Goal: Task Accomplishment & Management: Manage account settings

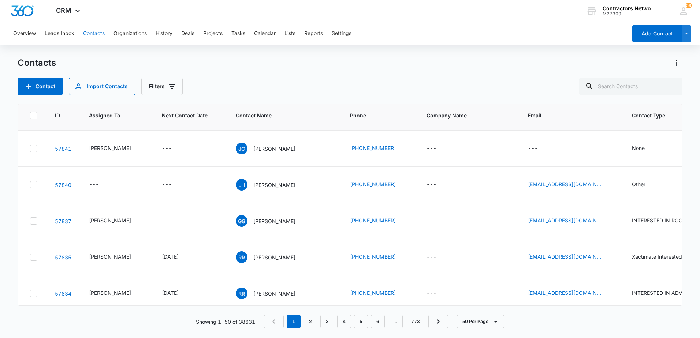
scroll to position [110, 0]
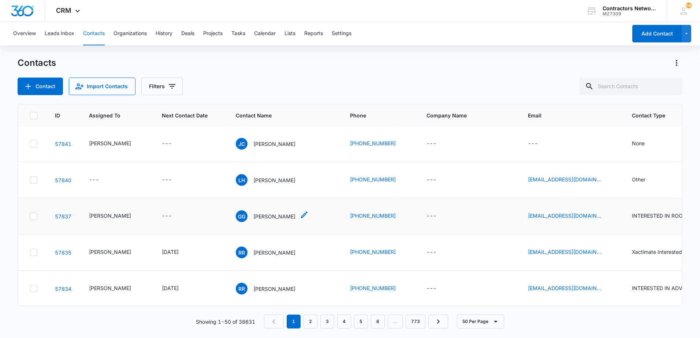
click at [265, 217] on p "[PERSON_NAME]" at bounding box center [274, 217] width 42 height 8
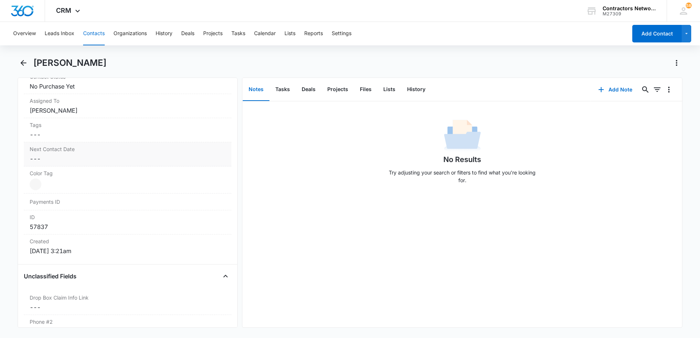
scroll to position [366, 0]
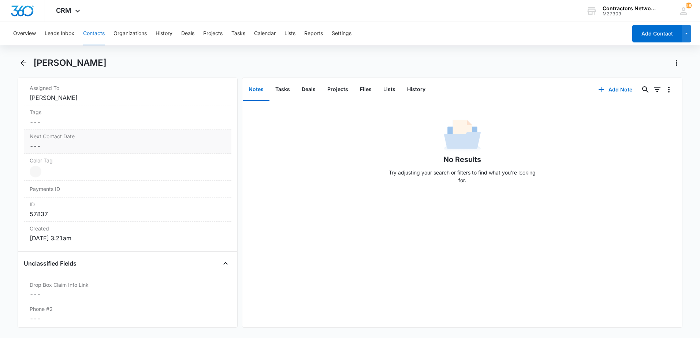
click at [61, 146] on dd "Cancel Save Changes ---" at bounding box center [128, 146] width 196 height 9
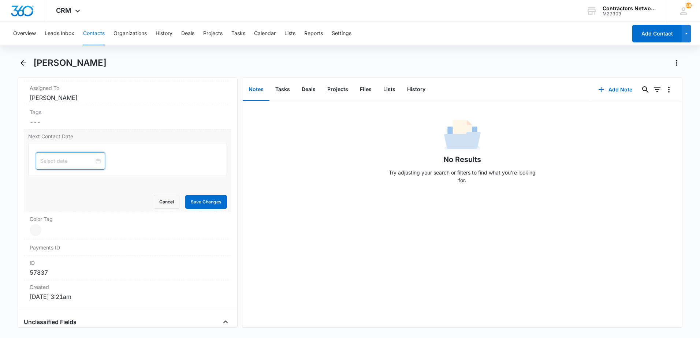
click at [66, 162] on input at bounding box center [67, 161] width 54 height 8
type input "[DATE]"
click at [63, 227] on div "15" at bounding box center [59, 228] width 9 height 9
click at [191, 199] on button "Save Changes" at bounding box center [206, 202] width 42 height 14
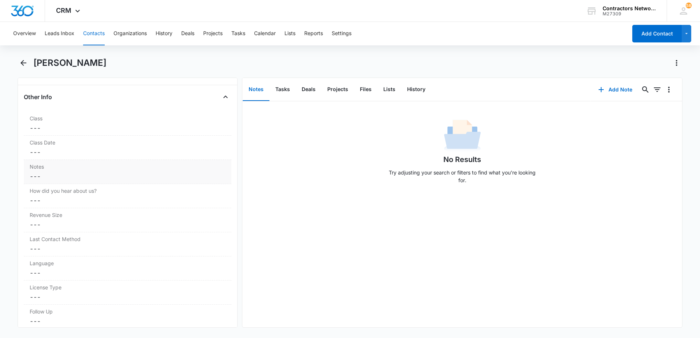
scroll to position [820, 0]
drag, startPoint x: 36, startPoint y: 177, endPoint x: 110, endPoint y: 163, distance: 75.4
click at [39, 177] on dd "Cancel Save Changes ---" at bounding box center [128, 179] width 196 height 9
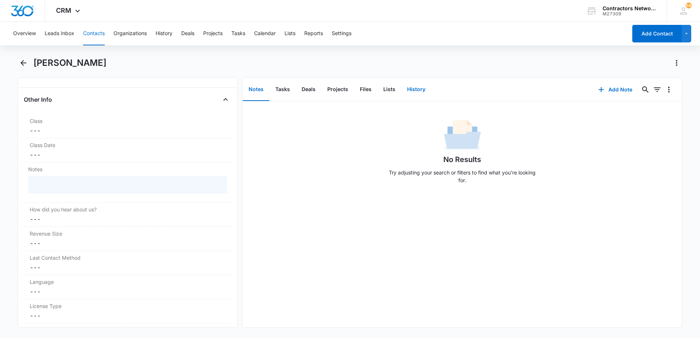
click at [412, 91] on button "History" at bounding box center [416, 89] width 30 height 23
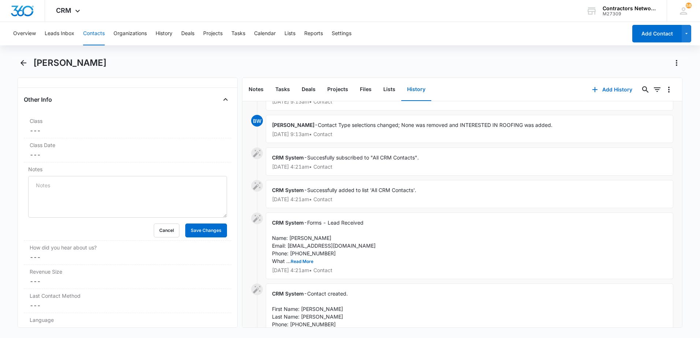
scroll to position [685, 0]
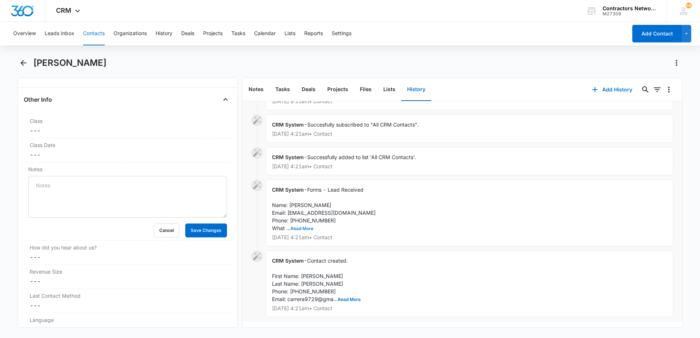
click at [307, 227] on button "Read More" at bounding box center [302, 229] width 23 height 4
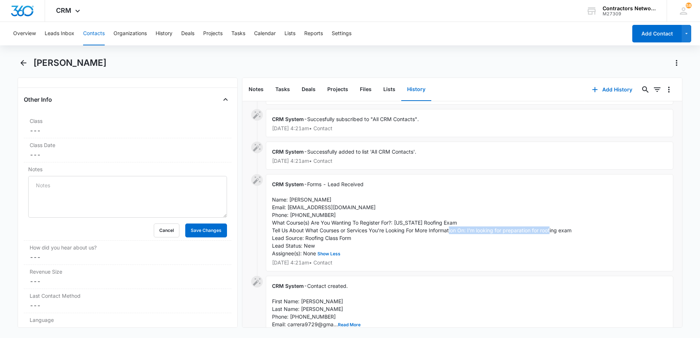
drag, startPoint x: 469, startPoint y: 232, endPoint x: 583, endPoint y: 232, distance: 114.2
click at [583, 232] on div "CRM System - Forms - Lead Received Name: Guillermo Gonzalez Email: carrera9729@…" at bounding box center [469, 222] width 407 height 97
drag, startPoint x: 583, startPoint y: 232, endPoint x: 553, endPoint y: 231, distance: 29.3
copy span "I’m looking for preparation for roofing exam"
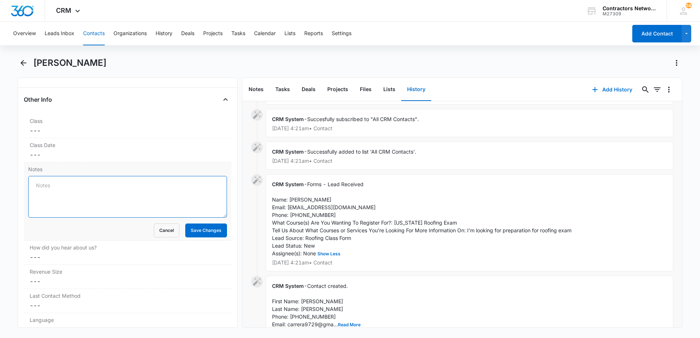
click at [101, 196] on textarea "Notes" at bounding box center [127, 197] width 199 height 42
paste textarea "I’m looking for preparation for roofing exam"
type textarea "9/13/2025 Lead: I’m looking for preparation for roofing exam // 9/14/25 msg lef…"
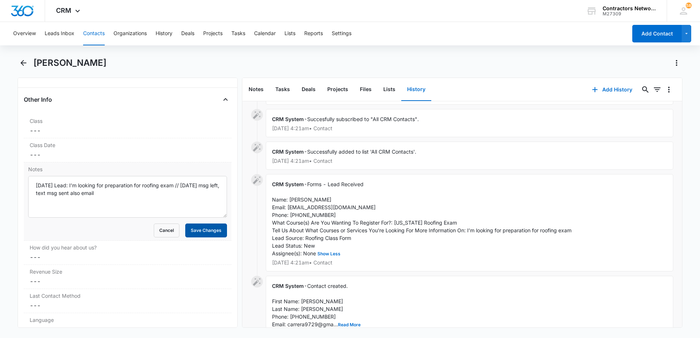
click at [189, 231] on button "Save Changes" at bounding box center [206, 231] width 42 height 14
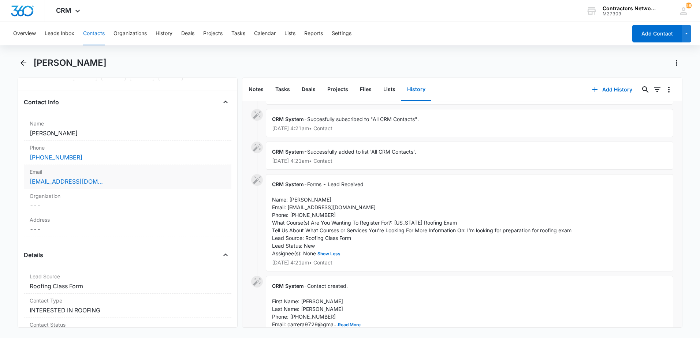
scroll to position [88, 0]
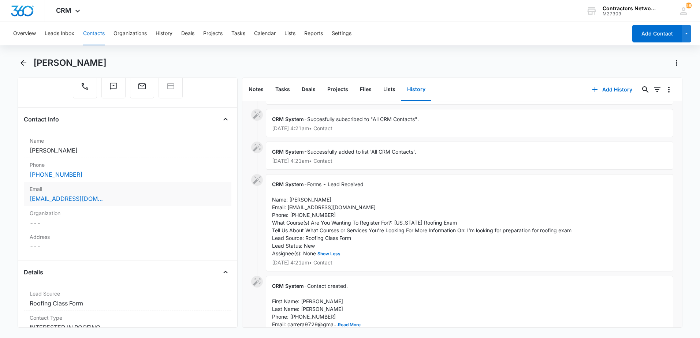
click at [157, 203] on div "Email Cancel Save Changes carrera9729@gmail.com" at bounding box center [127, 194] width 207 height 24
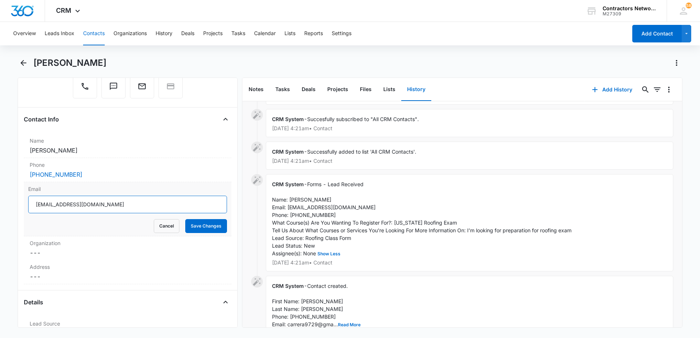
click at [157, 203] on input "[EMAIL_ADDRESS][DOMAIN_NAME]" at bounding box center [127, 205] width 199 height 18
click at [98, 33] on button "Contacts" at bounding box center [94, 33] width 22 height 23
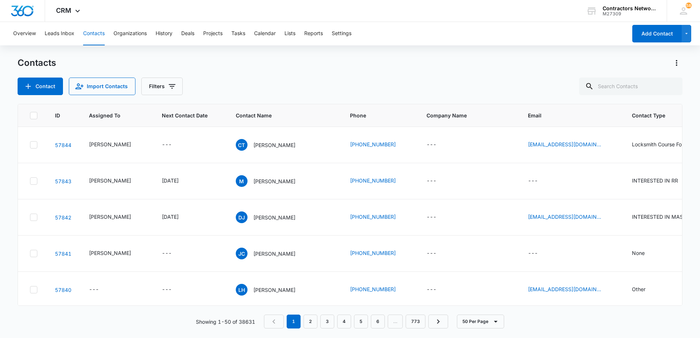
scroll to position [110, 0]
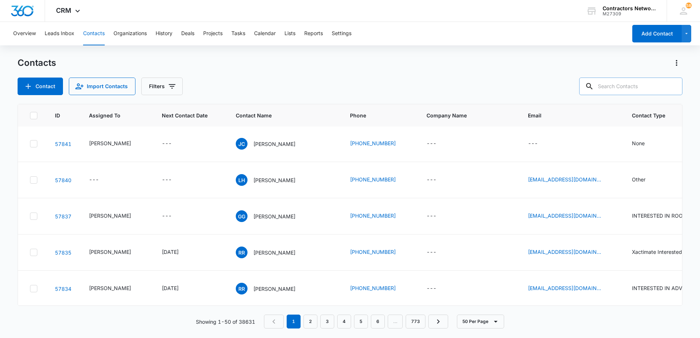
click at [654, 81] on input "text" at bounding box center [630, 87] width 103 height 18
type input "773-957-8304"
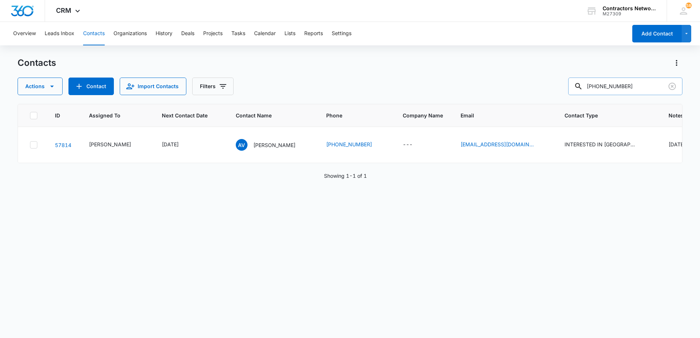
scroll to position [0, 0]
click at [265, 146] on p "[PERSON_NAME]" at bounding box center [274, 145] width 42 height 8
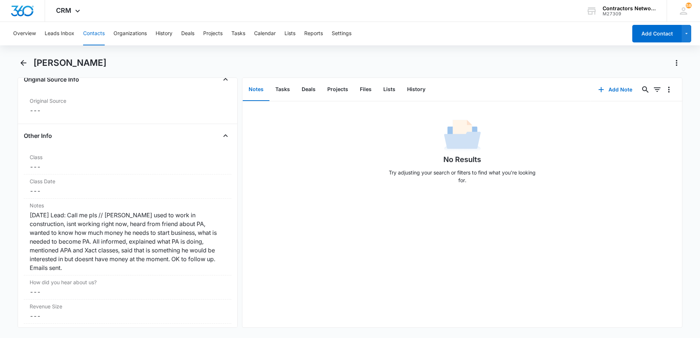
scroll to position [732, 0]
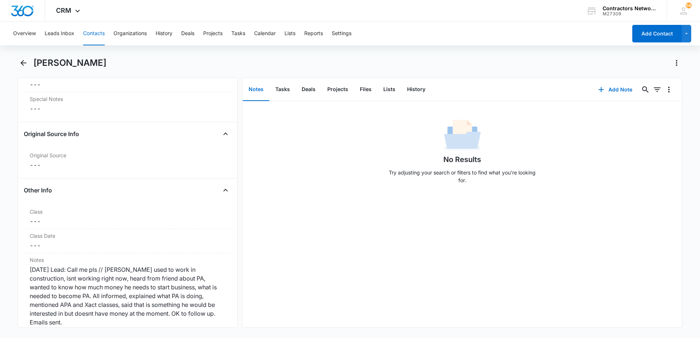
click at [100, 34] on button "Contacts" at bounding box center [94, 33] width 22 height 23
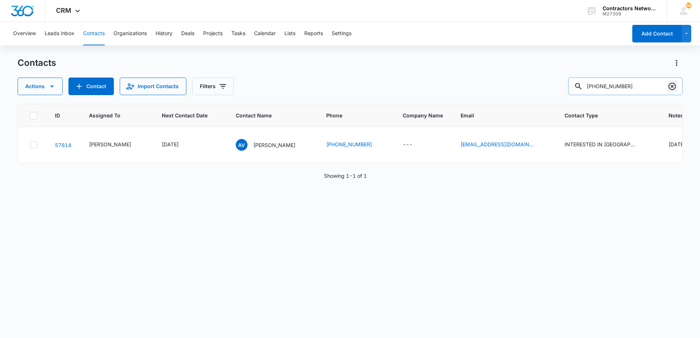
click at [673, 86] on icon "Clear" at bounding box center [671, 86] width 7 height 7
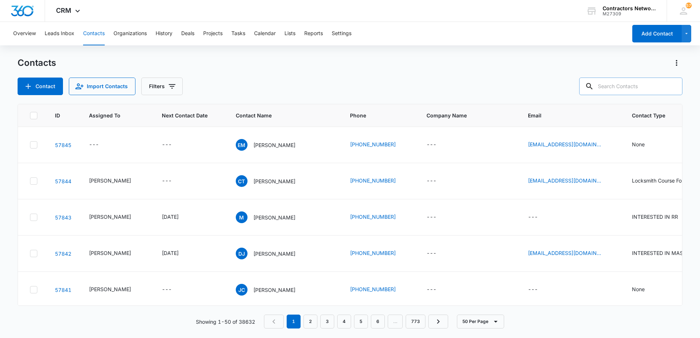
click at [613, 87] on input "text" at bounding box center [630, 87] width 103 height 18
type input "7418"
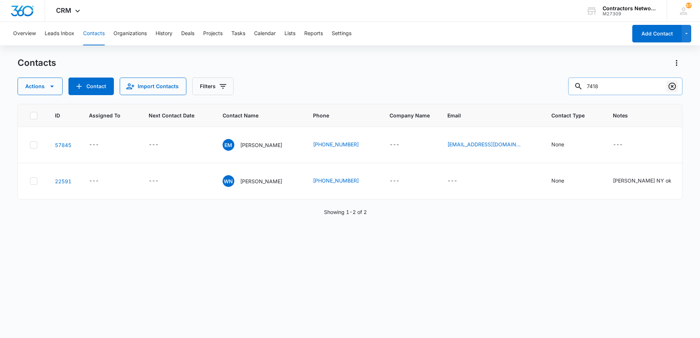
click at [671, 86] on icon "Clear" at bounding box center [671, 86] width 7 height 7
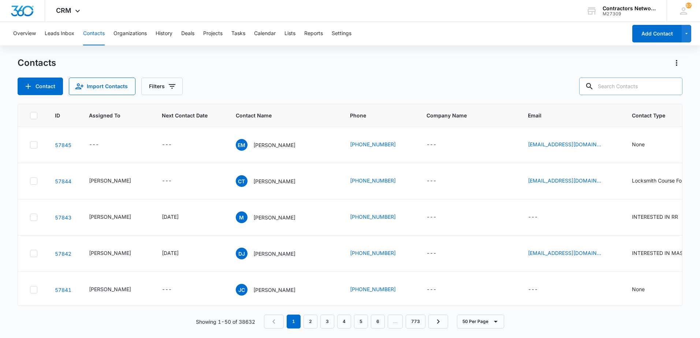
click at [645, 89] on input "text" at bounding box center [630, 87] width 103 height 18
type input "[PHONE_NUMBER]"
click at [263, 145] on p "[PERSON_NAME]" at bounding box center [274, 145] width 42 height 8
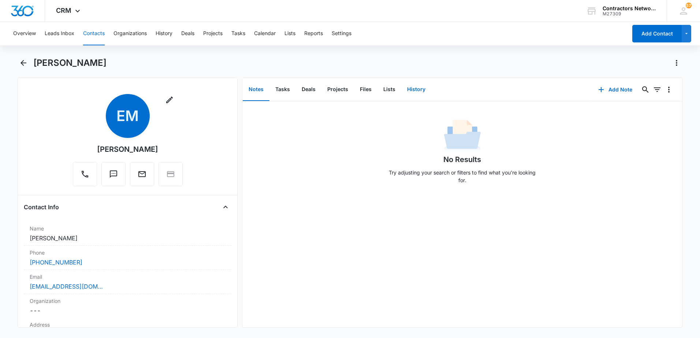
click at [417, 90] on button "History" at bounding box center [416, 89] width 30 height 23
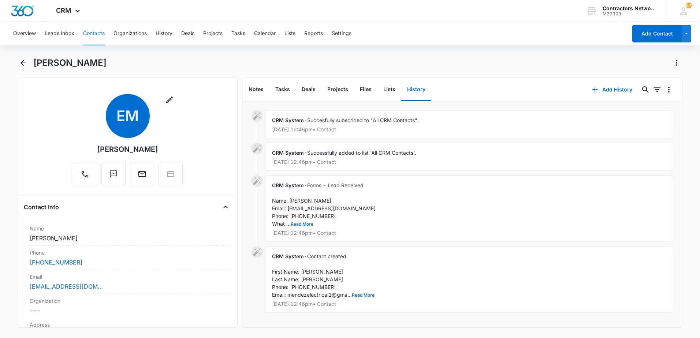
scroll to position [1, 0]
click at [306, 222] on button "Read More" at bounding box center [302, 224] width 23 height 4
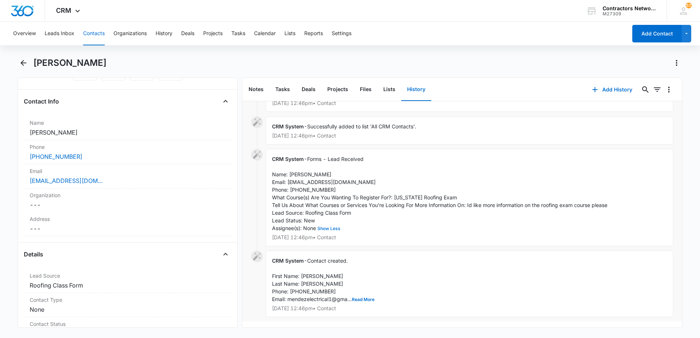
scroll to position [110, 0]
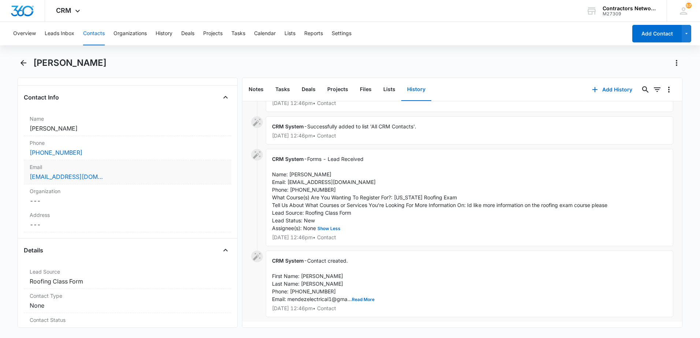
click at [123, 181] on div "Email Cancel Save Changes [EMAIL_ADDRESS][DOMAIN_NAME]" at bounding box center [127, 172] width 207 height 24
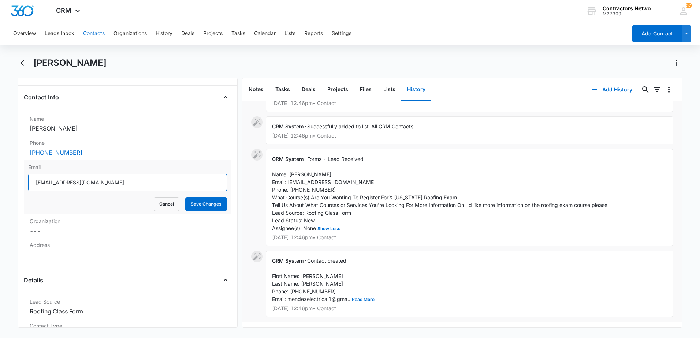
click at [143, 181] on input "[EMAIL_ADDRESS][DOMAIN_NAME]" at bounding box center [127, 183] width 199 height 18
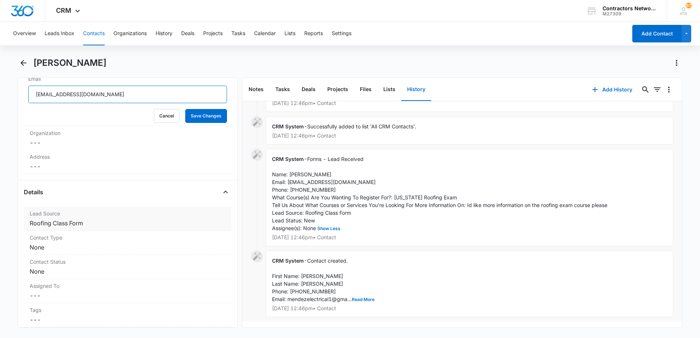
scroll to position [220, 0]
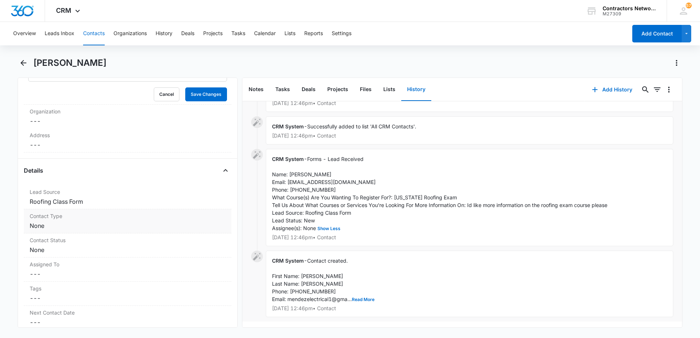
click at [70, 225] on dd "Cancel Save Changes None" at bounding box center [128, 225] width 196 height 9
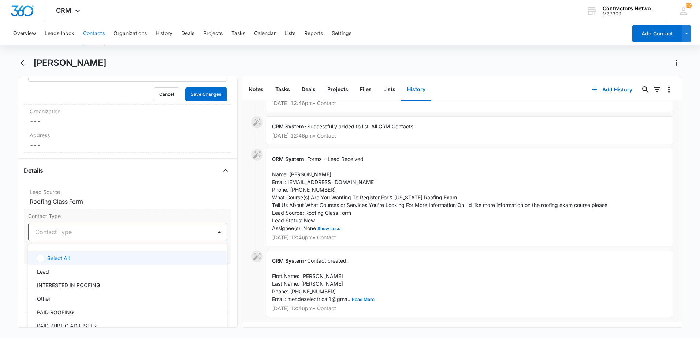
click at [68, 240] on div "Contact Type" at bounding box center [120, 232] width 183 height 18
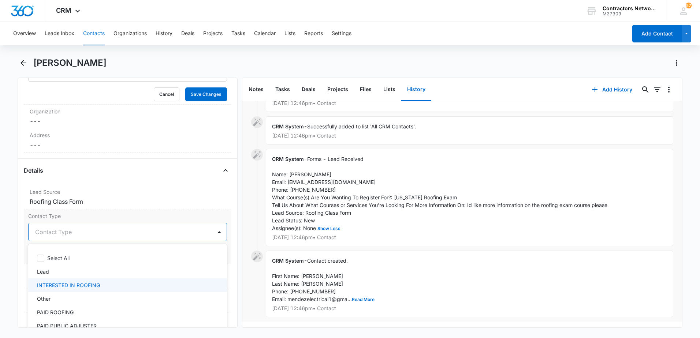
drag, startPoint x: 79, startPoint y: 281, endPoint x: 89, endPoint y: 277, distance: 11.5
click at [80, 281] on p "INTERESTED IN ROOFING" at bounding box center [68, 285] width 63 height 8
click at [445, 284] on div "CRM System - Contact created. First Name: [PERSON_NAME] Last Name: [PERSON_NAME…" at bounding box center [469, 284] width 407 height 67
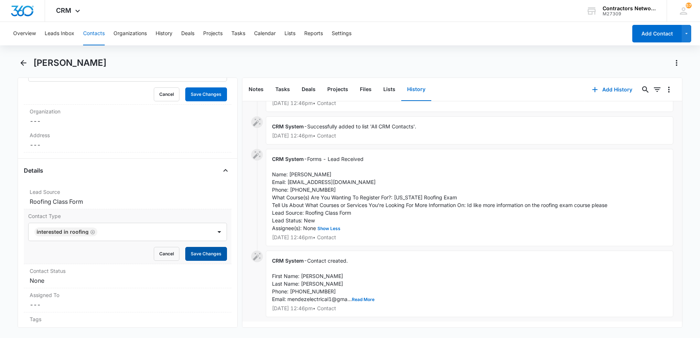
click at [210, 256] on button "Save Changes" at bounding box center [206, 254] width 42 height 14
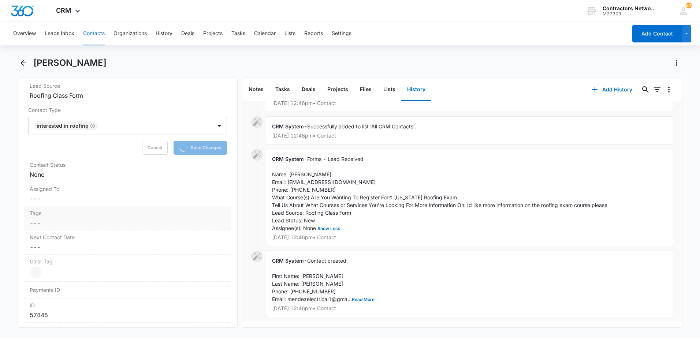
scroll to position [329, 0]
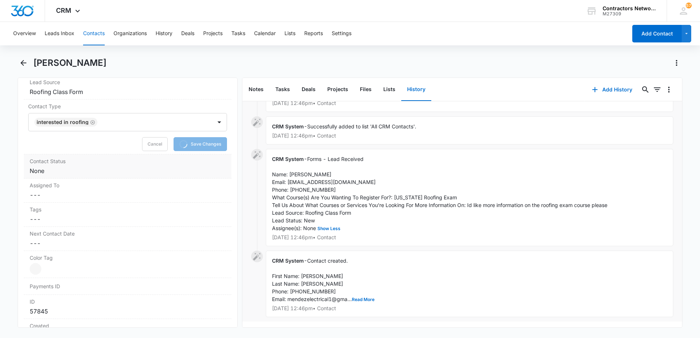
click at [90, 173] on dd "Cancel Save Changes None" at bounding box center [128, 170] width 196 height 9
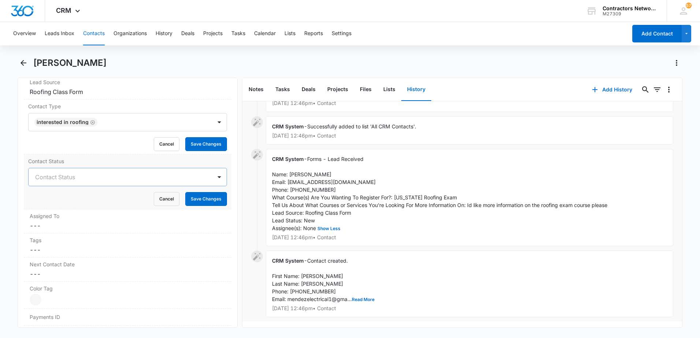
click at [57, 181] on div "Contact Status" at bounding box center [127, 177] width 199 height 18
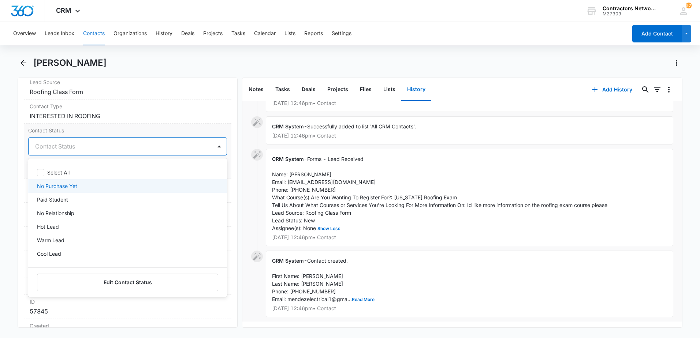
click at [65, 186] on p "No Purchase Yet" at bounding box center [57, 186] width 40 height 8
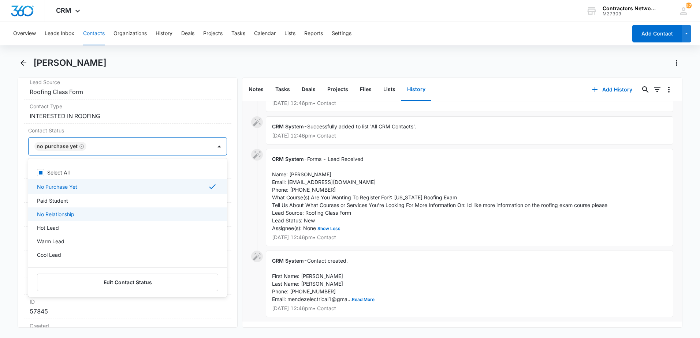
click at [403, 262] on div "CRM System - Contact created. First Name: [PERSON_NAME] Last Name: [PERSON_NAME…" at bounding box center [469, 284] width 407 height 67
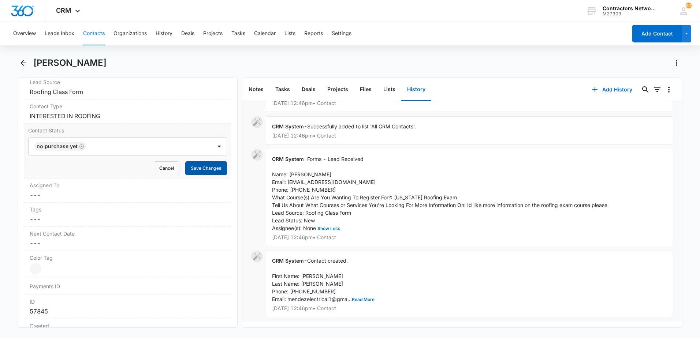
click at [213, 175] on button "Save Changes" at bounding box center [206, 168] width 42 height 14
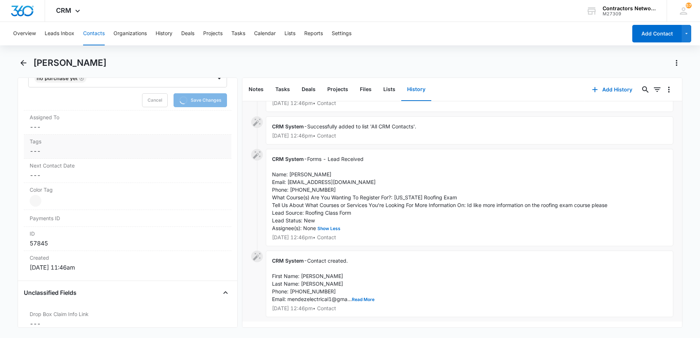
scroll to position [403, 0]
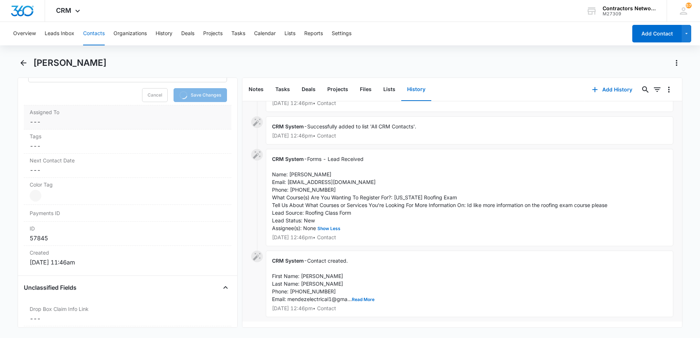
click at [76, 122] on dd "Cancel Save Changes ---" at bounding box center [128, 121] width 196 height 9
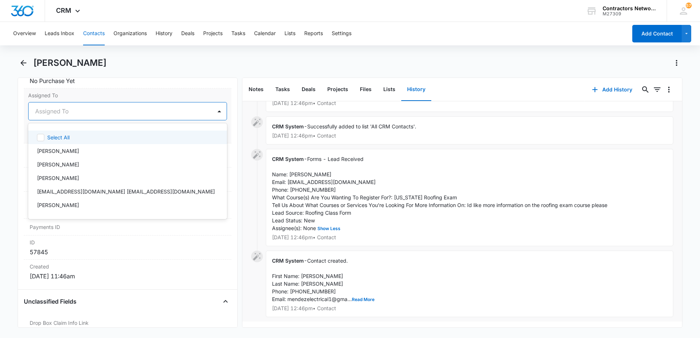
click at [71, 114] on div at bounding box center [118, 111] width 167 height 10
click at [60, 153] on p "[PERSON_NAME]" at bounding box center [58, 151] width 42 height 8
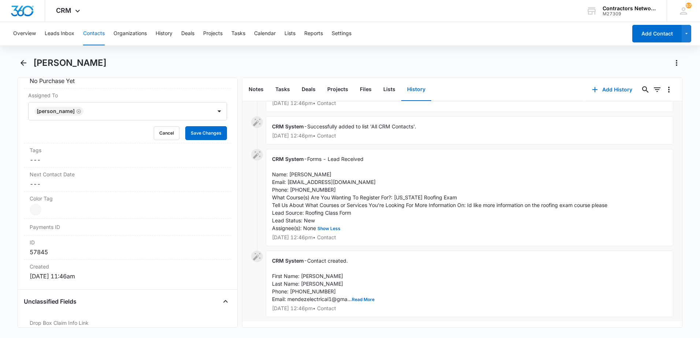
click at [428, 265] on div "CRM System - Contact created. First Name: [PERSON_NAME] Last Name: [PERSON_NAME…" at bounding box center [469, 284] width 407 height 67
click at [213, 138] on button "Save Changes" at bounding box center [206, 133] width 42 height 14
click at [50, 187] on dd "Cancel Save Changes ---" at bounding box center [128, 184] width 196 height 9
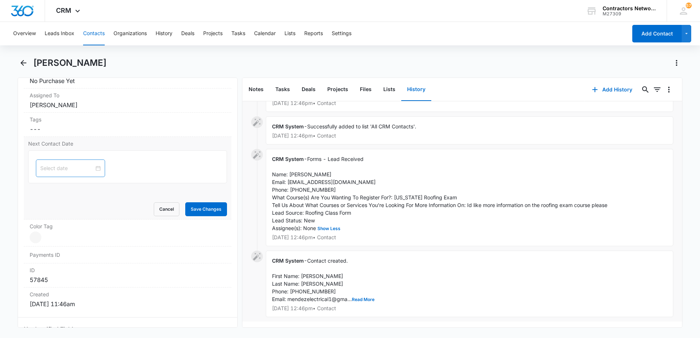
click at [65, 175] on div at bounding box center [70, 169] width 69 height 18
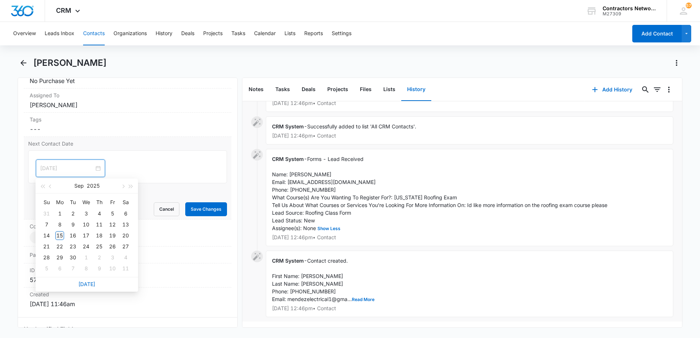
type input "[DATE]"
click at [60, 236] on div "15" at bounding box center [59, 235] width 9 height 9
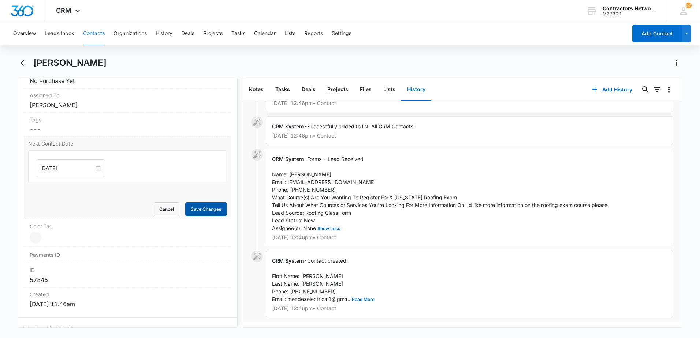
click at [195, 207] on button "Save Changes" at bounding box center [206, 209] width 42 height 14
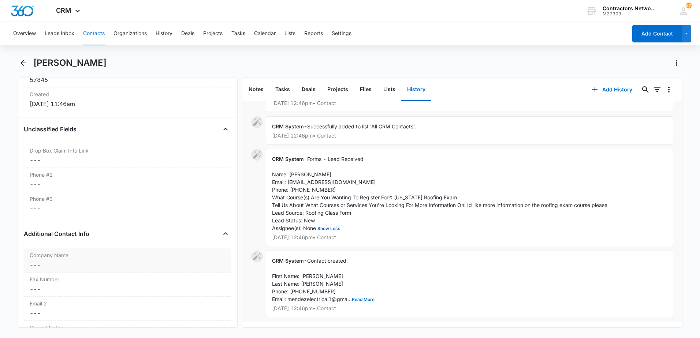
scroll to position [572, 0]
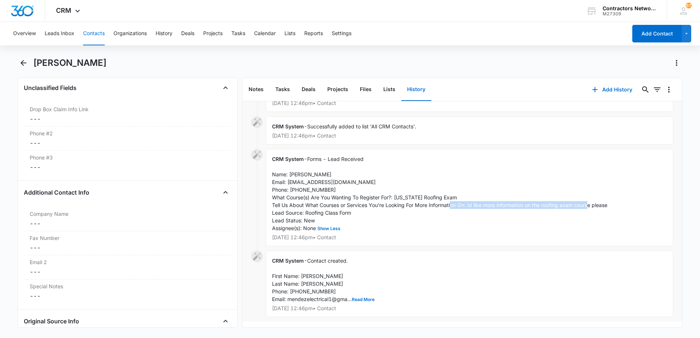
drag, startPoint x: 470, startPoint y: 200, endPoint x: 614, endPoint y: 202, distance: 144.6
click at [614, 202] on div "CRM System - Forms - Lead Received Name: [PERSON_NAME] Email: [EMAIL_ADDRESS][D…" at bounding box center [469, 197] width 407 height 97
click at [526, 223] on div "CRM System - Forms - Lead Received Name: [PERSON_NAME] Email: [EMAIL_ADDRESS][D…" at bounding box center [469, 197] width 407 height 97
drag, startPoint x: 470, startPoint y: 200, endPoint x: 588, endPoint y: 198, distance: 117.8
click at [588, 198] on span "Forms - Lead Received Name: [PERSON_NAME] Email: [EMAIL_ADDRESS][DOMAIN_NAME] P…" at bounding box center [439, 193] width 335 height 75
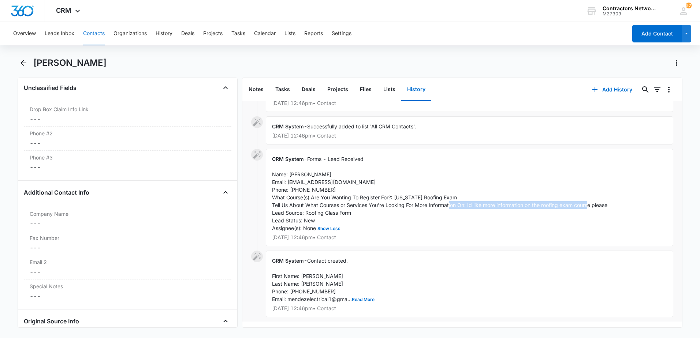
drag, startPoint x: 469, startPoint y: 199, endPoint x: 625, endPoint y: 202, distance: 156.6
click at [625, 202] on div "CRM System - Forms - Lead Received Name: [PERSON_NAME] Email: [EMAIL_ADDRESS][D…" at bounding box center [469, 197] width 407 height 97
drag, startPoint x: 625, startPoint y: 202, endPoint x: 581, endPoint y: 201, distance: 44.6
copy span "Id like more information on the roofing exam course please"
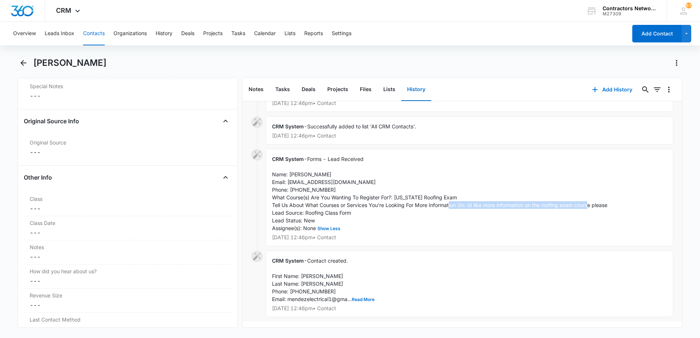
scroll to position [828, 0]
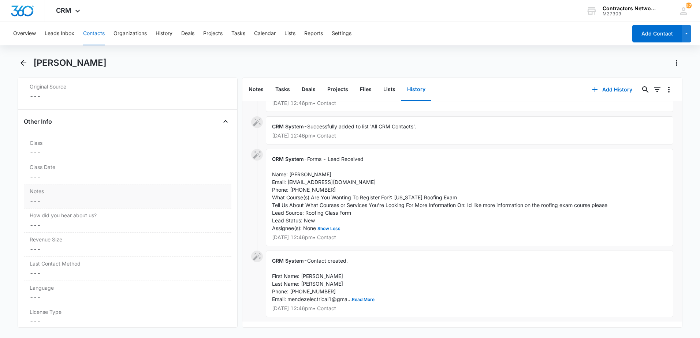
click at [50, 204] on dd "Cancel Save Changes ---" at bounding box center [128, 201] width 196 height 9
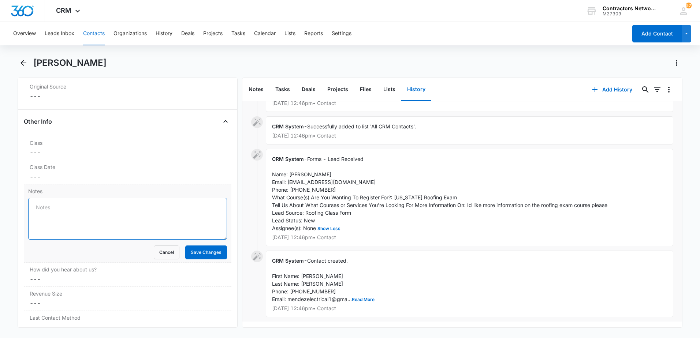
click at [58, 207] on textarea "Notes" at bounding box center [127, 219] width 199 height 42
paste textarea "Id like more information on the roofing exam course please"
click at [213, 207] on textarea "[DATE] Id like more information on the roofing exam course please" at bounding box center [127, 219] width 199 height 42
type textarea "[DATE] Id like more information on the roofing exam course please // left a msg…"
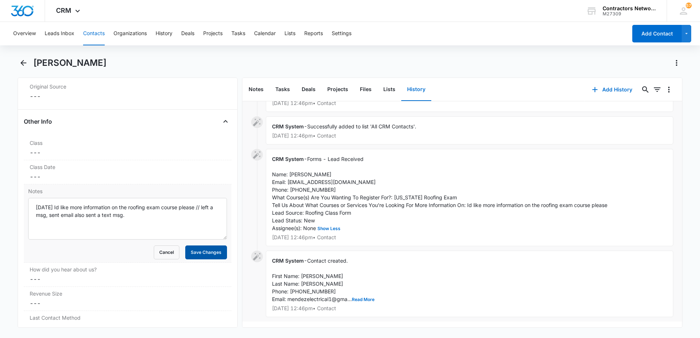
click at [204, 253] on button "Save Changes" at bounding box center [206, 253] width 42 height 14
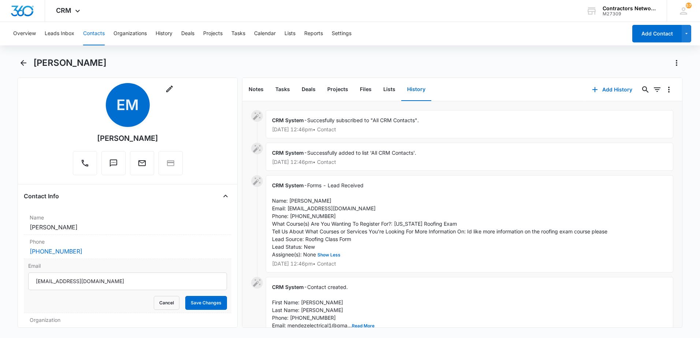
scroll to position [0, 0]
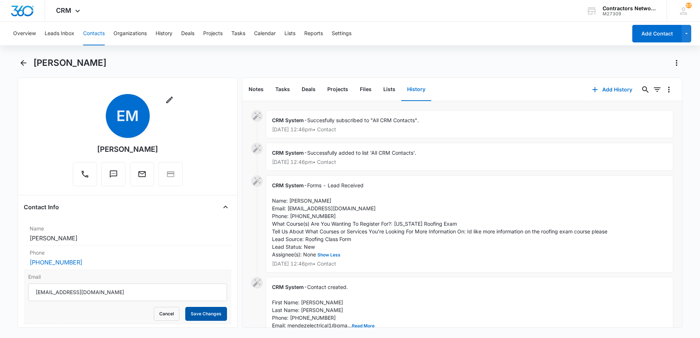
click at [192, 314] on button "Save Changes" at bounding box center [206, 314] width 42 height 14
click at [94, 33] on button "Contacts" at bounding box center [94, 33] width 22 height 23
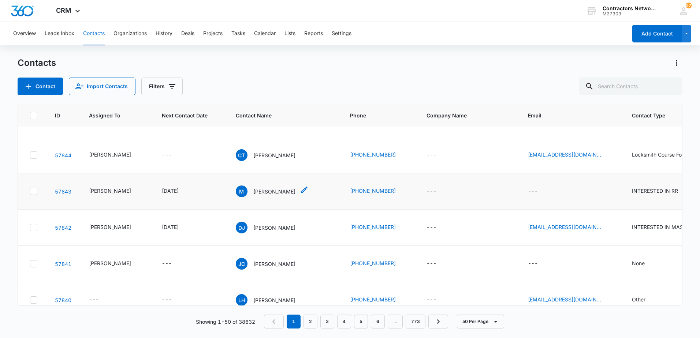
scroll to position [37, 0]
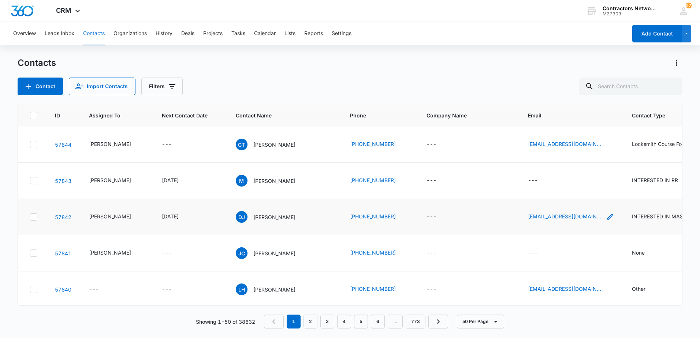
click at [605, 217] on icon "Email - dashaunjines998@gmail.com - Select to Edit Field" at bounding box center [609, 217] width 9 height 9
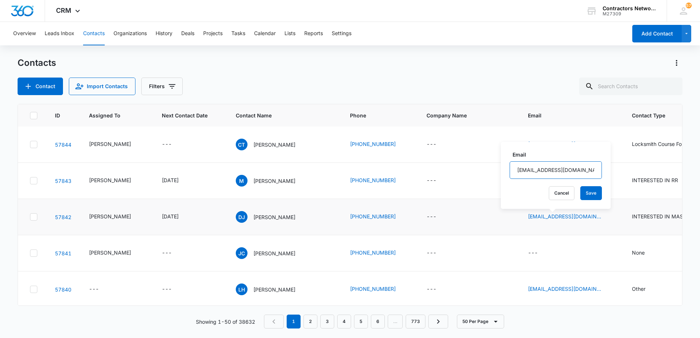
click at [541, 173] on input "[EMAIL_ADDRESS][DOMAIN_NAME]" at bounding box center [555, 170] width 92 height 18
click at [590, 173] on input "[EMAIL_ADDRESS][DOMAIN_NAME]" at bounding box center [555, 170] width 92 height 18
type input "[EMAIL_ADDRESS][DOMAIN_NAME]"
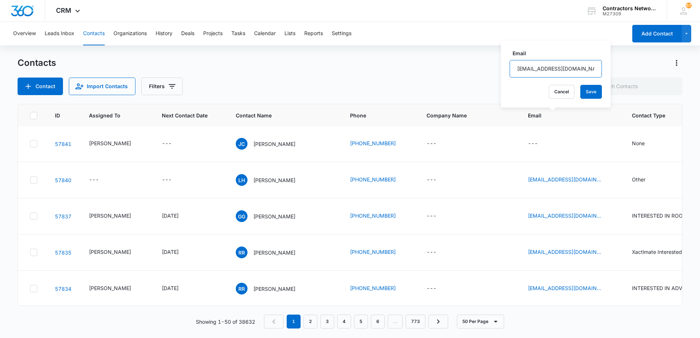
scroll to position [146, 0]
click at [621, 83] on input "text" at bounding box center [630, 87] width 103 height 18
type input "[PERSON_NAME]"
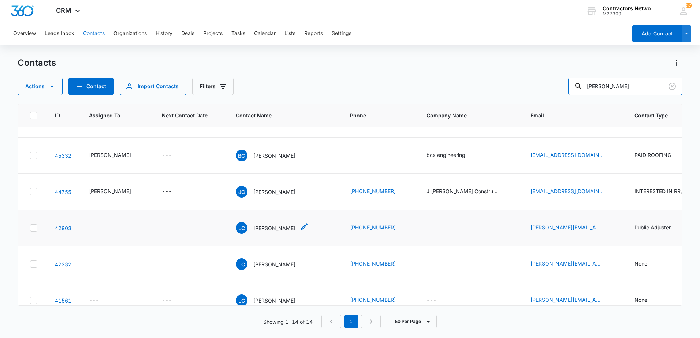
scroll to position [85, 0]
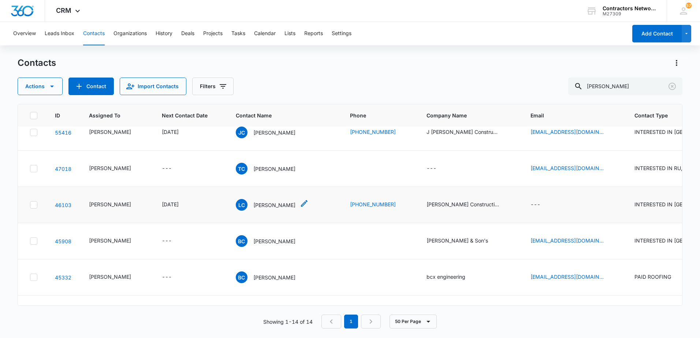
click at [263, 209] on p "[PERSON_NAME]" at bounding box center [274, 205] width 42 height 8
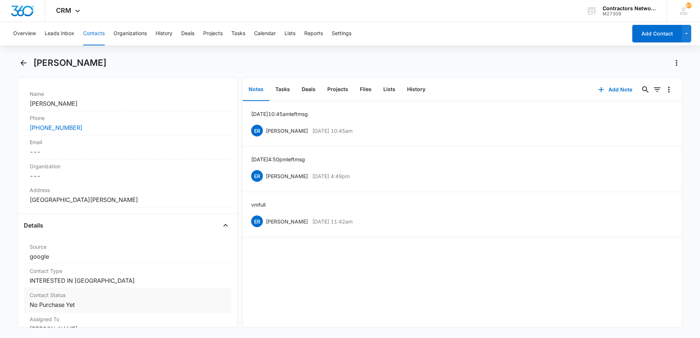
scroll to position [110, 0]
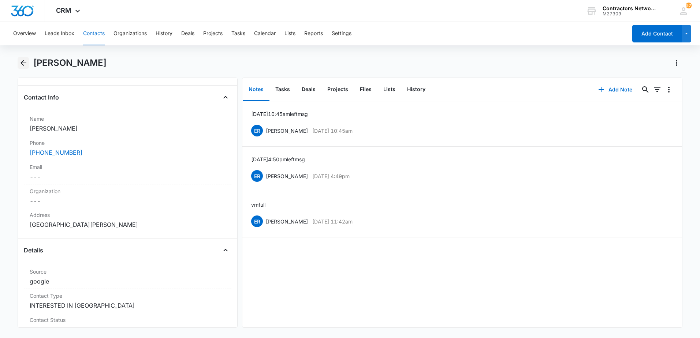
click at [26, 66] on icon "Back" at bounding box center [23, 63] width 9 height 9
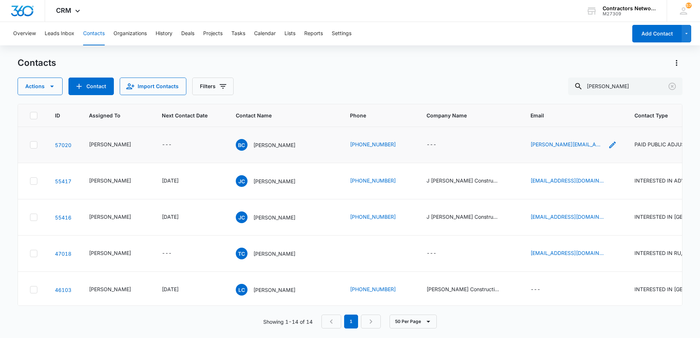
click at [609, 148] on icon "Email - Brandon@heroprosolutions.com - Select to Edit Field" at bounding box center [612, 145] width 7 height 7
click at [255, 221] on p "[PERSON_NAME]" at bounding box center [274, 218] width 42 height 8
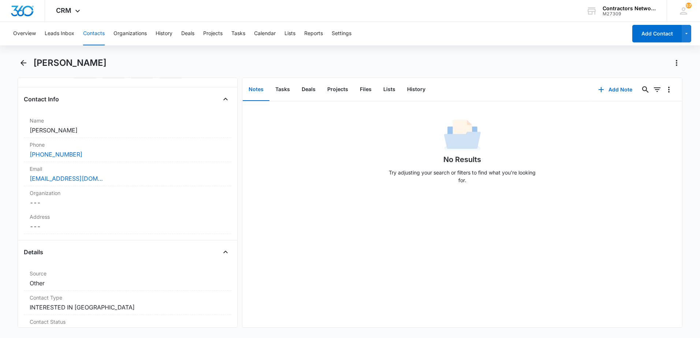
scroll to position [73, 0]
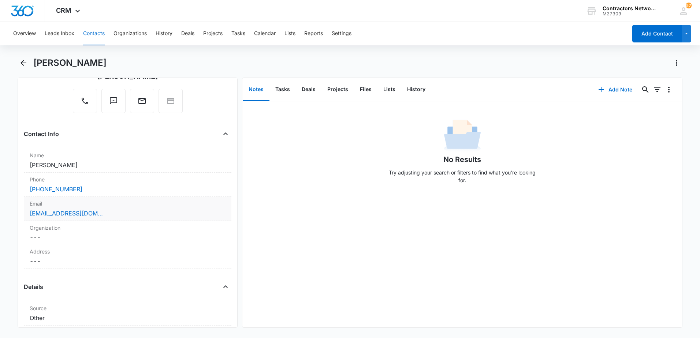
click at [148, 216] on div "[EMAIL_ADDRESS][DOMAIN_NAME]" at bounding box center [128, 213] width 196 height 9
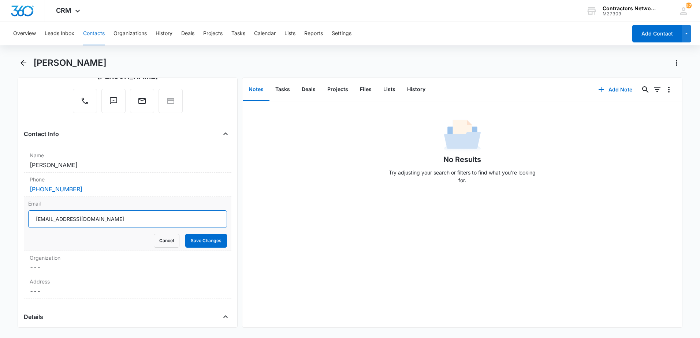
click at [142, 220] on input "[EMAIL_ADDRESS][DOMAIN_NAME]" at bounding box center [127, 219] width 199 height 18
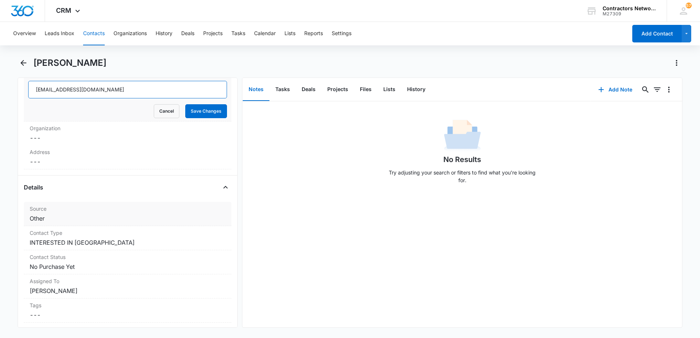
scroll to position [256, 0]
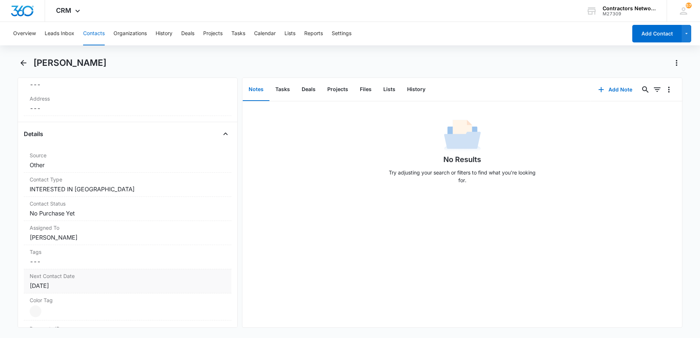
click at [83, 287] on div "[DATE]" at bounding box center [128, 285] width 196 height 9
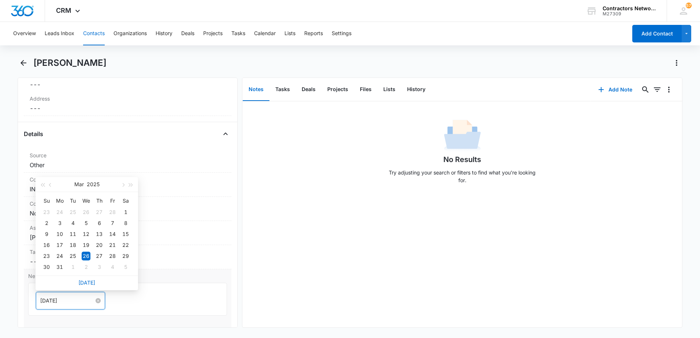
click at [81, 300] on input "[DATE]" at bounding box center [67, 301] width 54 height 8
click at [123, 183] on button "button" at bounding box center [123, 184] width 8 height 15
click at [83, 282] on link "[DATE]" at bounding box center [86, 283] width 17 height 6
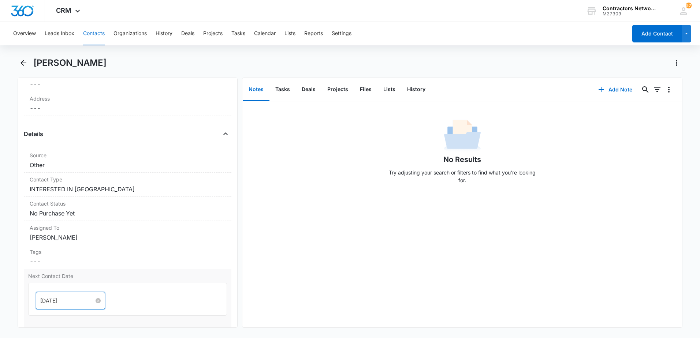
click at [85, 301] on input "[DATE]" at bounding box center [67, 301] width 54 height 8
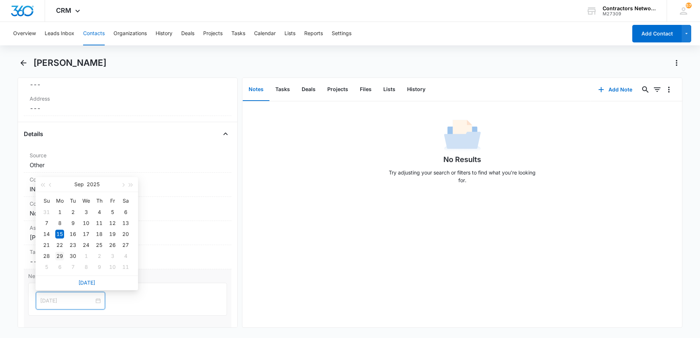
type input "[DATE]"
click at [58, 254] on div "29" at bounding box center [59, 256] width 9 height 9
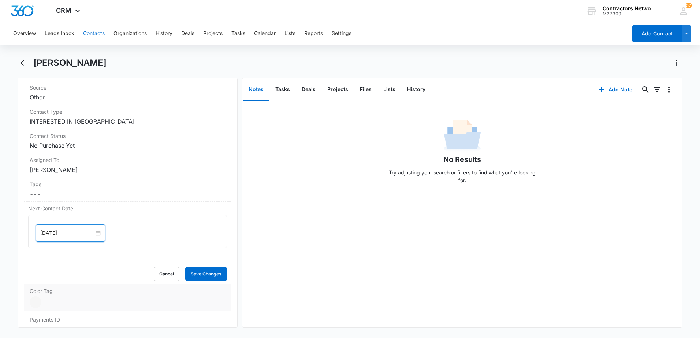
scroll to position [329, 0]
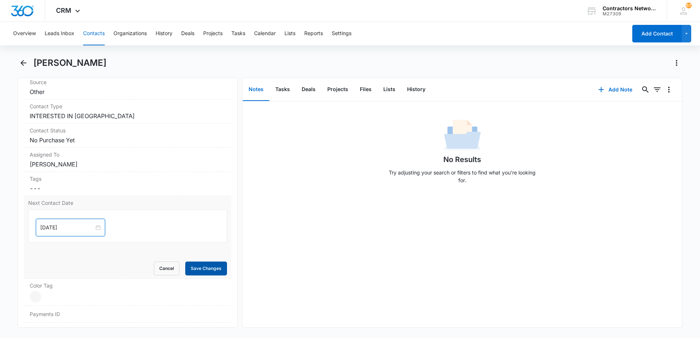
click at [197, 273] on button "Save Changes" at bounding box center [206, 269] width 42 height 14
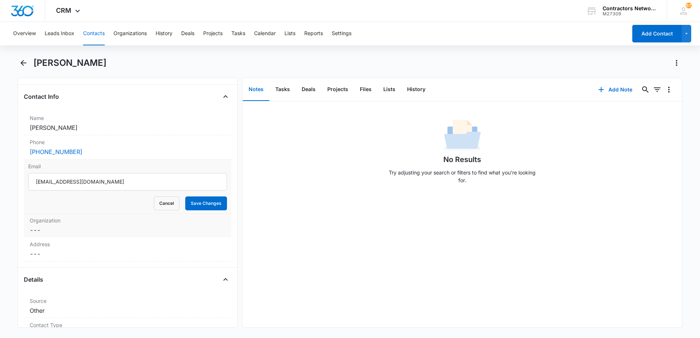
scroll to position [110, 0]
click at [157, 184] on input "[EMAIL_ADDRESS][DOMAIN_NAME]" at bounding box center [127, 183] width 199 height 18
click at [198, 205] on button "Save Changes" at bounding box center [206, 204] width 42 height 14
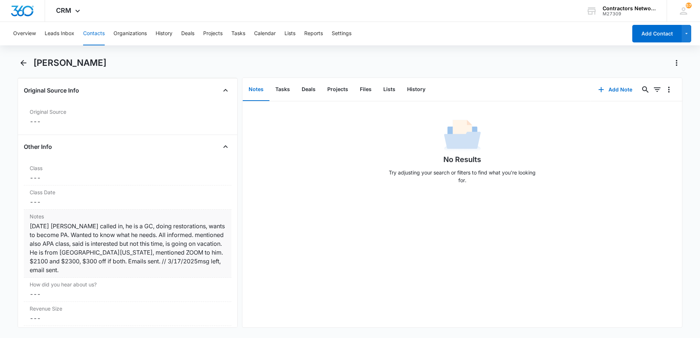
scroll to position [775, 0]
click at [158, 272] on div "Notes Cancel Save Changes [DATE] [PERSON_NAME] called in, he is a GC, doing res…" at bounding box center [127, 241] width 207 height 68
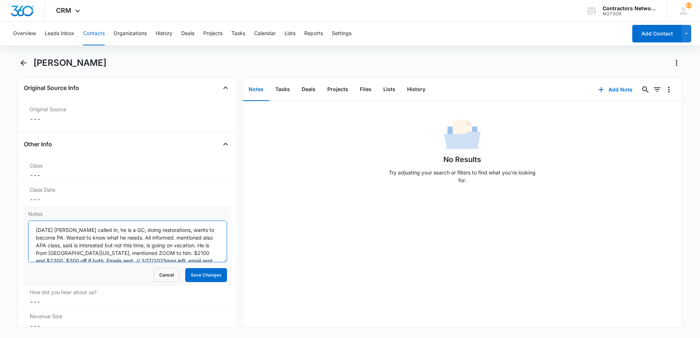
scroll to position [8, 0]
click at [208, 255] on textarea "[DATE] [PERSON_NAME] called in, he is a GC, doing restorations, wants to become…" at bounding box center [127, 242] width 199 height 42
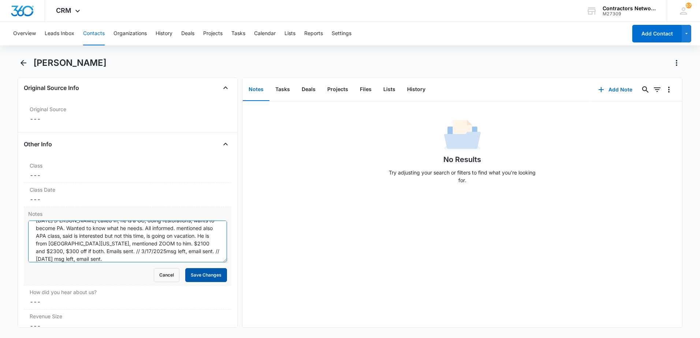
type textarea "[DATE] [PERSON_NAME] called in, he is a GC, doing restorations, wants to become…"
click at [200, 275] on button "Save Changes" at bounding box center [206, 275] width 42 height 14
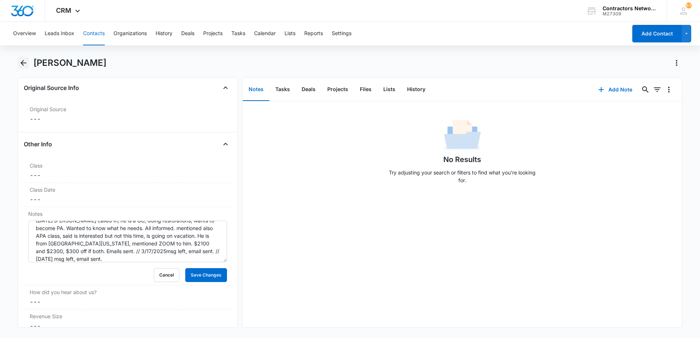
click at [26, 63] on icon "Back" at bounding box center [23, 63] width 9 height 9
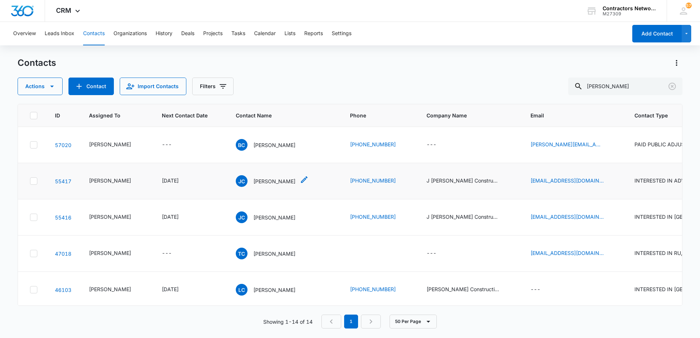
click at [258, 185] on p "[PERSON_NAME]" at bounding box center [274, 181] width 42 height 8
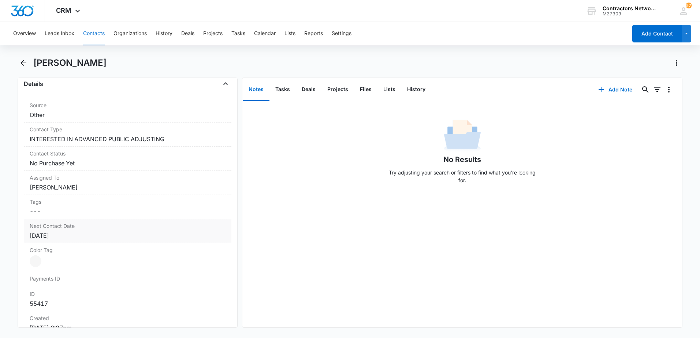
scroll to position [293, 0]
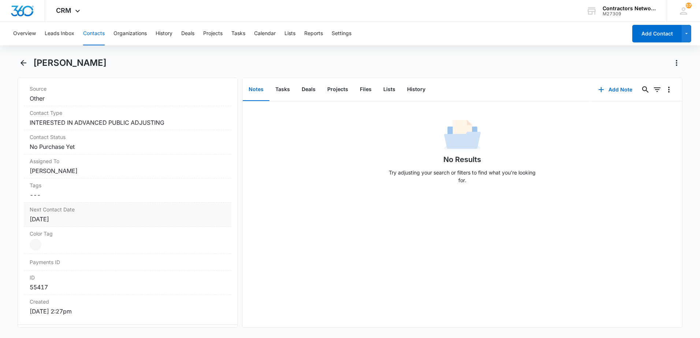
click at [92, 219] on div "[DATE]" at bounding box center [128, 219] width 196 height 9
click at [84, 233] on input "[DATE]" at bounding box center [67, 234] width 54 height 8
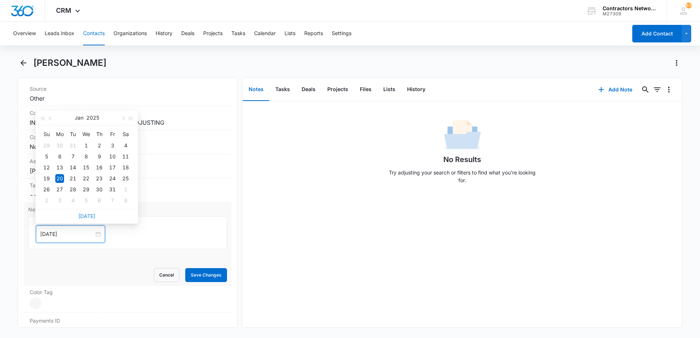
click at [91, 217] on link "[DATE]" at bounding box center [86, 216] width 17 height 6
click at [79, 234] on input "[DATE]" at bounding box center [67, 234] width 54 height 8
click at [121, 117] on button "button" at bounding box center [123, 118] width 8 height 15
type input "[DATE]"
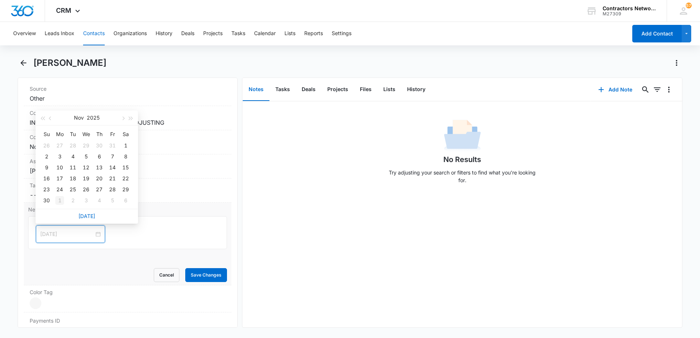
click at [62, 201] on div "1" at bounding box center [59, 200] width 9 height 9
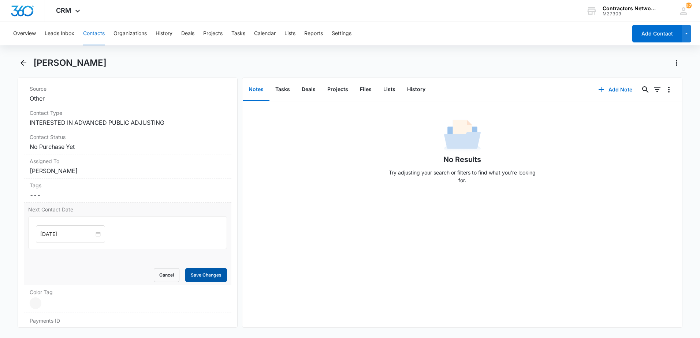
click at [192, 273] on button "Save Changes" at bounding box center [206, 275] width 42 height 14
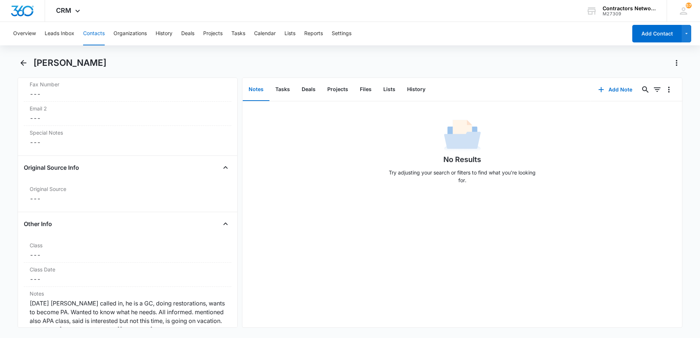
scroll to position [842, 0]
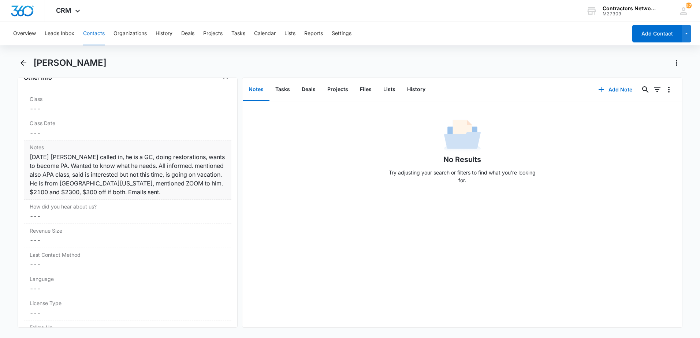
click at [187, 194] on div "[DATE] [PERSON_NAME] called in, he is a GC, doing restorations, wants to become…" at bounding box center [128, 175] width 196 height 44
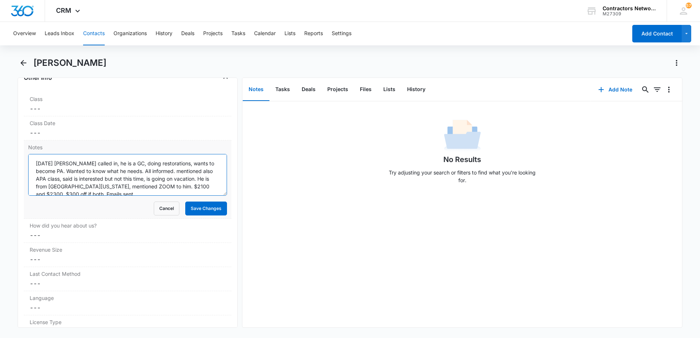
click at [194, 191] on textarea "[DATE] [PERSON_NAME] called in, he is a GC, doing restorations, wants to become…" at bounding box center [127, 175] width 199 height 42
type textarea "[DATE] [PERSON_NAME] called in, he is a GC, doing restorations, wants to become…"
click at [198, 213] on button "Save Changes" at bounding box center [206, 209] width 42 height 14
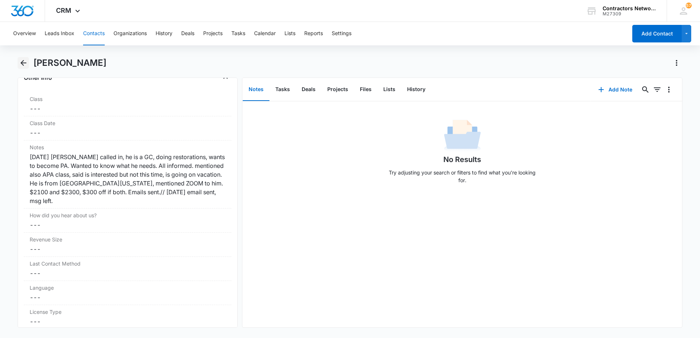
click at [27, 64] on icon "Back" at bounding box center [23, 63] width 9 height 9
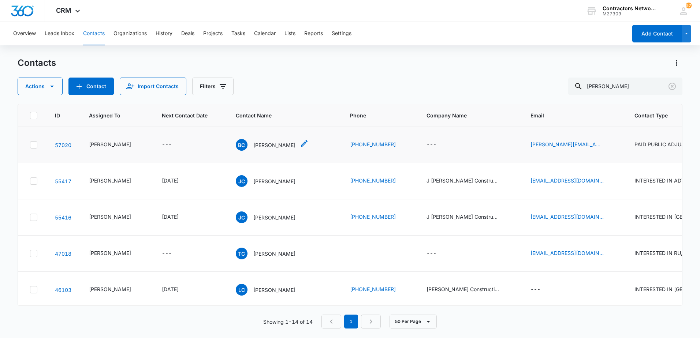
click at [259, 149] on p "[PERSON_NAME]" at bounding box center [274, 145] width 42 height 8
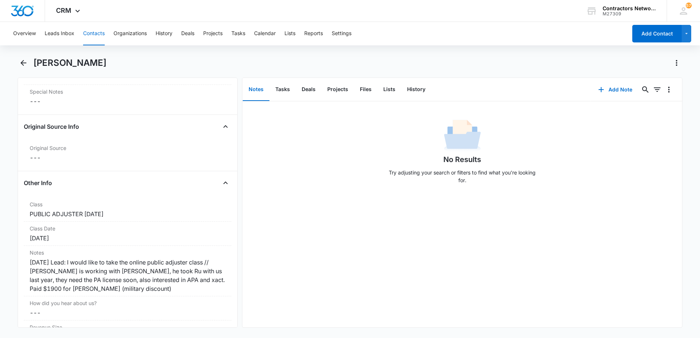
scroll to position [842, 0]
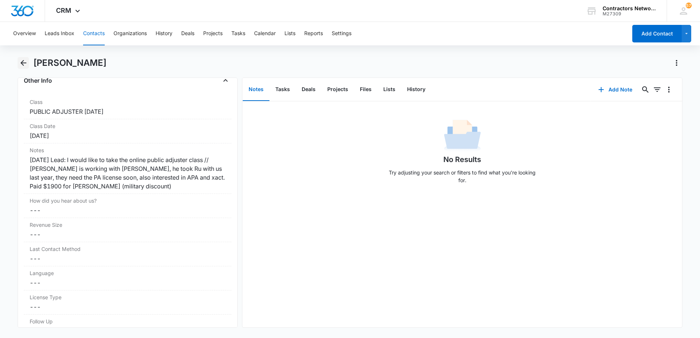
click at [25, 63] on icon "Back" at bounding box center [23, 63] width 6 height 6
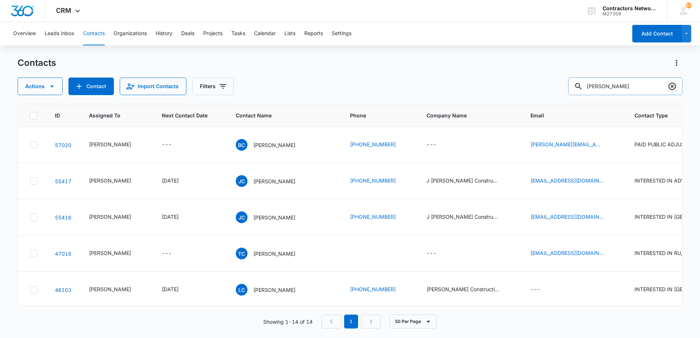
click at [673, 90] on icon "Clear" at bounding box center [671, 86] width 7 height 7
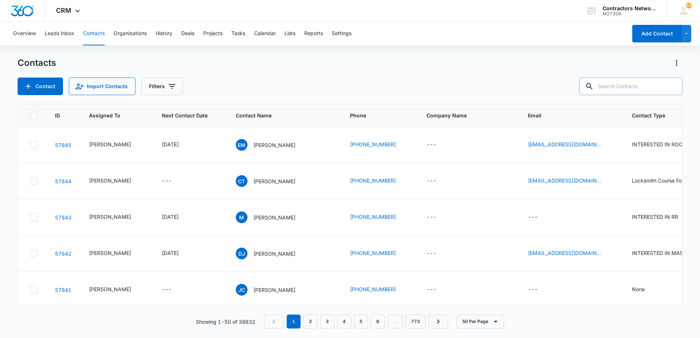
click at [620, 87] on input "text" at bounding box center [630, 87] width 103 height 18
type input "[PERSON_NAME]"
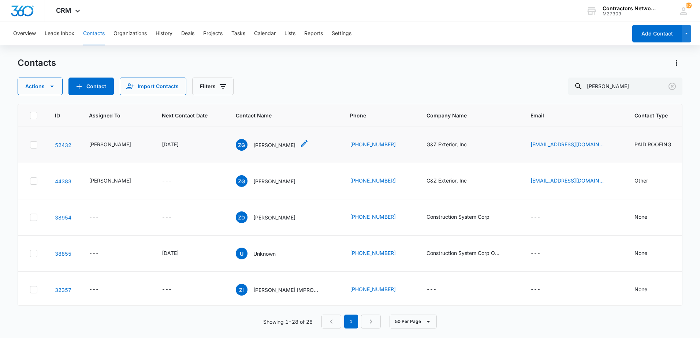
click at [262, 149] on p "[PERSON_NAME]" at bounding box center [274, 145] width 42 height 8
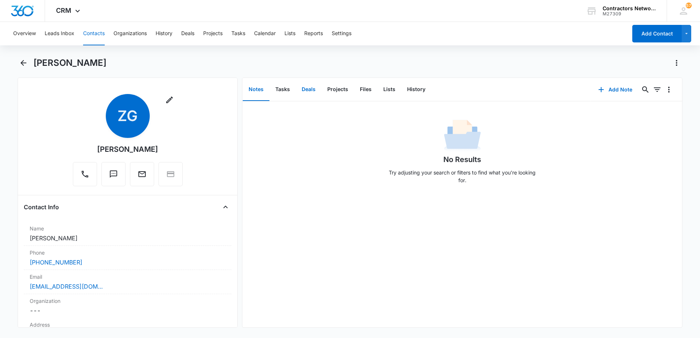
click at [311, 88] on button "Deals" at bounding box center [309, 89] width 26 height 23
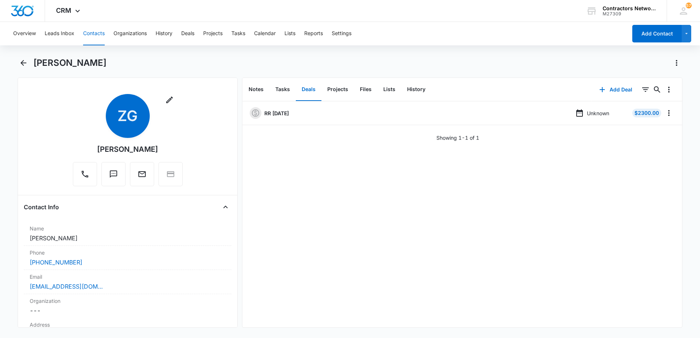
click at [94, 35] on button "Contacts" at bounding box center [94, 33] width 22 height 23
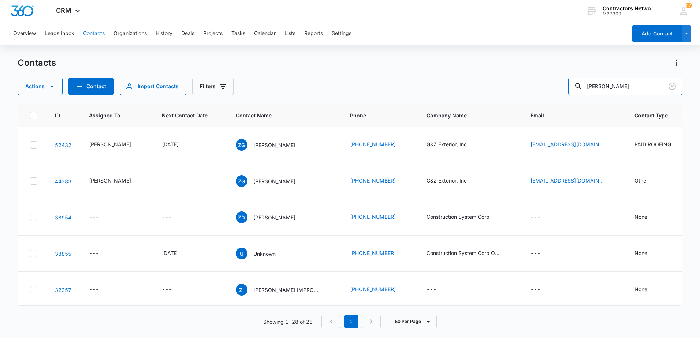
drag, startPoint x: 621, startPoint y: 87, endPoint x: 504, endPoint y: 100, distance: 117.8
click at [505, 100] on div "Contacts Actions Contact Import Contacts Filters [PERSON_NAME] ID Assigned To N…" at bounding box center [350, 197] width 665 height 280
paste input "[PHONE_NUMBER]"
type input "[PHONE_NUMBER]"
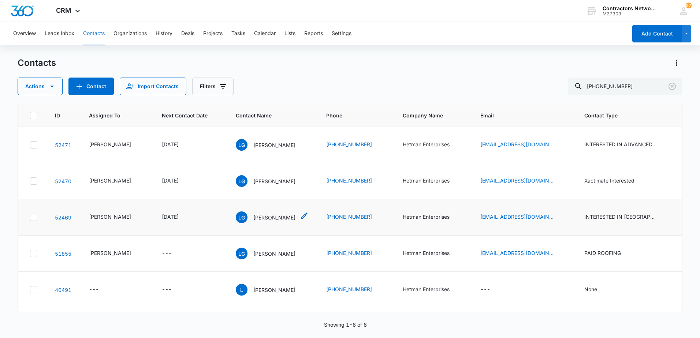
click at [262, 221] on p "[PERSON_NAME]" at bounding box center [274, 218] width 42 height 8
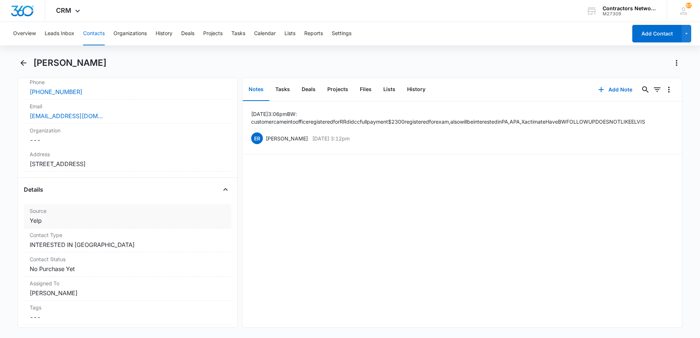
scroll to position [183, 0]
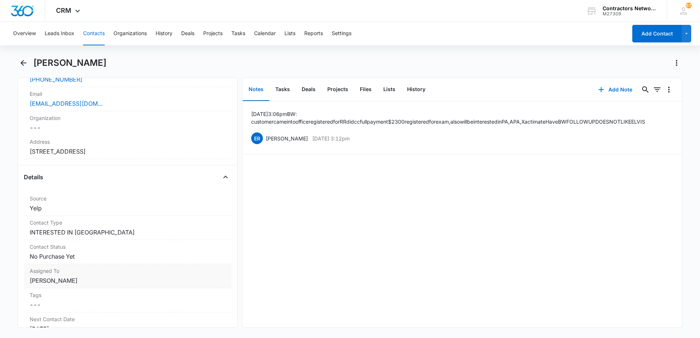
click at [109, 284] on dd "Cancel Save Changes [PERSON_NAME]" at bounding box center [128, 280] width 196 height 9
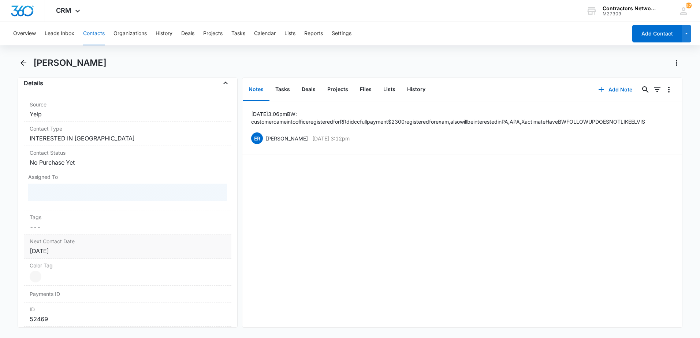
scroll to position [293, 0]
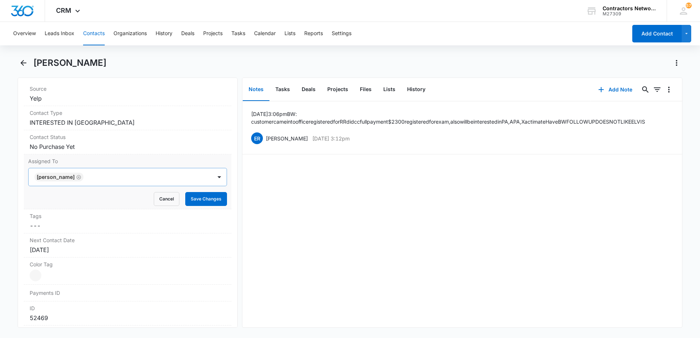
click at [76, 179] on icon "Remove Elvis Ruelas" at bounding box center [78, 177] width 5 height 5
click at [68, 180] on div at bounding box center [118, 177] width 167 height 10
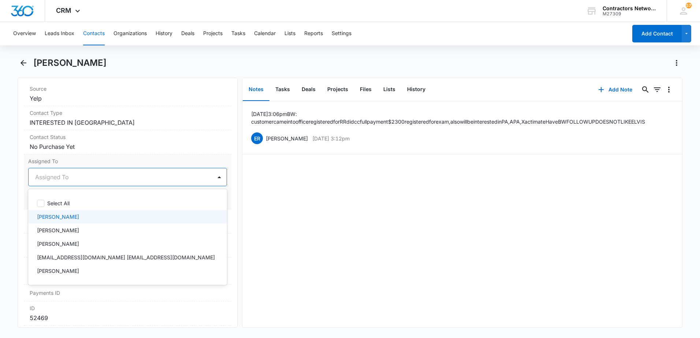
click at [75, 220] on div "[PERSON_NAME]" at bounding box center [127, 217] width 180 height 8
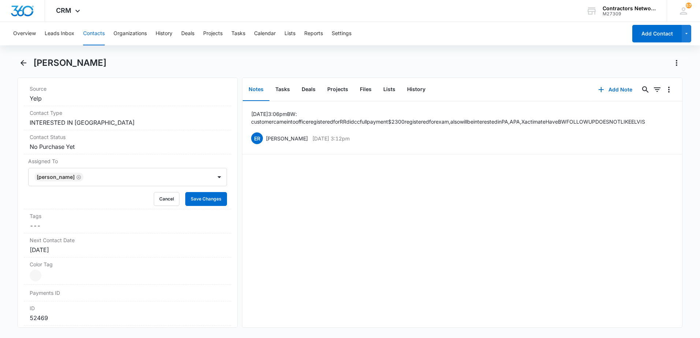
click at [262, 214] on div "[DATE] 3:06pm BW: customer came into office registered for RR did cc full payme…" at bounding box center [461, 214] width 439 height 226
click at [210, 201] on button "Save Changes" at bounding box center [206, 199] width 42 height 14
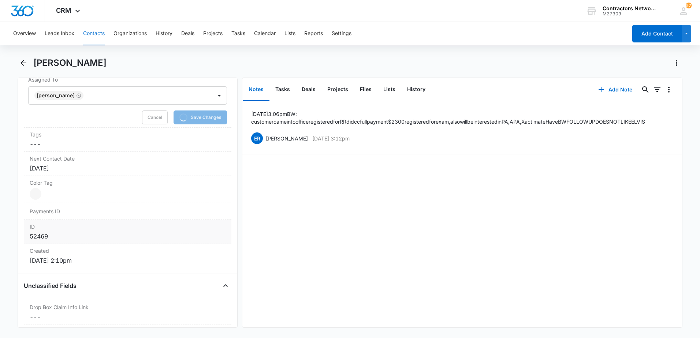
scroll to position [403, 0]
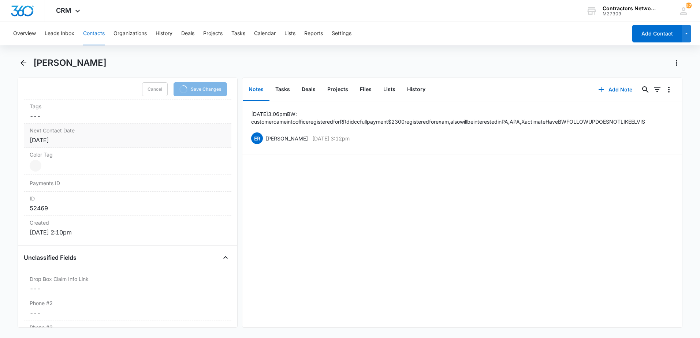
click at [91, 140] on div "[DATE]" at bounding box center [128, 140] width 196 height 9
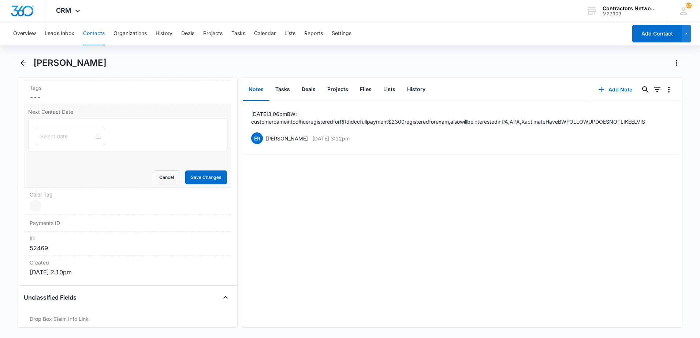
scroll to position [389, 0]
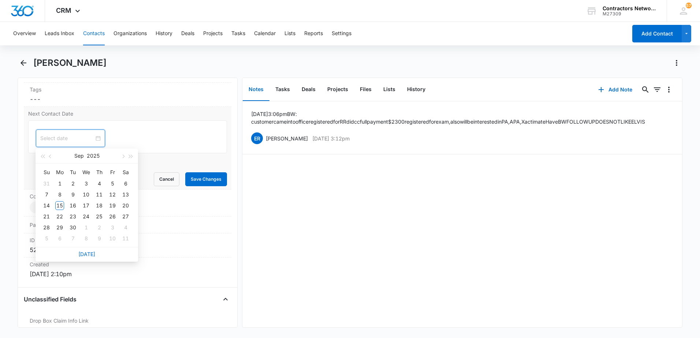
click at [75, 142] on input at bounding box center [67, 138] width 54 height 8
type input "[DATE]"
click at [92, 253] on link "[DATE]" at bounding box center [86, 254] width 17 height 6
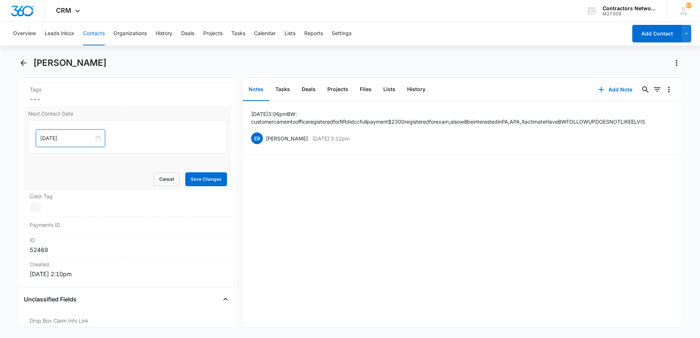
click at [80, 143] on div "[DATE]" at bounding box center [70, 139] width 69 height 18
click at [120, 156] on button "button" at bounding box center [123, 156] width 8 height 15
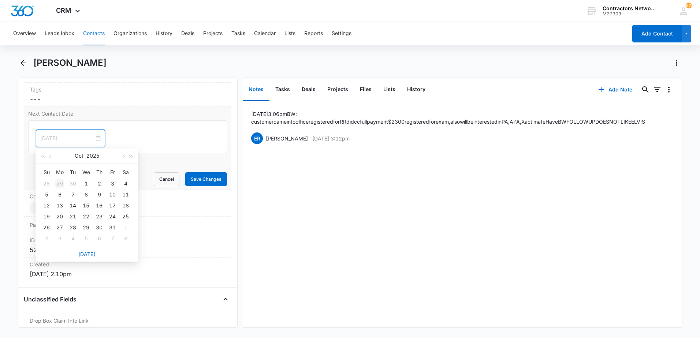
type input "[DATE]"
click at [61, 183] on div "29" at bounding box center [59, 183] width 9 height 9
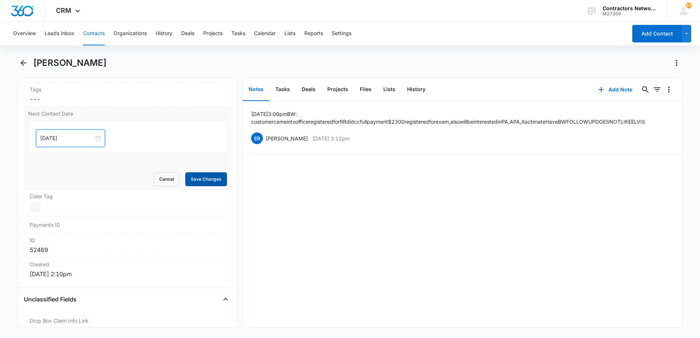
click at [190, 177] on button "Save Changes" at bounding box center [206, 179] width 42 height 14
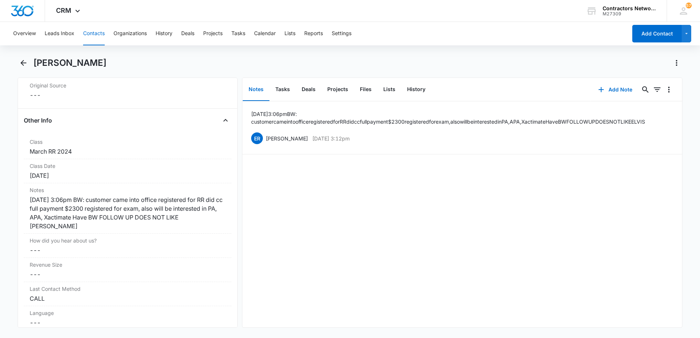
scroll to position [864, 0]
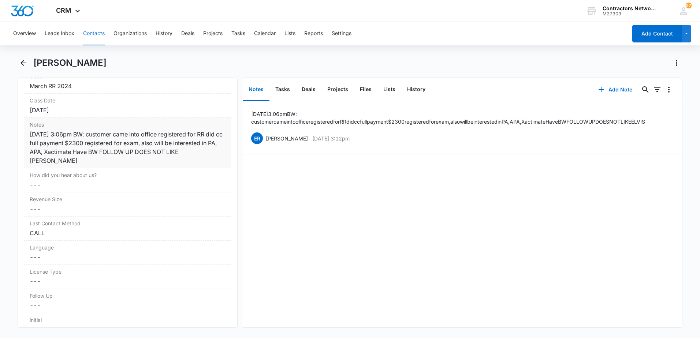
click at [128, 162] on div "[DATE] 3:06pm BW: customer came into office registered for RR did cc full payme…" at bounding box center [128, 147] width 196 height 35
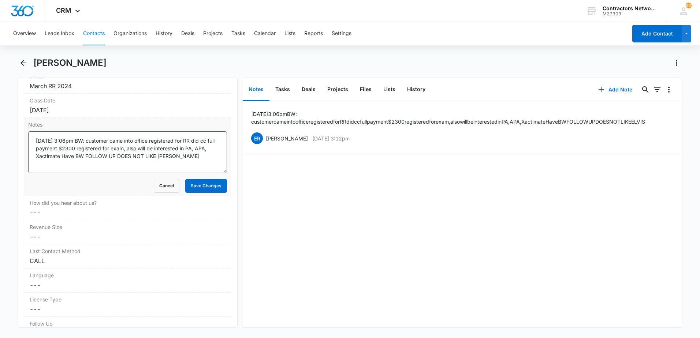
click at [194, 160] on textarea "[DATE] 3:06pm BW: customer came into office registered for RR did cc full payme…" at bounding box center [127, 152] width 199 height 42
type textarea "[DATE] 3:06pm BW: customer came into office registered for RR did cc full payme…"
click at [201, 192] on button "Save Changes" at bounding box center [206, 186] width 42 height 14
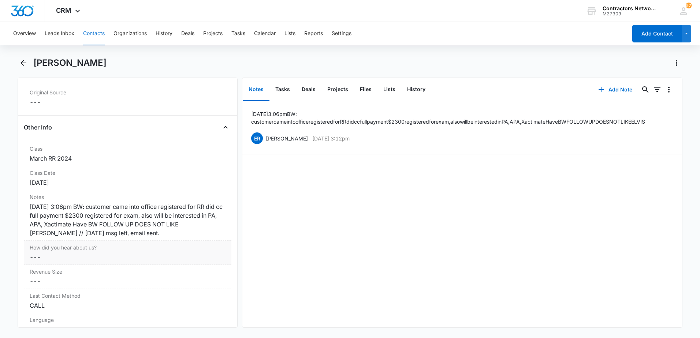
scroll to position [791, 0]
click at [104, 160] on div "March RR 2024" at bounding box center [128, 159] width 196 height 9
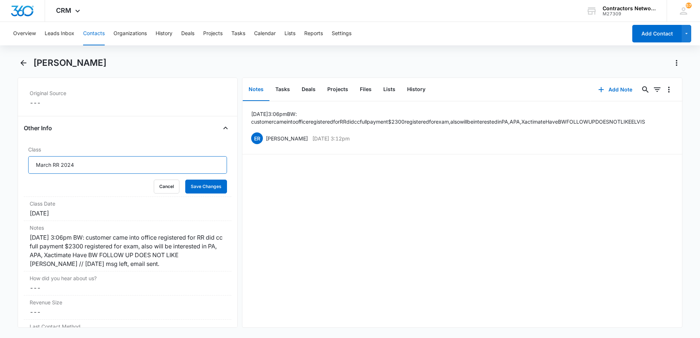
drag, startPoint x: 78, startPoint y: 166, endPoint x: -1, endPoint y: 166, distance: 79.4
click at [0, 166] on html "CRM Apps Reputation Websites Forms CRM Email Social Shop Payments POS Content A…" at bounding box center [350, 169] width 700 height 338
type input "PUBLIC ADJUSTER"
click at [206, 186] on button "Save Changes" at bounding box center [206, 187] width 42 height 14
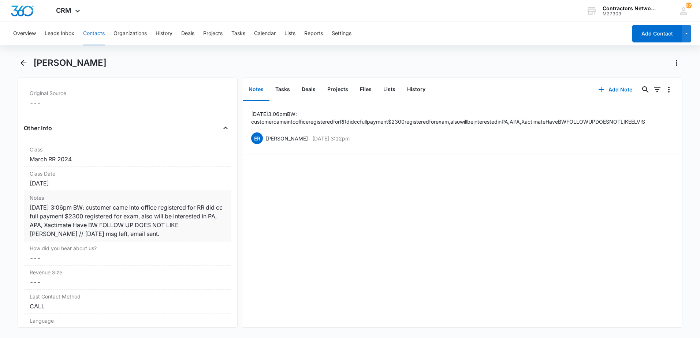
click at [81, 212] on div "[DATE] 3:06pm BW: customer came into office registered for RR did cc full payme…" at bounding box center [128, 220] width 196 height 35
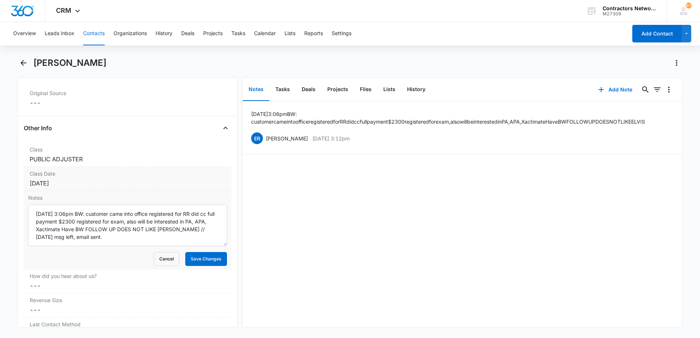
click at [79, 186] on div "[DATE]" at bounding box center [128, 183] width 196 height 9
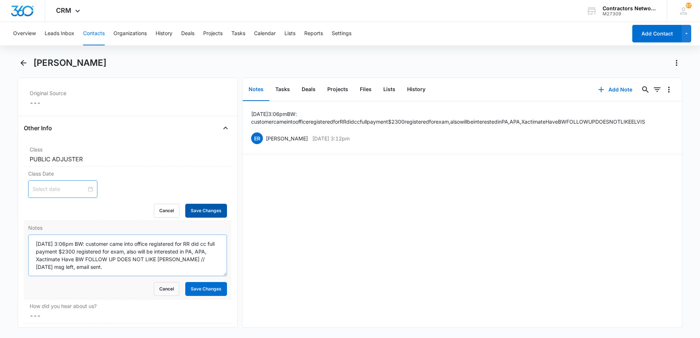
drag, startPoint x: 197, startPoint y: 212, endPoint x: 195, endPoint y: 251, distance: 38.9
click at [197, 212] on button "Save Changes" at bounding box center [206, 211] width 42 height 14
click at [200, 287] on button "Save Changes" at bounding box center [206, 289] width 42 height 14
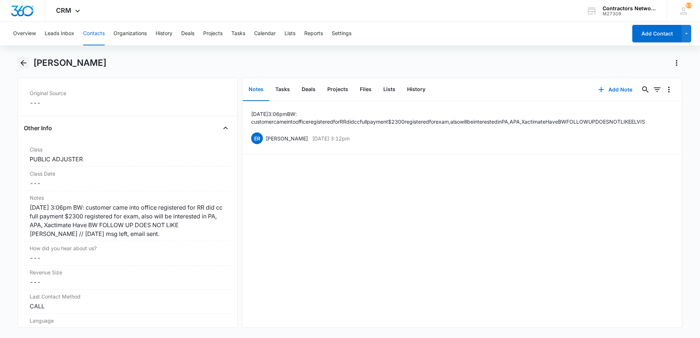
click at [25, 64] on icon "Back" at bounding box center [23, 63] width 9 height 9
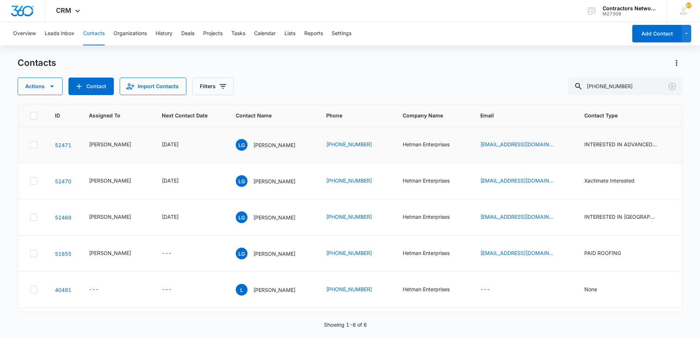
drag, startPoint x: 265, startPoint y: 156, endPoint x: 273, endPoint y: 162, distance: 10.1
click at [273, 162] on td "LG [PERSON_NAME]" at bounding box center [272, 145] width 90 height 36
click at [559, 221] on icon "Email - hetmansiding@hotmail.com - Select to Edit Field" at bounding box center [562, 217] width 7 height 7
click at [538, 211] on input "[EMAIL_ADDRESS][DOMAIN_NAME]" at bounding box center [507, 214] width 92 height 18
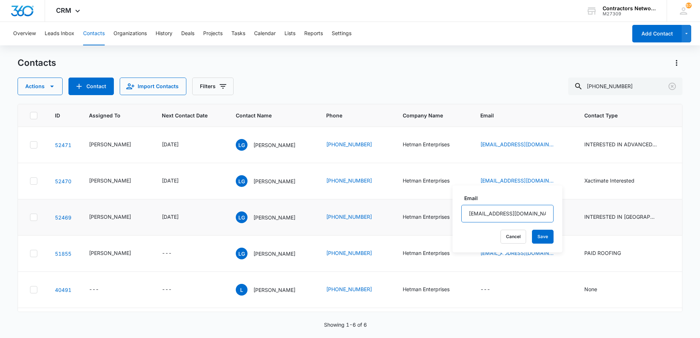
click at [538, 211] on input "[EMAIL_ADDRESS][DOMAIN_NAME]" at bounding box center [507, 214] width 92 height 18
click at [408, 80] on div "Actions Contact Import Contacts Filters [PHONE_NUMBER]" at bounding box center [350, 87] width 665 height 18
click at [559, 184] on icon "Email - hetmansiding@hotmail.com - Select to Edit Field" at bounding box center [562, 181] width 7 height 7
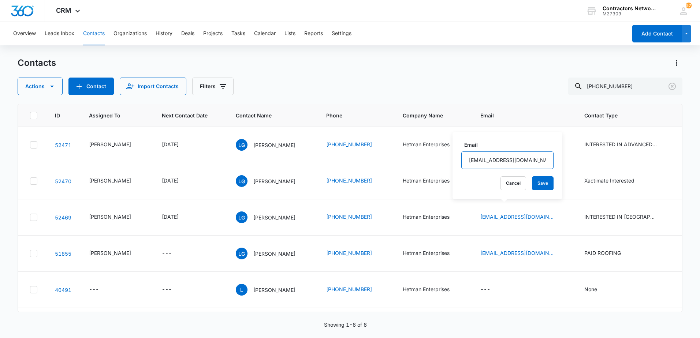
click at [535, 157] on input "[EMAIL_ADDRESS][DOMAIN_NAME]" at bounding box center [507, 160] width 92 height 18
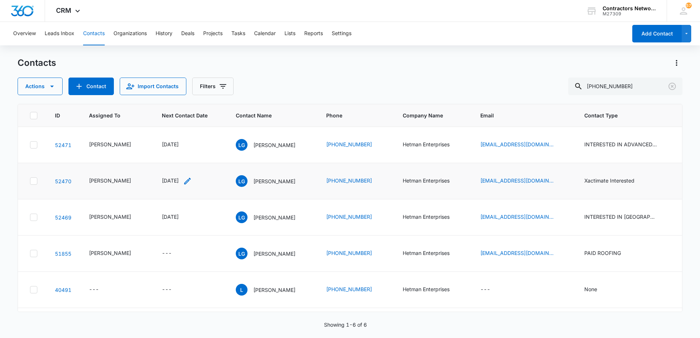
click at [192, 186] on icon "Next Contact Date - 1713139200 - Select to Edit Field" at bounding box center [187, 181] width 9 height 9
click at [186, 147] on input "[DATE]" at bounding box center [178, 145] width 54 height 8
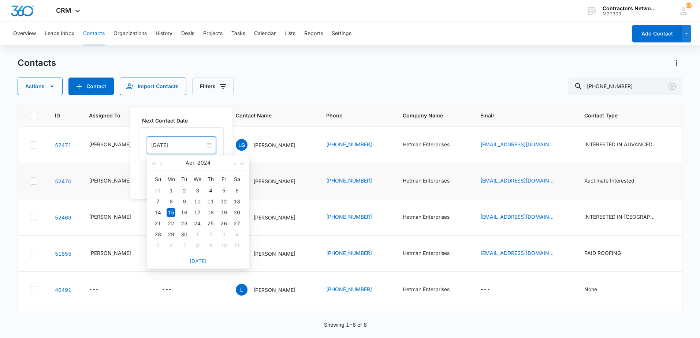
click at [199, 261] on link "[DATE]" at bounding box center [198, 261] width 17 height 6
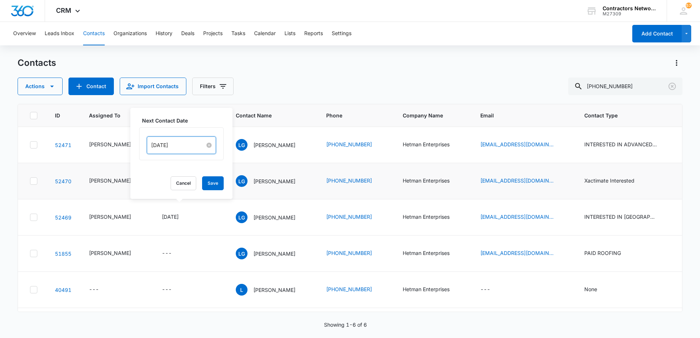
click at [194, 145] on input "[DATE]" at bounding box center [178, 145] width 54 height 8
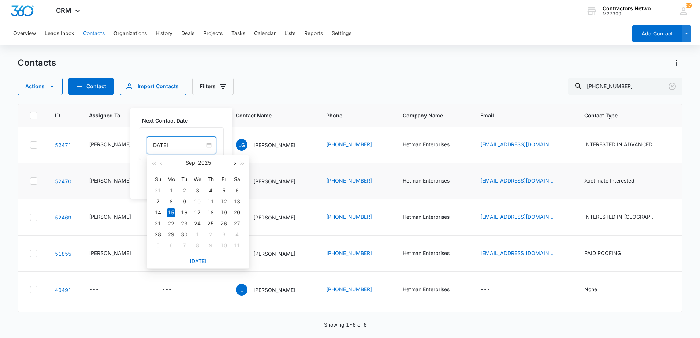
click at [234, 166] on button "button" at bounding box center [234, 163] width 8 height 15
type input "[DATE]"
click at [171, 232] on div "27" at bounding box center [170, 234] width 9 height 9
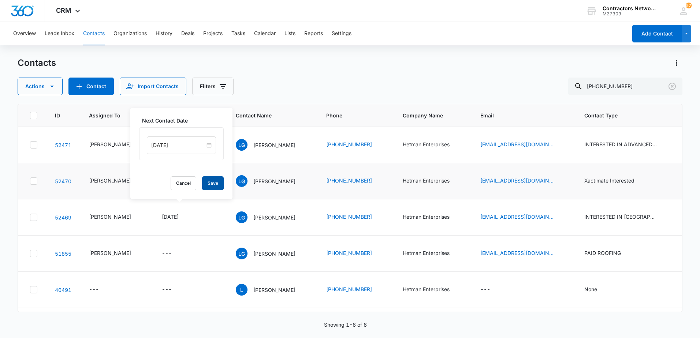
click at [214, 186] on button "Save" at bounding box center [213, 183] width 22 height 14
click at [256, 185] on p "[PERSON_NAME]" at bounding box center [274, 181] width 42 height 8
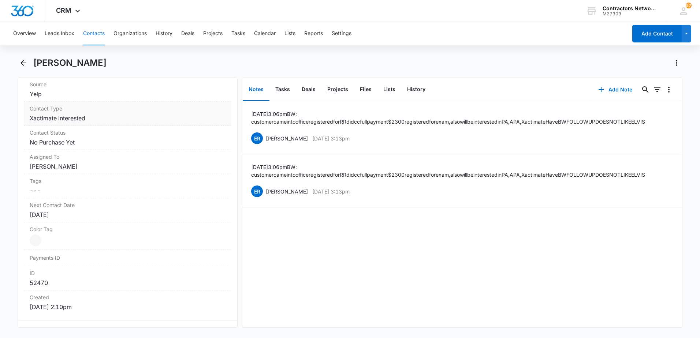
scroll to position [329, 0]
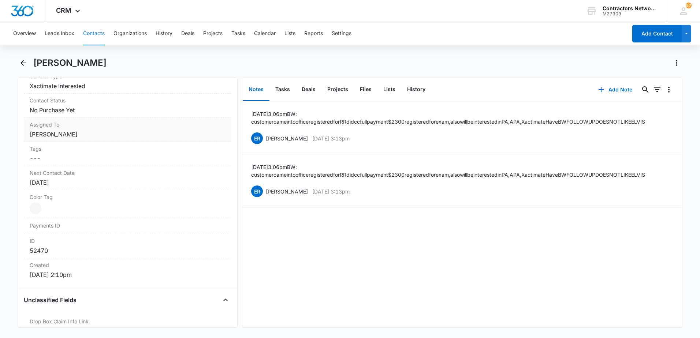
click at [86, 140] on div "Assigned To Cancel Save Changes [PERSON_NAME]" at bounding box center [127, 130] width 207 height 24
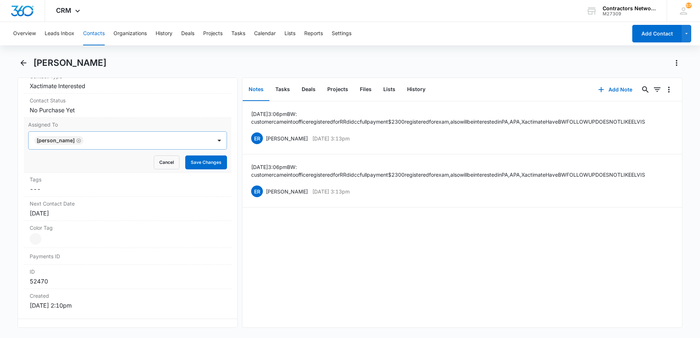
click at [76, 138] on icon "Remove Elvis Ruelas" at bounding box center [78, 140] width 5 height 5
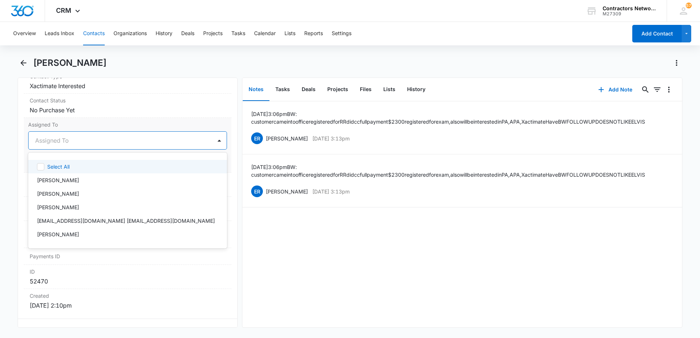
drag, startPoint x: 70, startPoint y: 142, endPoint x: 69, endPoint y: 150, distance: 7.7
click at [69, 146] on div "Assigned To" at bounding box center [120, 141] width 183 height 18
drag, startPoint x: 81, startPoint y: 180, endPoint x: 275, endPoint y: 212, distance: 196.5
click at [92, 180] on div "[PERSON_NAME]" at bounding box center [127, 180] width 180 height 8
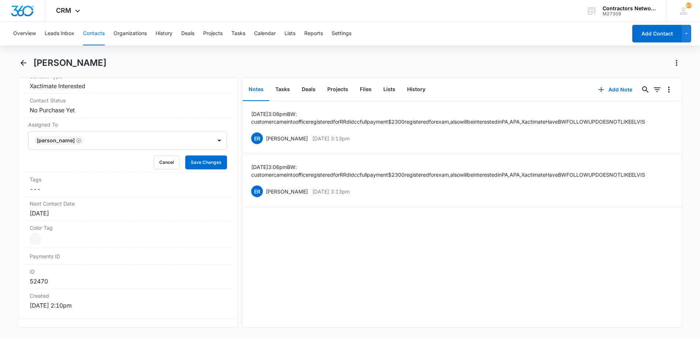
click at [420, 280] on div "[DATE] 3:06pm BW: customer came into office registered for RR did cc full payme…" at bounding box center [461, 214] width 439 height 226
click at [202, 164] on button "Save Changes" at bounding box center [206, 163] width 42 height 14
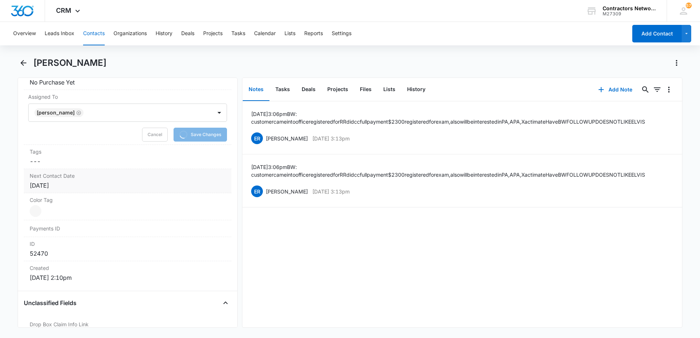
scroll to position [403, 0]
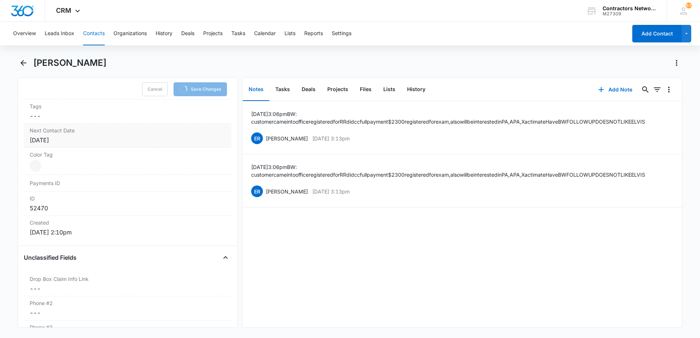
click at [103, 139] on div "[DATE]" at bounding box center [128, 140] width 196 height 9
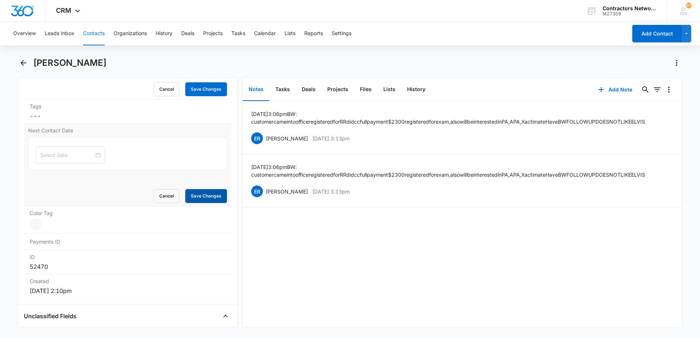
drag, startPoint x: 199, startPoint y: 196, endPoint x: 93, endPoint y: 180, distance: 107.7
click at [94, 184] on form "Cancel Save Changes" at bounding box center [127, 170] width 199 height 66
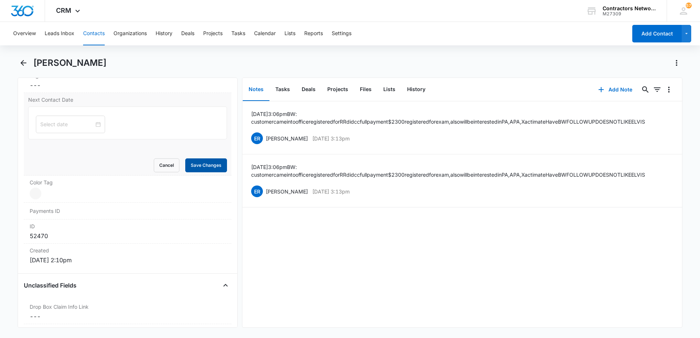
scroll to position [389, 0]
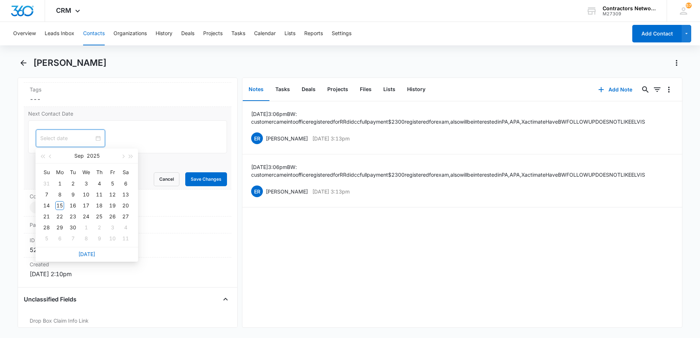
click at [70, 139] on input at bounding box center [67, 138] width 54 height 8
type input "[DATE]"
click at [120, 158] on button "button" at bounding box center [123, 156] width 8 height 15
type input "[DATE]"
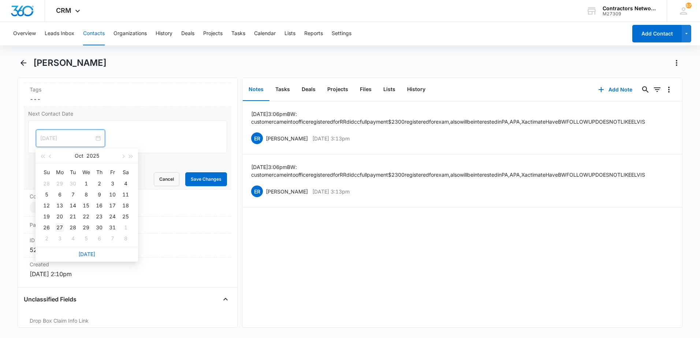
click at [61, 226] on div "27" at bounding box center [59, 227] width 9 height 9
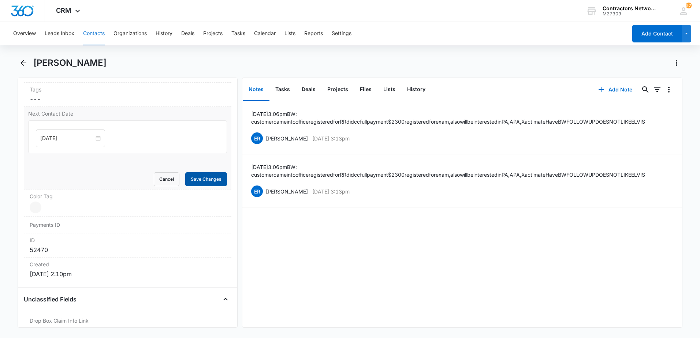
click at [203, 182] on button "Save Changes" at bounding box center [206, 179] width 42 height 14
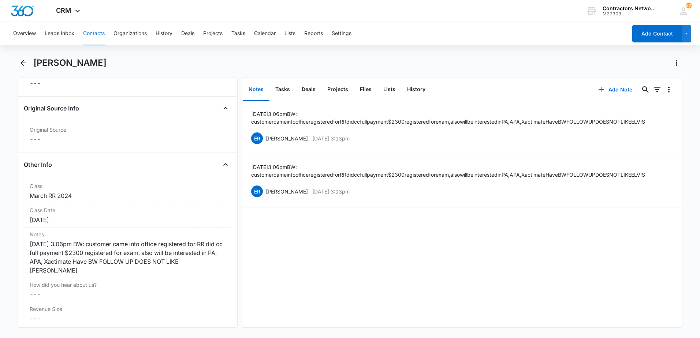
scroll to position [791, 0]
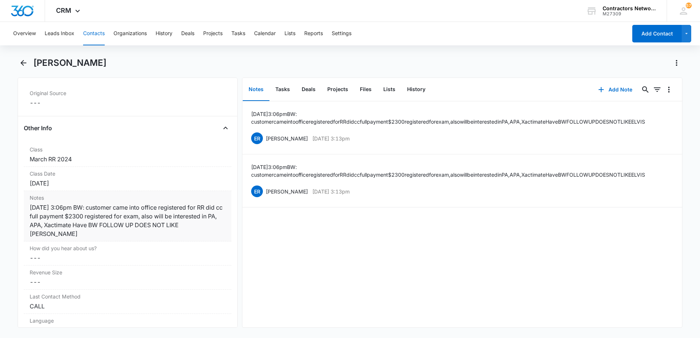
click at [92, 238] on div "Notes Cancel Save Changes [DATE] 3:06pm BW: customer came into office registere…" at bounding box center [127, 216] width 207 height 50
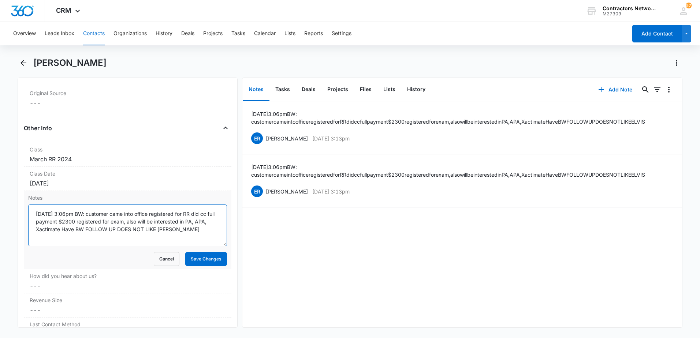
click at [197, 231] on textarea "[DATE] 3:06pm BW: customer came into office registered for RR did cc full payme…" at bounding box center [127, 226] width 199 height 42
click at [90, 217] on textarea "[DATE] 3:06pm BW: customer came into office registered for RR did cc full payme…" at bounding box center [127, 226] width 199 height 42
click at [206, 230] on textarea "[DATE] 3:06pm customer came into office registered for RR did cc full payment $…" at bounding box center [127, 226] width 199 height 42
type textarea "[DATE] 3:06pm customer came into office registered for RR did cc full payment $…"
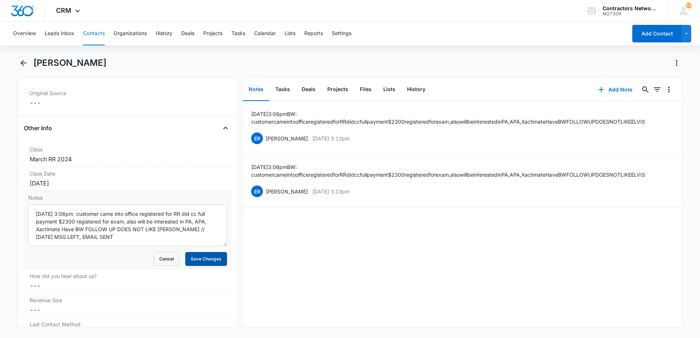
click at [195, 257] on button "Save Changes" at bounding box center [206, 259] width 42 height 14
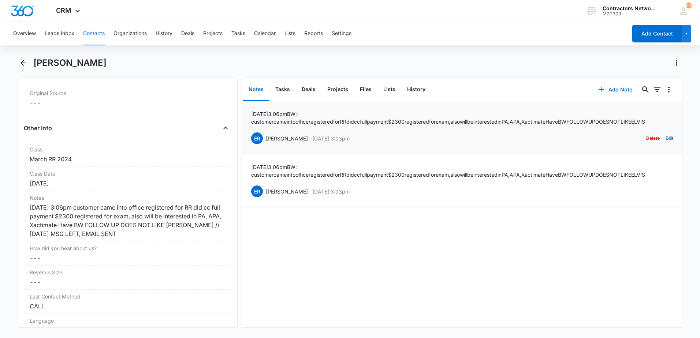
click at [648, 137] on button "Delete" at bounding box center [653, 138] width 14 height 14
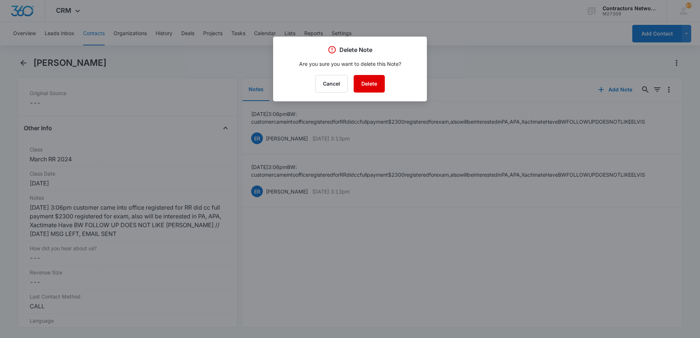
click at [373, 84] on button "Delete" at bounding box center [368, 84] width 31 height 18
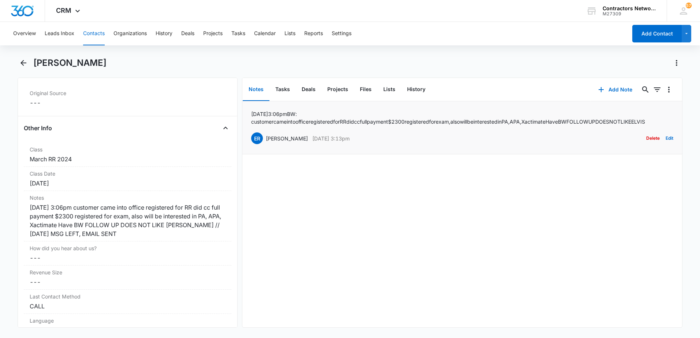
click at [646, 135] on button "Delete" at bounding box center [653, 138] width 14 height 14
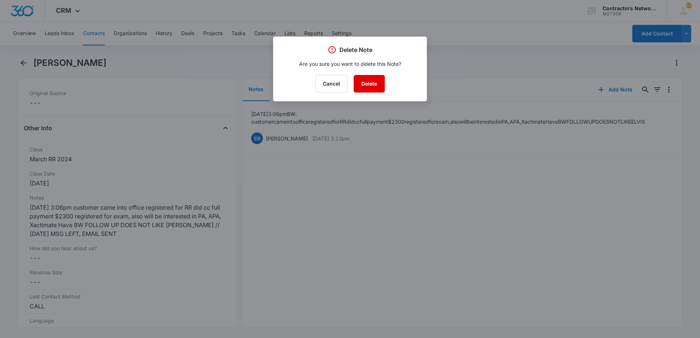
click at [377, 89] on button "Delete" at bounding box center [368, 84] width 31 height 18
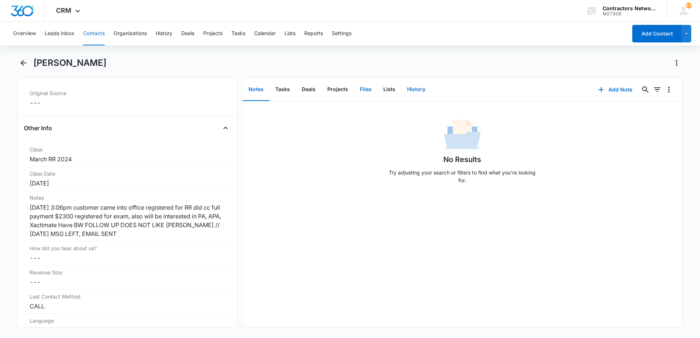
drag, startPoint x: 415, startPoint y: 87, endPoint x: 370, endPoint y: 97, distance: 45.4
click at [413, 88] on button "History" at bounding box center [416, 89] width 30 height 23
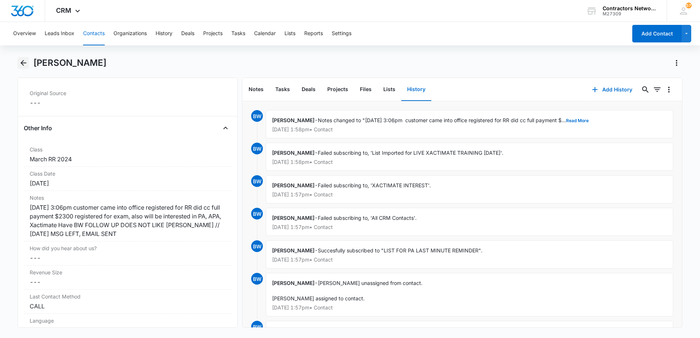
click at [22, 61] on icon "Back" at bounding box center [23, 63] width 6 height 6
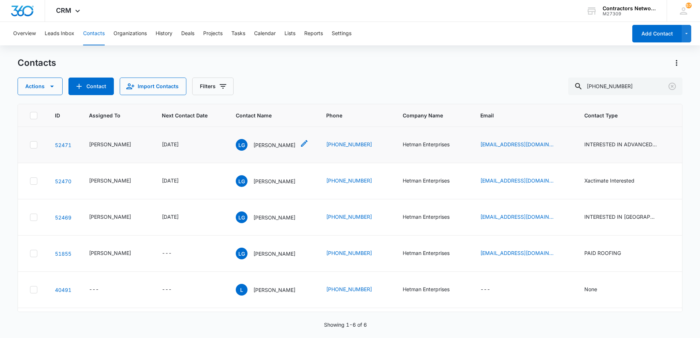
click at [270, 149] on p "[PERSON_NAME]" at bounding box center [274, 145] width 42 height 8
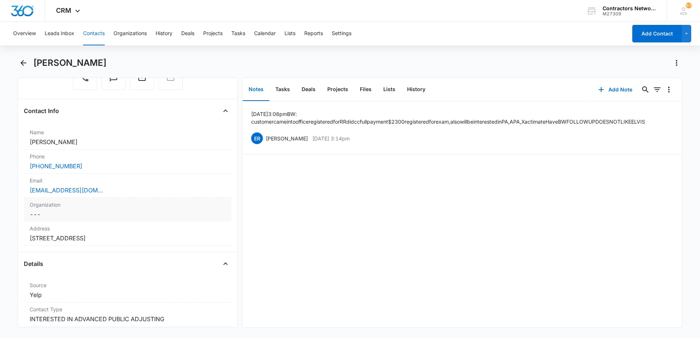
scroll to position [110, 0]
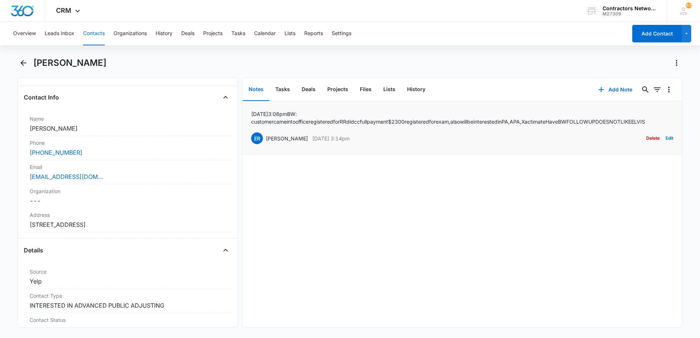
click at [646, 136] on button "Delete" at bounding box center [653, 138] width 14 height 14
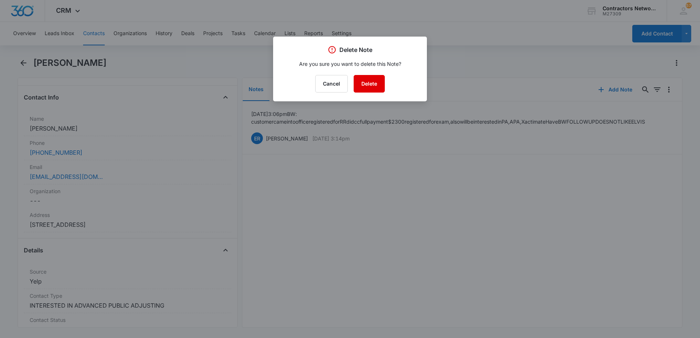
click at [369, 82] on button "Delete" at bounding box center [368, 84] width 31 height 18
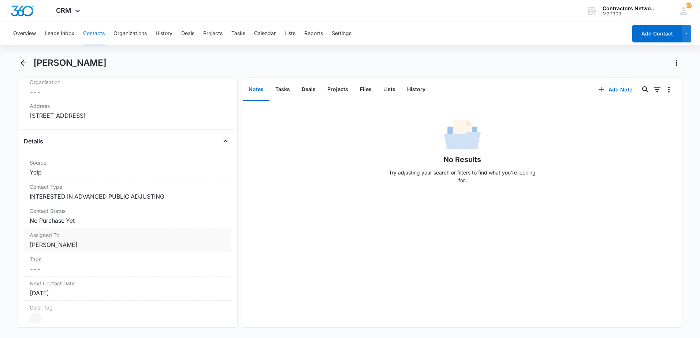
scroll to position [220, 0]
click at [82, 245] on dd "Cancel Save Changes [PERSON_NAME]" at bounding box center [128, 244] width 196 height 9
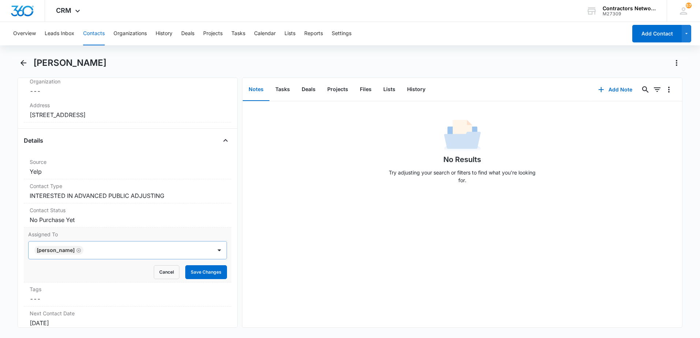
drag, startPoint x: 68, startPoint y: 249, endPoint x: 54, endPoint y: 249, distance: 14.6
click at [76, 249] on icon "Remove Elvis Ruelas" at bounding box center [78, 250] width 5 height 5
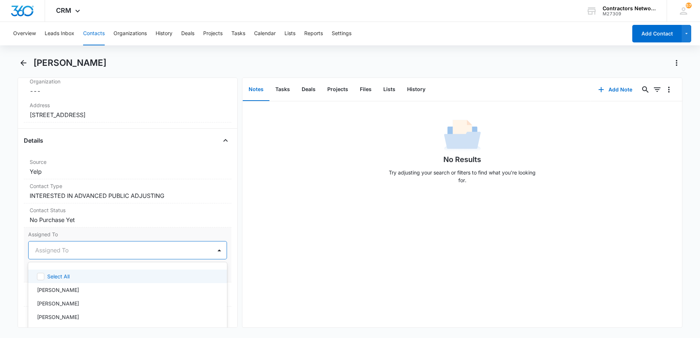
click at [53, 249] on div at bounding box center [118, 250] width 167 height 10
click at [60, 291] on p "[PERSON_NAME]" at bounding box center [58, 290] width 42 height 8
click at [305, 269] on div "No Results Try adjusting your search or filters to find what you’re looking for." at bounding box center [461, 214] width 439 height 226
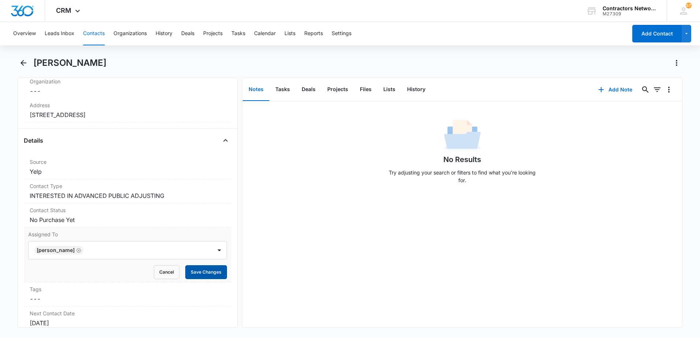
drag, startPoint x: 194, startPoint y: 269, endPoint x: 186, endPoint y: 267, distance: 8.4
click at [193, 270] on button "Save Changes" at bounding box center [206, 272] width 42 height 14
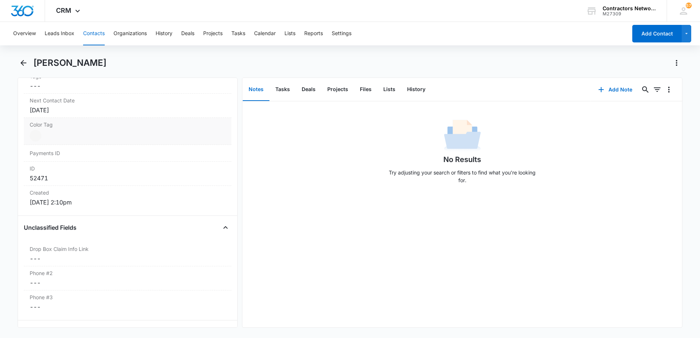
scroll to position [439, 0]
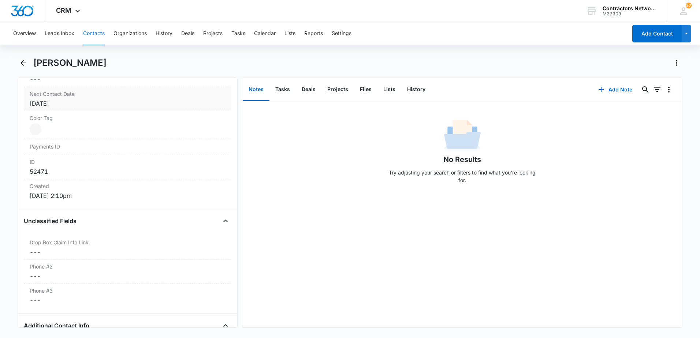
click at [112, 105] on div "[DATE]" at bounding box center [128, 103] width 196 height 9
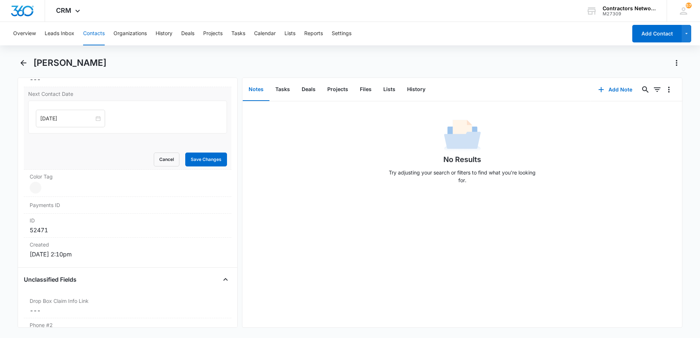
click at [76, 120] on input "[DATE]" at bounding box center [67, 119] width 54 height 8
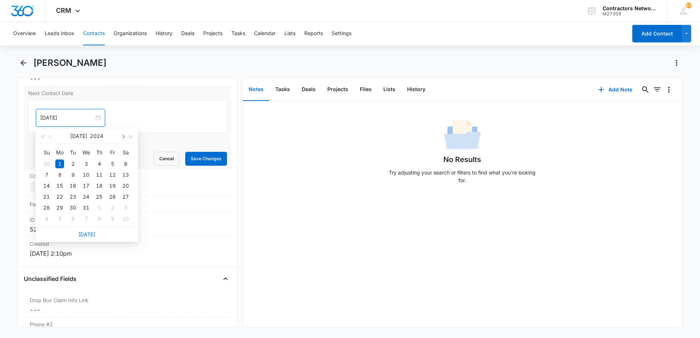
scroll to position [408, 0]
click at [120, 139] on button "button" at bounding box center [123, 136] width 8 height 15
click at [120, 138] on button "button" at bounding box center [123, 136] width 8 height 15
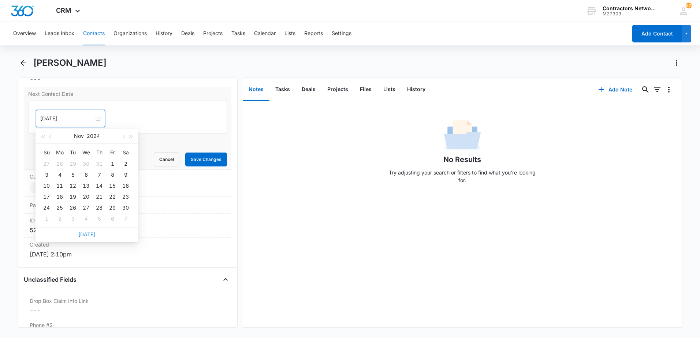
click at [87, 235] on link "[DATE]" at bounding box center [86, 234] width 17 height 6
click at [76, 120] on input "[DATE]" at bounding box center [67, 119] width 54 height 8
click at [122, 136] on span "button" at bounding box center [123, 137] width 4 height 4
type input "[DATE]"
click at [60, 205] on div "27" at bounding box center [59, 207] width 9 height 9
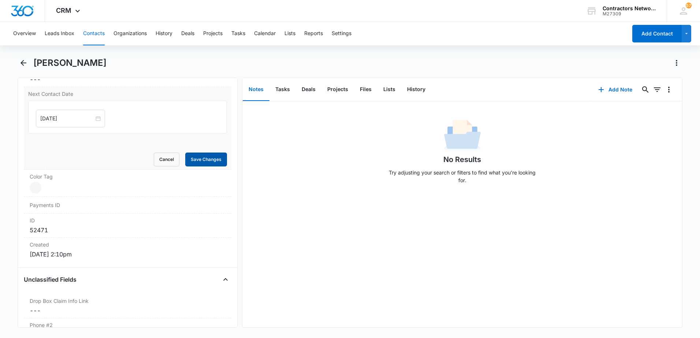
click at [188, 165] on button "Save Changes" at bounding box center [206, 160] width 42 height 14
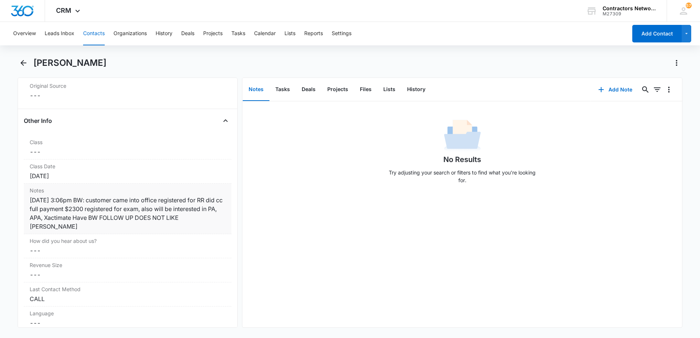
scroll to position [811, 0]
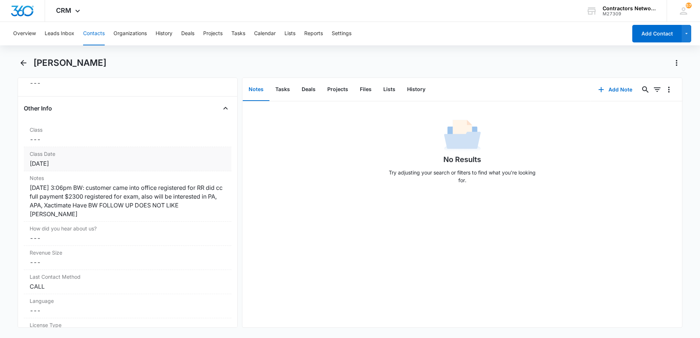
click at [98, 167] on div "[DATE]" at bounding box center [128, 163] width 196 height 9
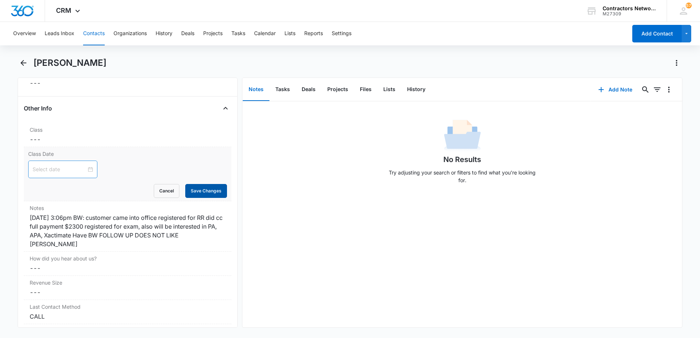
click at [201, 194] on button "Save Changes" at bounding box center [206, 191] width 42 height 14
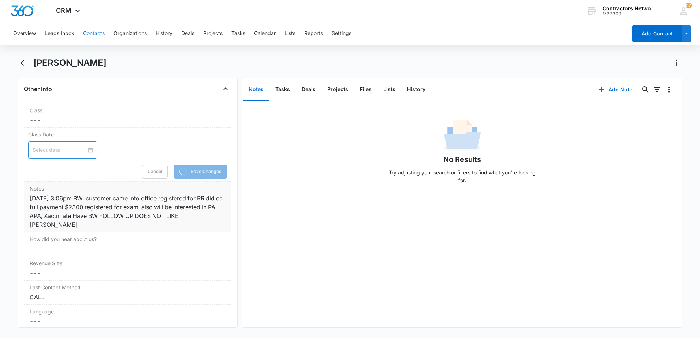
scroll to position [847, 0]
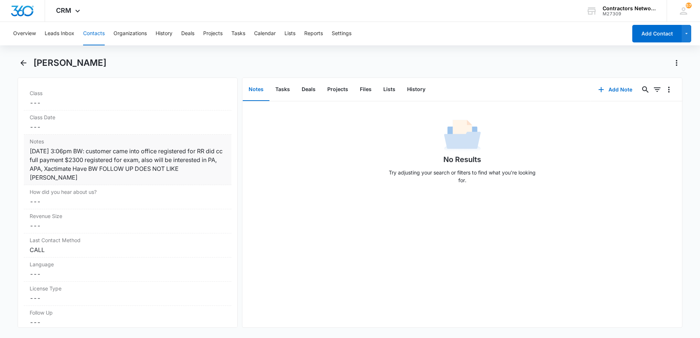
click at [93, 153] on div "[DATE] 3:06pm BW: customer came into office registered for RR did cc full payme…" at bounding box center [128, 164] width 196 height 35
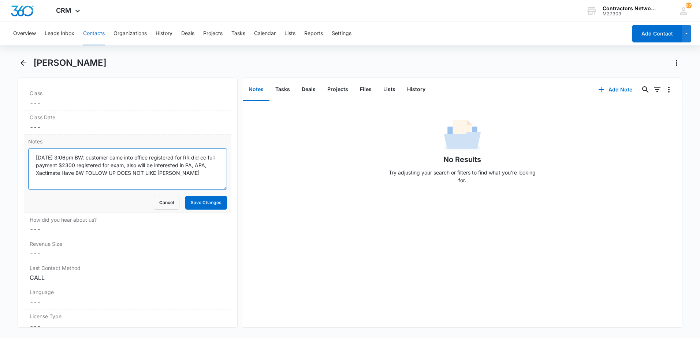
click at [90, 156] on textarea "[DATE] 3:06pm BW: customer came into office registered for RR did cc full payme…" at bounding box center [127, 169] width 199 height 42
click at [196, 178] on textarea "[DATE] 3:06pm customer came into office registered for RR did cc full payment $…" at bounding box center [127, 169] width 199 height 42
type textarea "[DATE] 3:06pm customer came into office registered for RR did cc full payment $…"
click at [201, 206] on button "Save Changes" at bounding box center [206, 203] width 42 height 14
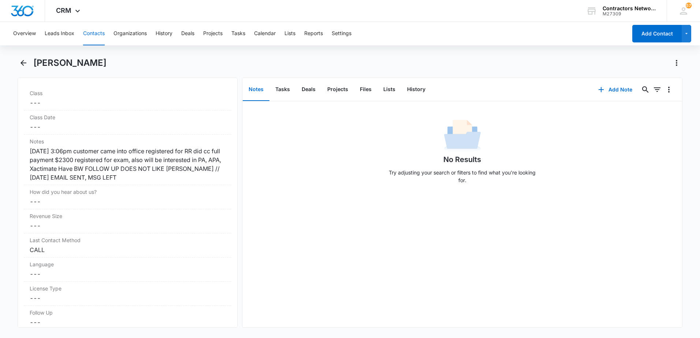
click at [99, 31] on button "Contacts" at bounding box center [94, 33] width 22 height 23
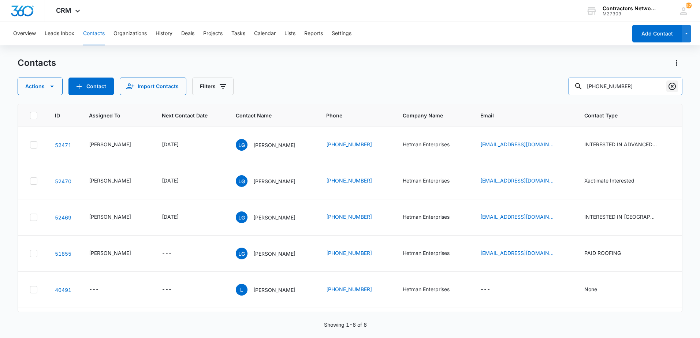
click at [672, 88] on icon "Clear" at bounding box center [671, 86] width 9 height 9
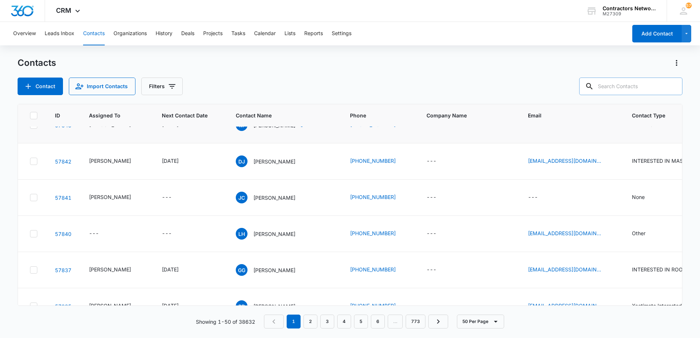
scroll to position [110, 0]
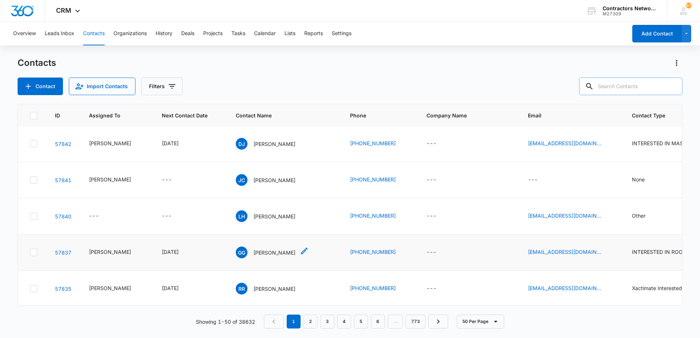
click at [269, 254] on p "[PERSON_NAME]" at bounding box center [274, 253] width 42 height 8
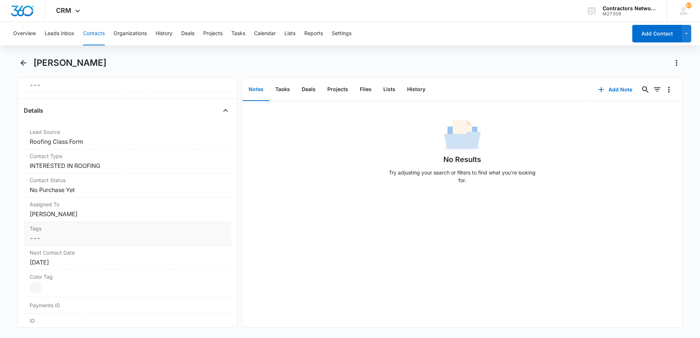
scroll to position [183, 0]
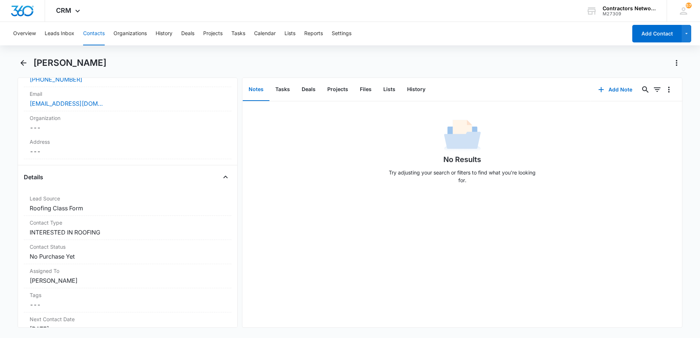
click at [96, 30] on button "Contacts" at bounding box center [94, 33] width 22 height 23
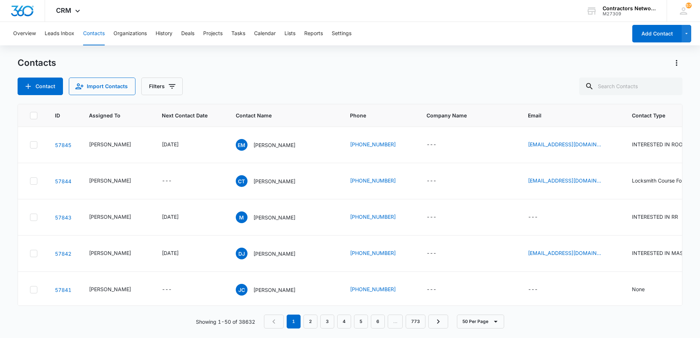
scroll to position [110, 0]
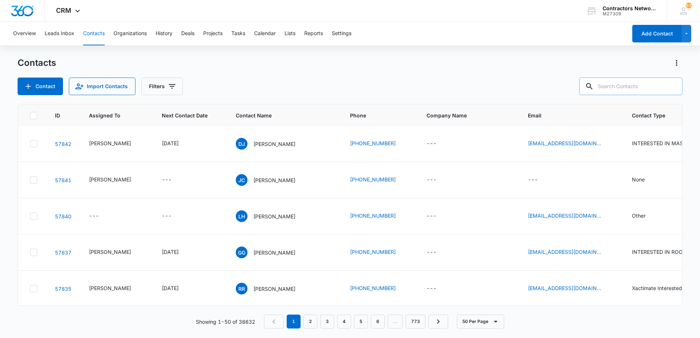
paste input "6182802662"
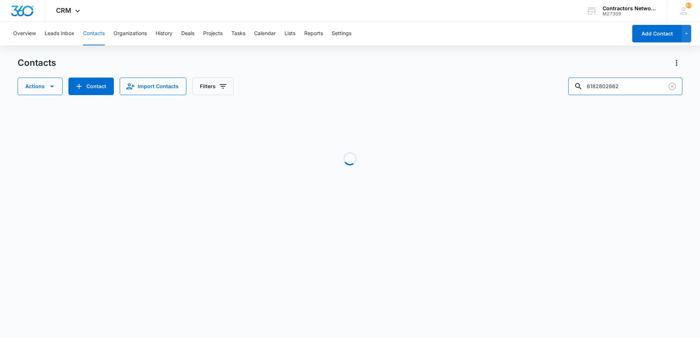
scroll to position [0, 0]
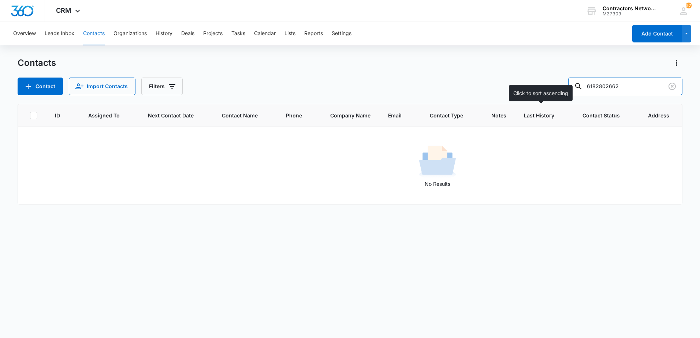
drag, startPoint x: 611, startPoint y: 89, endPoint x: 465, endPoint y: 130, distance: 151.5
click at [465, 130] on div "Contacts Contact Import Contacts Filters 6182802662 ID Assigned To Next Contact…" at bounding box center [350, 197] width 665 height 280
type input "2662"
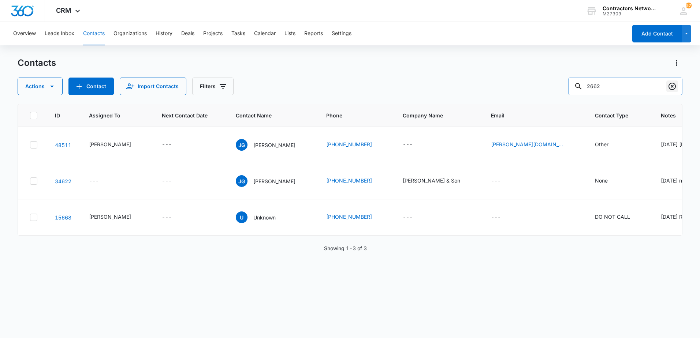
click at [674, 89] on icon "Clear" at bounding box center [671, 86] width 7 height 7
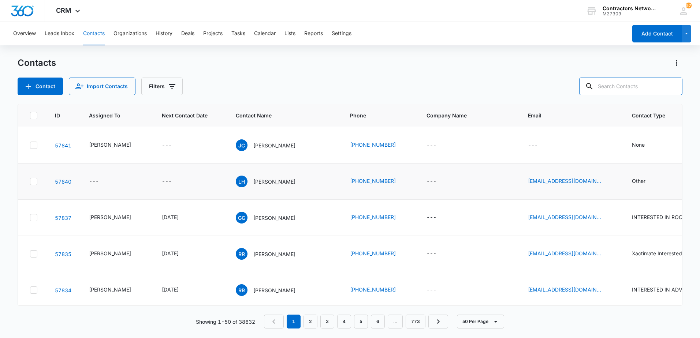
scroll to position [183, 0]
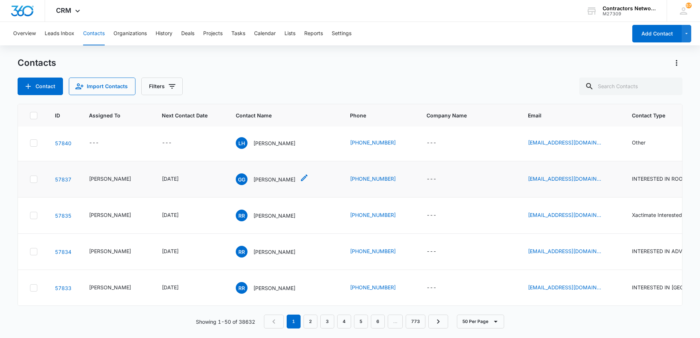
click at [275, 180] on p "[PERSON_NAME]" at bounding box center [274, 180] width 42 height 8
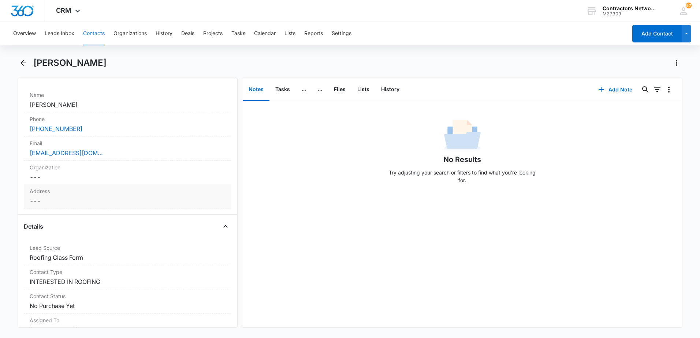
scroll to position [146, 0]
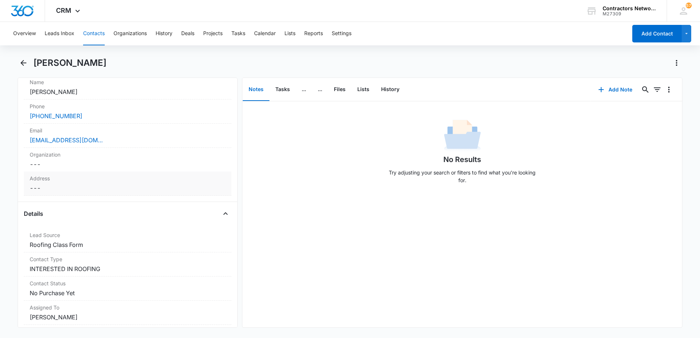
click at [120, 193] on div "Address Cancel Save Changes ---" at bounding box center [127, 184] width 207 height 24
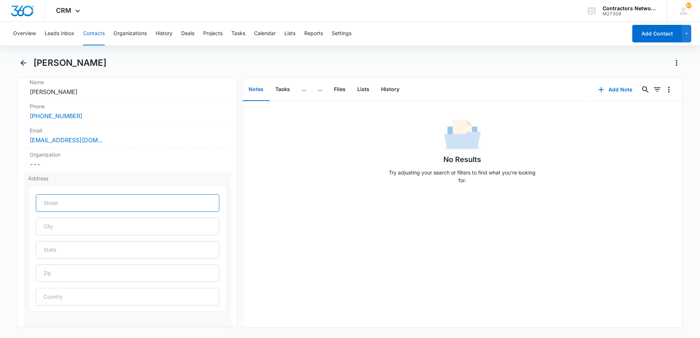
click at [64, 201] on input "text" at bounding box center [127, 203] width 183 height 18
type input "[STREET_ADDRESS]"
type input "[GEOGRAPHIC_DATA]"
type input "60609"
type input "[GEOGRAPHIC_DATA]"
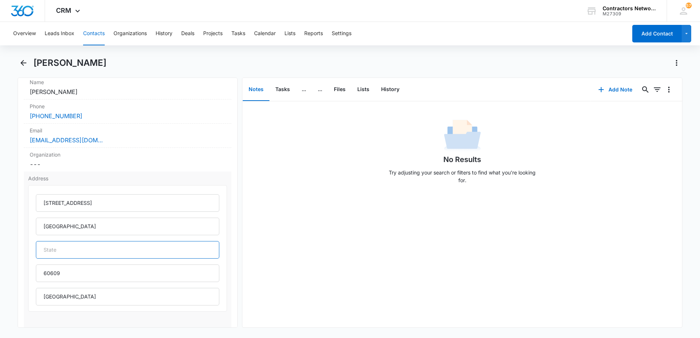
drag, startPoint x: 109, startPoint y: 252, endPoint x: 120, endPoint y: 250, distance: 10.7
click at [117, 252] on input "text" at bounding box center [127, 250] width 183 height 18
type input "IL"
click at [302, 251] on div "No Results Try adjusting your search or filters to find what you’re looking for." at bounding box center [461, 214] width 439 height 226
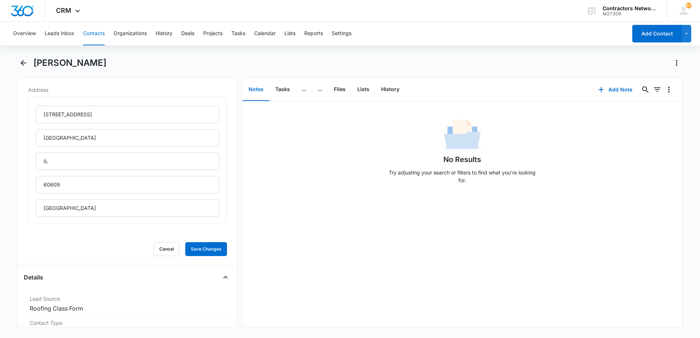
scroll to position [256, 0]
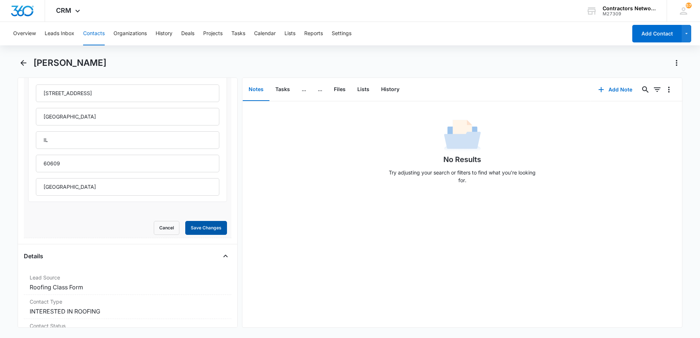
click at [197, 231] on button "Save Changes" at bounding box center [206, 228] width 42 height 14
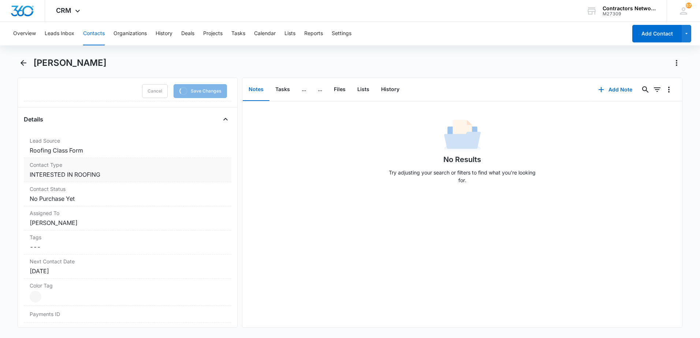
scroll to position [403, 0]
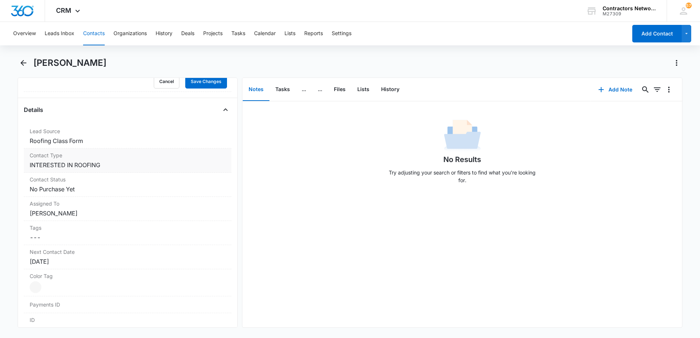
click at [120, 167] on dd "Cancel Save Changes INTERESTED IN ROOFING" at bounding box center [128, 165] width 196 height 9
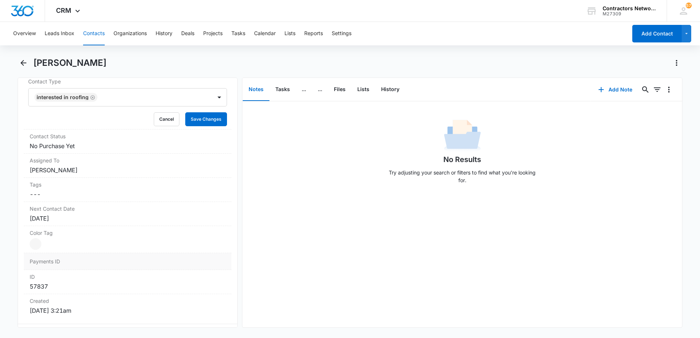
scroll to position [257, 0]
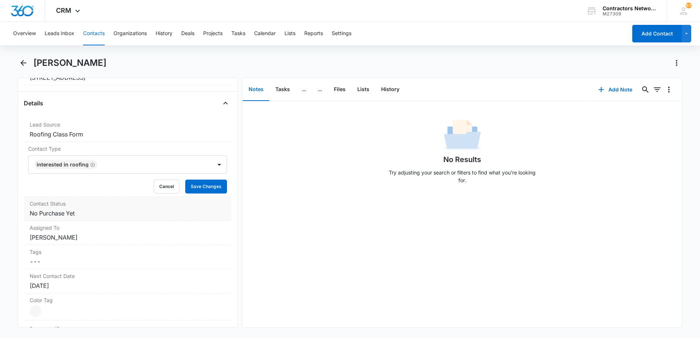
click at [106, 214] on dd "Cancel Save Changes No Purchase Yet" at bounding box center [128, 213] width 196 height 9
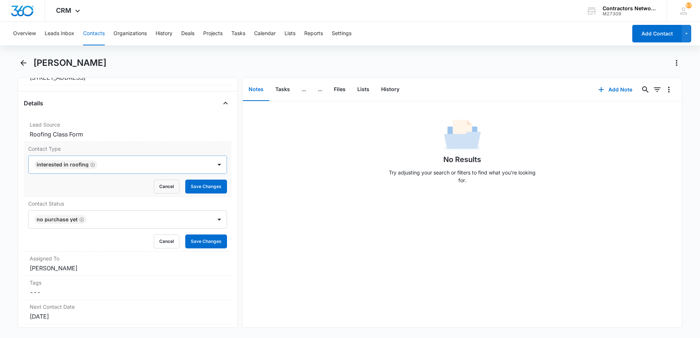
click at [90, 165] on icon "Remove INTERESTED IN ROOFING" at bounding box center [92, 164] width 5 height 5
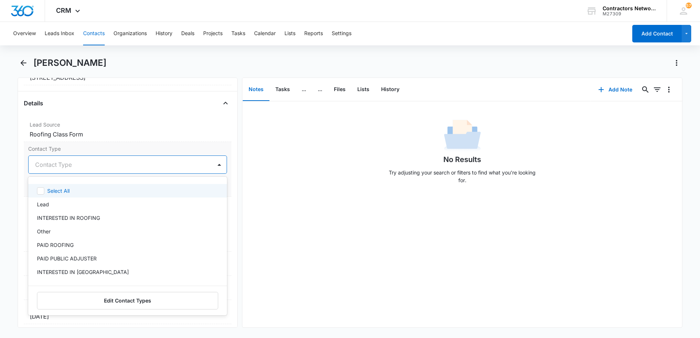
click at [89, 171] on div "Contact Type" at bounding box center [120, 165] width 183 height 18
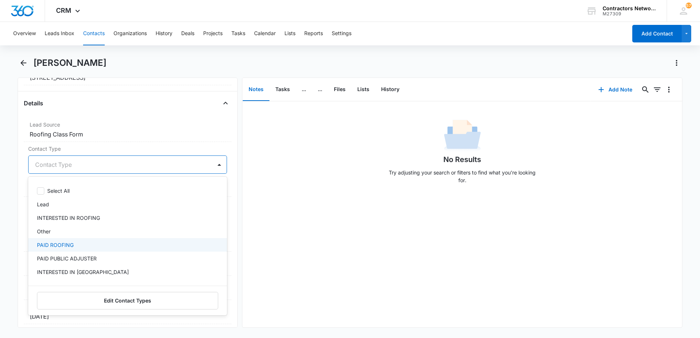
drag, startPoint x: 91, startPoint y: 244, endPoint x: 269, endPoint y: 228, distance: 179.2
click at [91, 243] on div "PAID ROOFING" at bounding box center [127, 245] width 180 height 8
click at [306, 228] on div "No Results Try adjusting your search or filters to find what you’re looking for." at bounding box center [461, 214] width 439 height 226
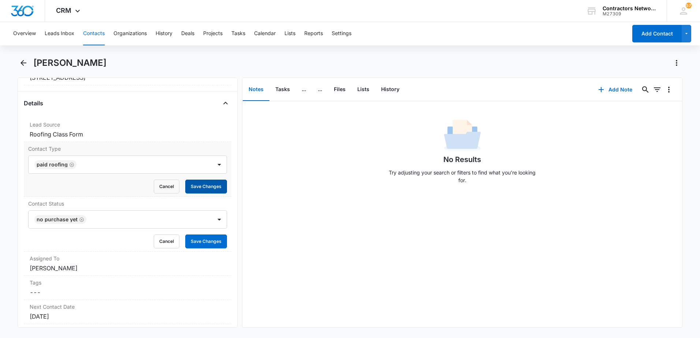
click at [203, 186] on button "Save Changes" at bounding box center [206, 187] width 42 height 14
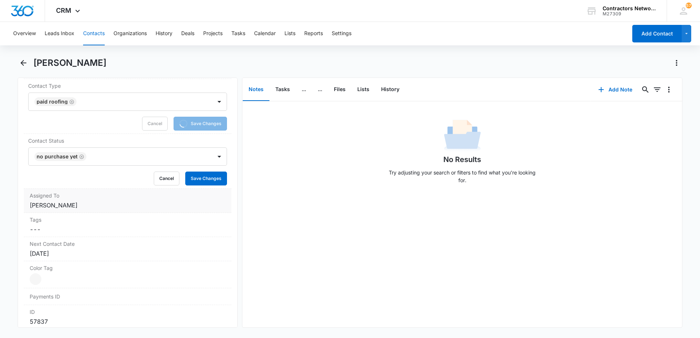
scroll to position [330, 0]
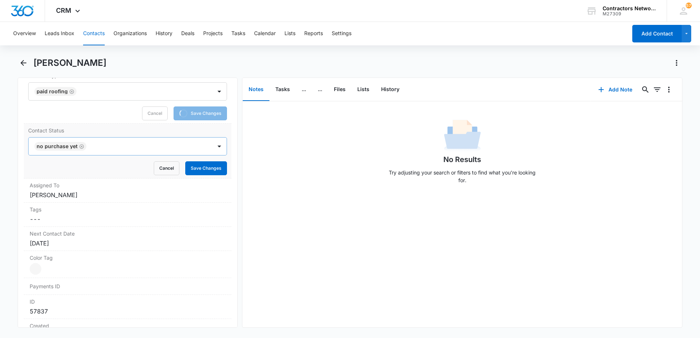
click at [81, 149] on icon "Remove No Purchase Yet" at bounding box center [81, 146] width 5 height 5
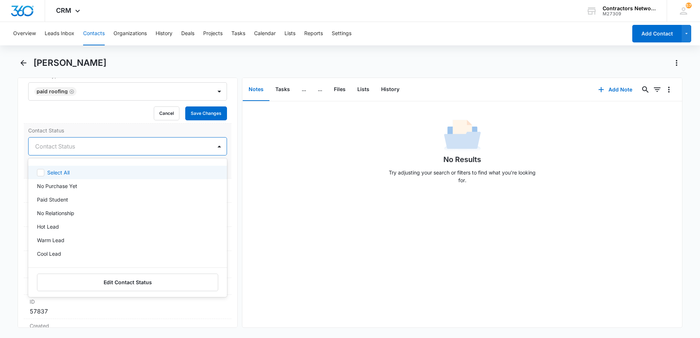
click at [81, 149] on div at bounding box center [118, 146] width 167 height 10
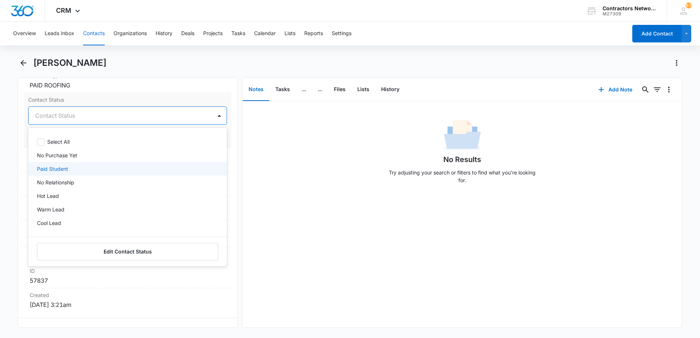
click at [78, 170] on div "Paid Student" at bounding box center [127, 169] width 180 height 8
click at [329, 190] on div "No Results Try adjusting your search or filters to find what you’re looking for." at bounding box center [461, 214] width 439 height 226
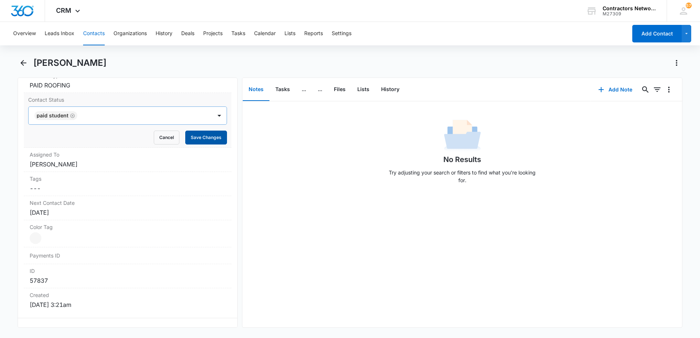
click at [208, 141] on button "Save Changes" at bounding box center [206, 138] width 42 height 14
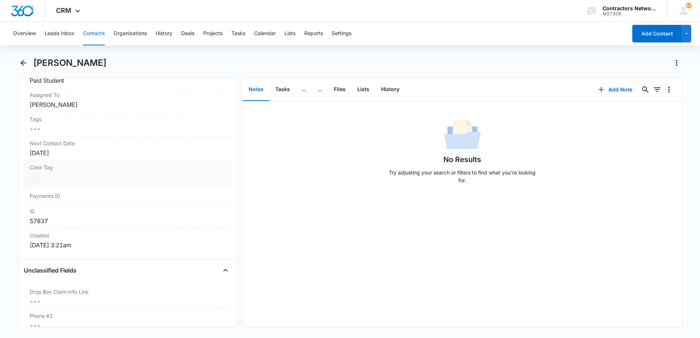
scroll to position [359, 0]
click at [114, 151] on div "[DATE]" at bounding box center [128, 153] width 196 height 9
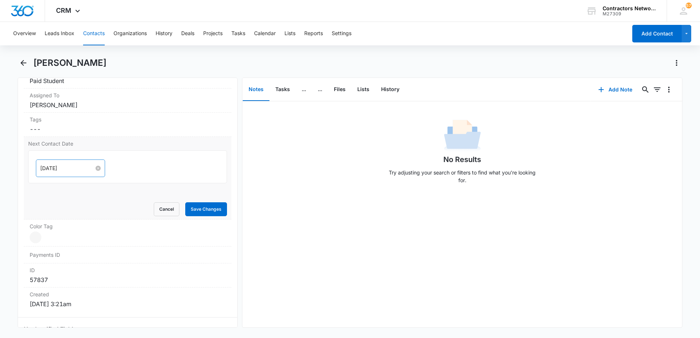
click at [94, 171] on div "[DATE]" at bounding box center [70, 168] width 60 height 8
click at [205, 210] on button "Save Changes" at bounding box center [206, 209] width 42 height 14
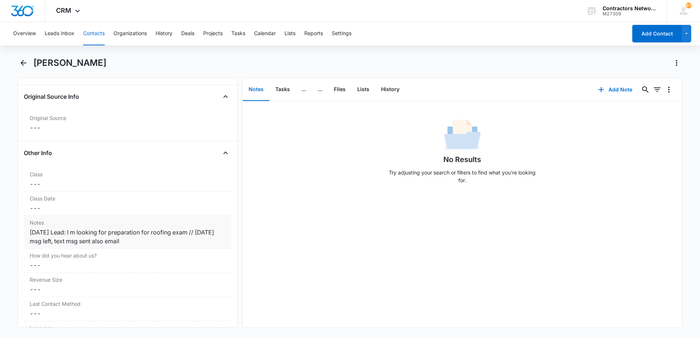
scroll to position [776, 0]
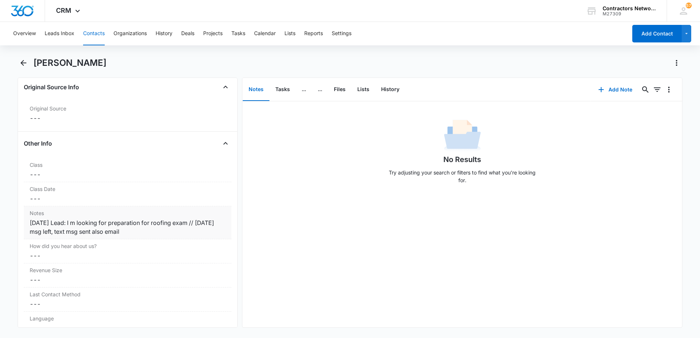
click at [168, 231] on div "[DATE] Lead: I m looking for preparation for roofing exam // [DATE] msg left, t…" at bounding box center [128, 227] width 196 height 18
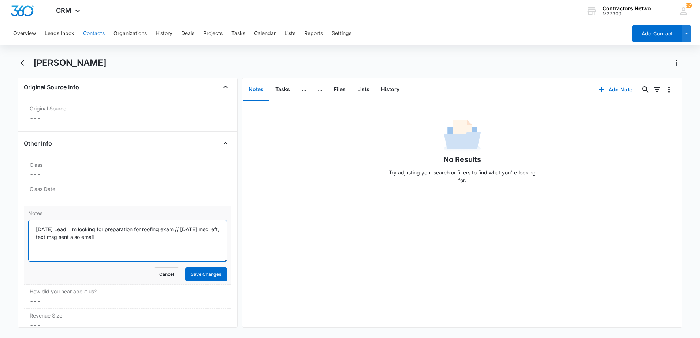
drag, startPoint x: 178, startPoint y: 242, endPoint x: 183, endPoint y: 240, distance: 5.8
click at [178, 242] on textarea "[DATE] Lead: I m looking for preparation for roofing exam // [DATE] msg left, t…" at bounding box center [127, 241] width 199 height 42
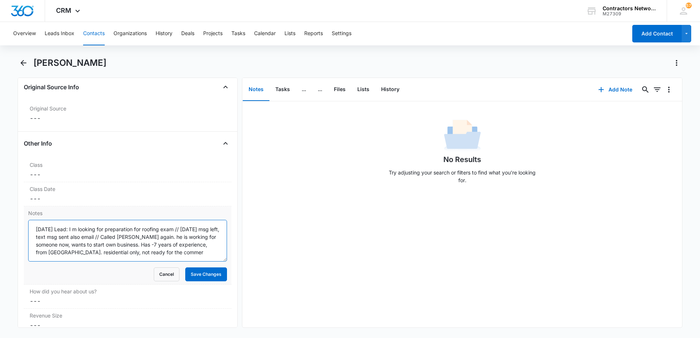
scroll to position [2, 0]
type textarea "[DATE] Lead: I m looking for preparation for roofing exam // [DATE] msg left, t…"
click at [199, 272] on button "Save Changes" at bounding box center [206, 274] width 42 height 14
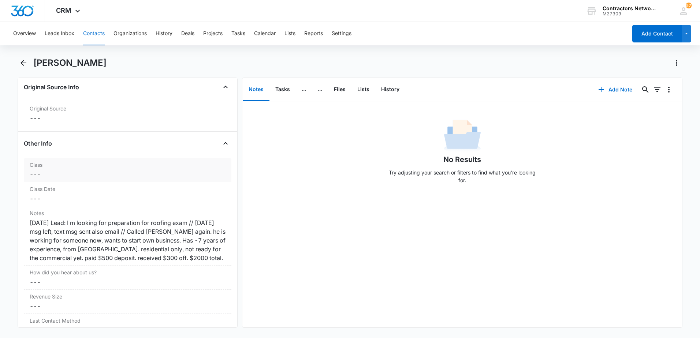
click at [81, 176] on dd "Cancel Save Changes ---" at bounding box center [128, 174] width 196 height 9
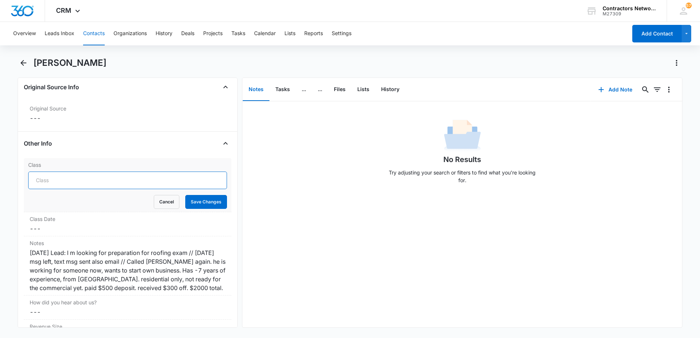
click at [73, 184] on input "Class" at bounding box center [127, 181] width 199 height 18
drag, startPoint x: 129, startPoint y: 181, endPoint x: 61, endPoint y: 184, distance: 68.1
click at [61, 184] on input "ROOFING THE UNLIMITED [DATE]" at bounding box center [127, 181] width 199 height 18
type input "ROOFING RESIDENTIAL [DATE]"
click at [207, 202] on button "Save Changes" at bounding box center [206, 202] width 42 height 14
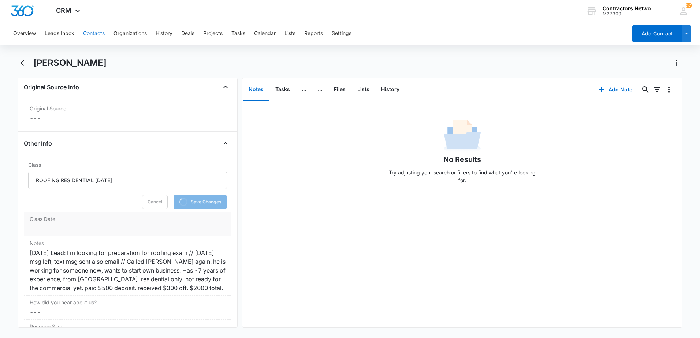
click at [79, 232] on dd "Cancel Save Changes ---" at bounding box center [128, 228] width 196 height 9
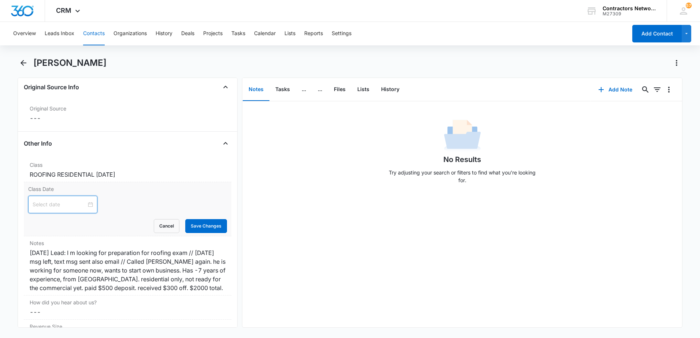
click at [64, 207] on input at bounding box center [60, 205] width 54 height 8
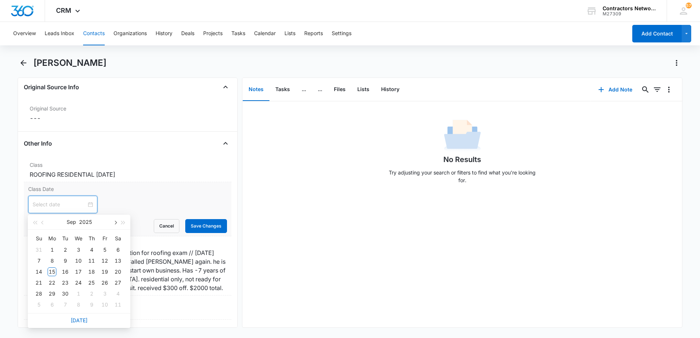
click at [114, 224] on button "button" at bounding box center [115, 222] width 8 height 15
type input "[DATE]"
click at [55, 295] on div "27" at bounding box center [52, 293] width 9 height 9
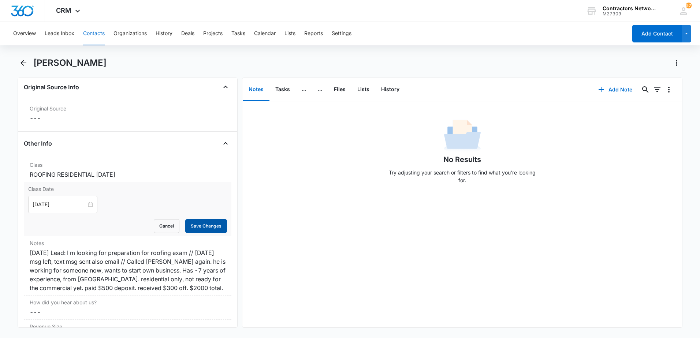
click at [207, 223] on button "Save Changes" at bounding box center [206, 226] width 42 height 14
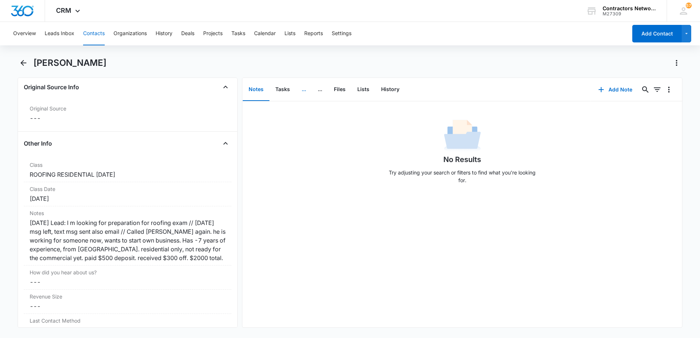
click at [302, 89] on button "..." at bounding box center [304, 89] width 16 height 23
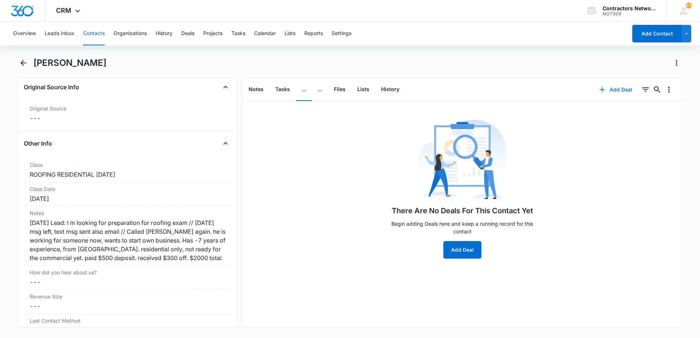
click at [598, 90] on icon "button" at bounding box center [602, 89] width 9 height 9
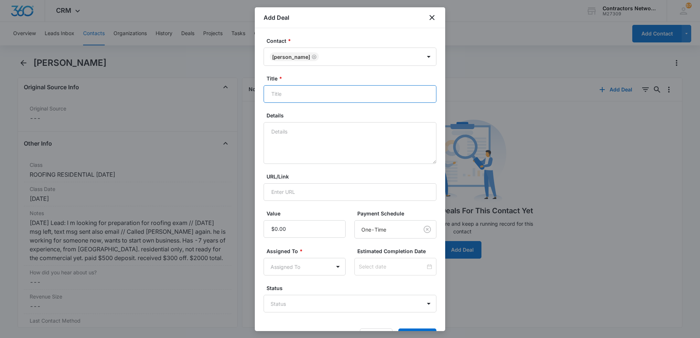
click at [312, 96] on input "Title *" at bounding box center [349, 94] width 173 height 18
type input "ROOFING THE RESIDENTIAL [DATE]"
click at [317, 132] on textarea "Details" at bounding box center [349, 143] width 173 height 42
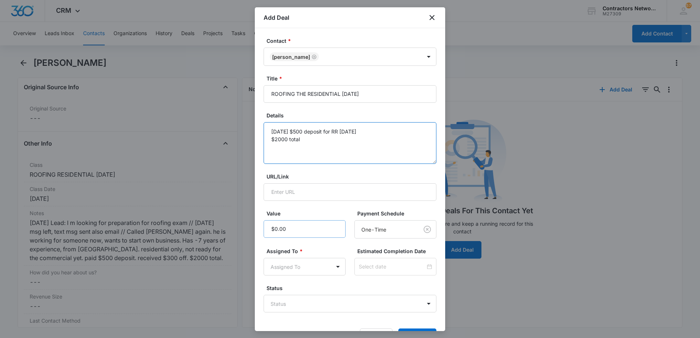
type textarea "[DATE] $500 deposit for RR [DATE] $2000 total"
click at [300, 228] on input "Value" at bounding box center [304, 229] width 82 height 18
type input "$500.00"
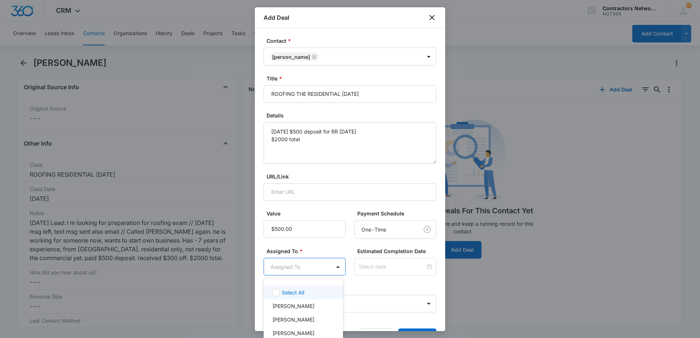
click at [281, 265] on body "CRM Apps Reputation Websites Forms CRM Email Social Shop Payments POS Content A…" at bounding box center [350, 169] width 700 height 338
click at [294, 305] on p "[PERSON_NAME]" at bounding box center [293, 306] width 42 height 8
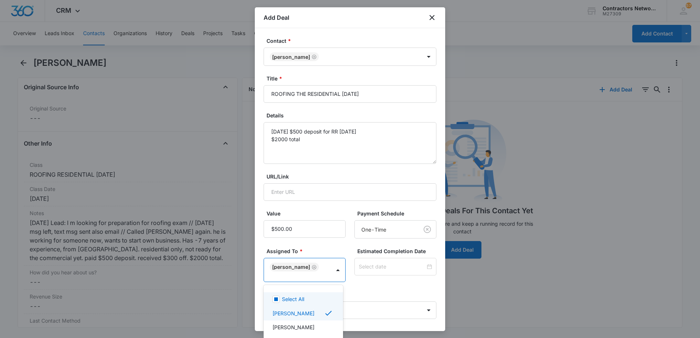
click at [326, 246] on div at bounding box center [350, 169] width 700 height 338
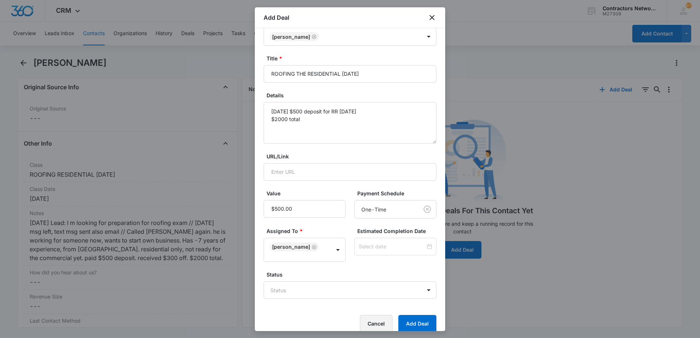
scroll to position [30, 0]
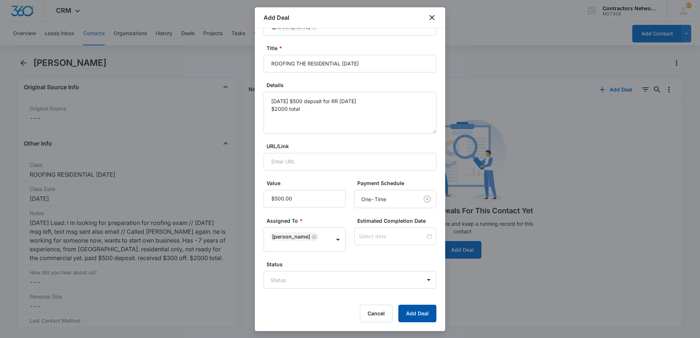
click at [411, 314] on button "Add Deal" at bounding box center [417, 314] width 38 height 18
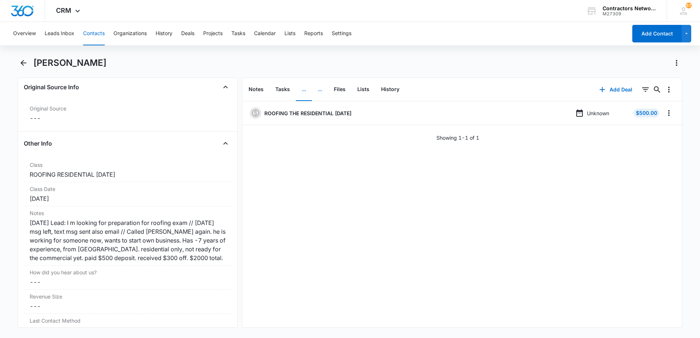
click at [318, 91] on button "..." at bounding box center [320, 89] width 16 height 23
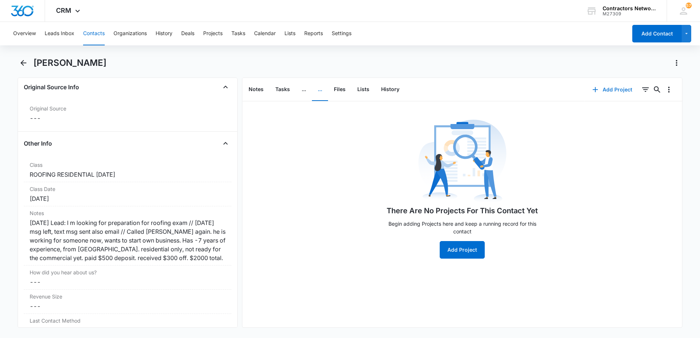
click at [593, 90] on icon "button" at bounding box center [595, 89] width 9 height 9
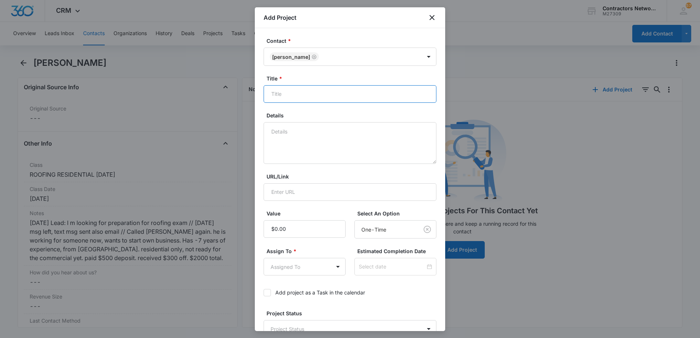
click at [311, 94] on input "Title *" at bounding box center [349, 94] width 173 height 18
type input "r"
click at [315, 147] on textarea "Details" at bounding box center [349, 143] width 173 height 42
click at [330, 98] on input "ROOFING THE RESIDENIAL [DATE]" at bounding box center [349, 94] width 173 height 18
type input "ROOFING THE RESIDENTIAL [DATE]"
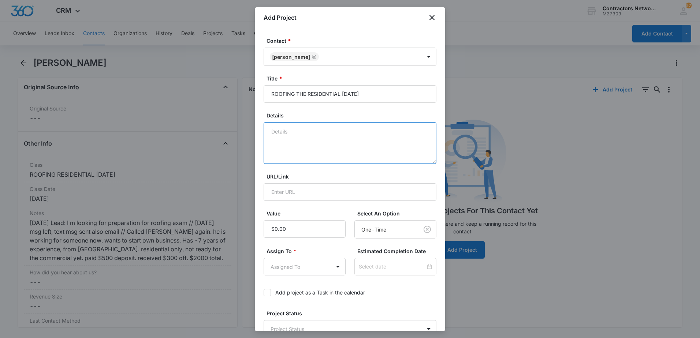
click at [298, 130] on textarea "Details" at bounding box center [349, 143] width 173 height 42
type textarea "[DATE] $500 DEPOSIT FOR RR [DATE] $2000 TOTAL"
click at [299, 227] on input "Value" at bounding box center [304, 229] width 82 height 18
type input "$2,000.00"
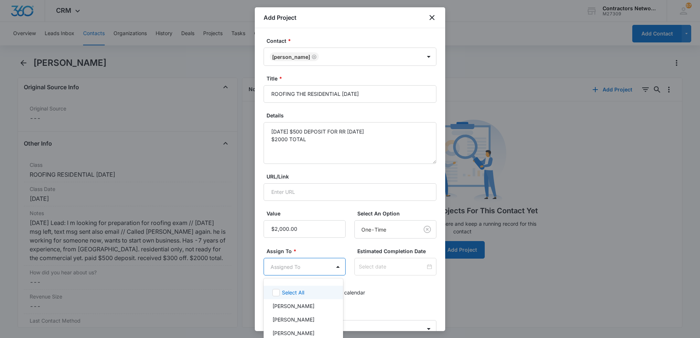
click at [289, 272] on body "CRM Apps Reputation Websites Forms CRM Email Social Shop Payments POS Content A…" at bounding box center [350, 169] width 700 height 338
drag, startPoint x: 279, startPoint y: 306, endPoint x: 284, endPoint y: 306, distance: 4.4
click at [281, 306] on p "[PERSON_NAME]" at bounding box center [293, 306] width 42 height 8
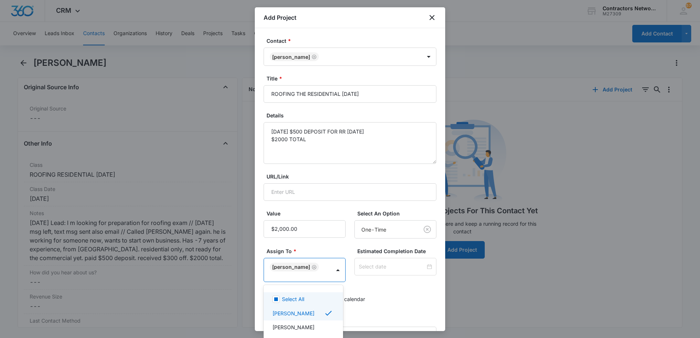
click at [418, 303] on div at bounding box center [350, 169] width 700 height 338
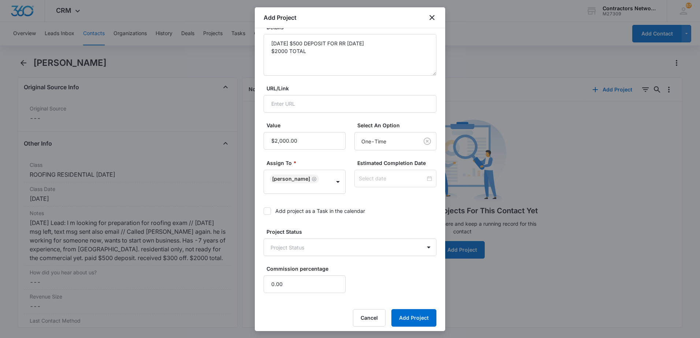
scroll to position [93, 0]
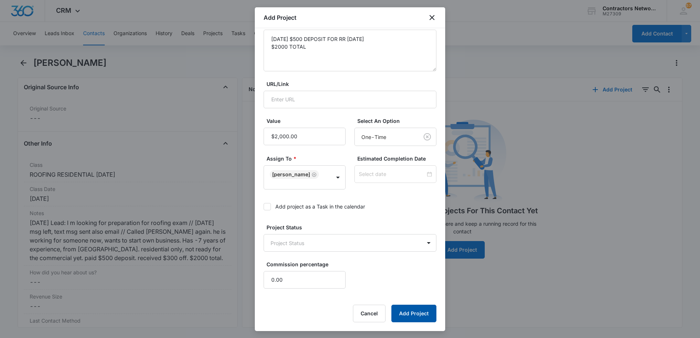
click at [419, 317] on button "Add Project" at bounding box center [413, 314] width 45 height 18
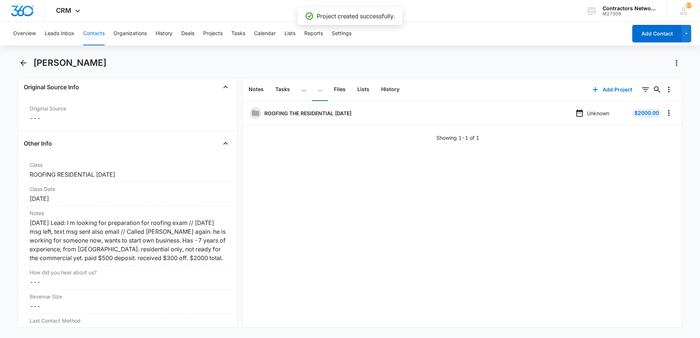
click at [95, 34] on button "Contacts" at bounding box center [94, 33] width 22 height 23
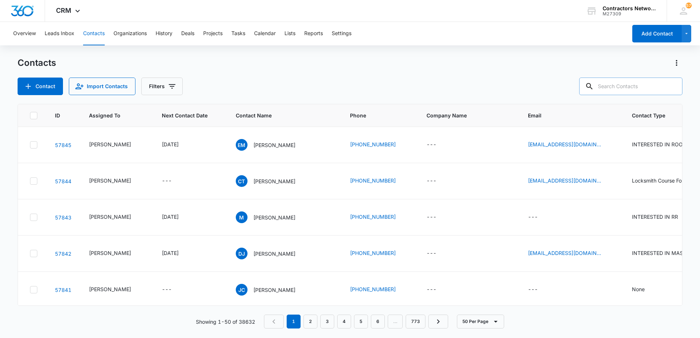
click at [624, 86] on input "text" at bounding box center [630, 87] width 103 height 18
type input "[PHONE_NUMBER]"
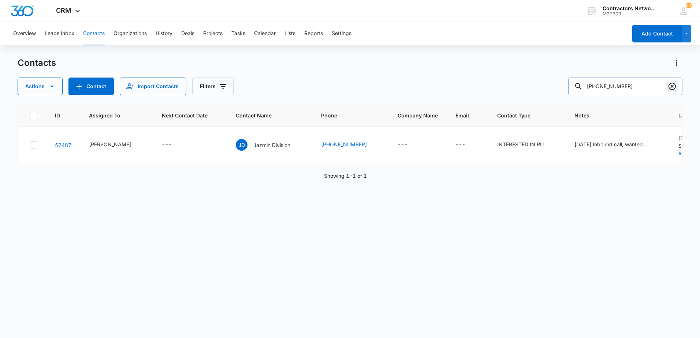
click at [673, 89] on icon "Clear" at bounding box center [671, 86] width 9 height 9
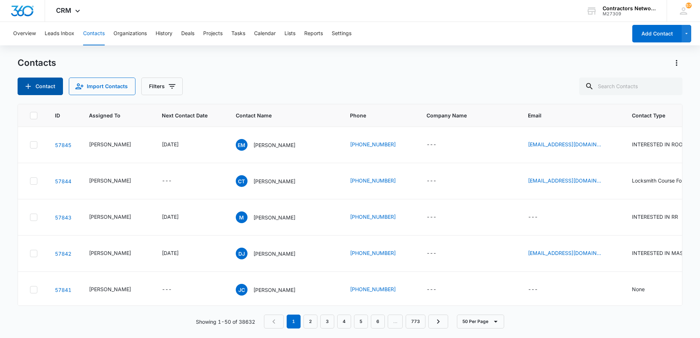
click at [42, 86] on button "Contact" at bounding box center [40, 87] width 45 height 18
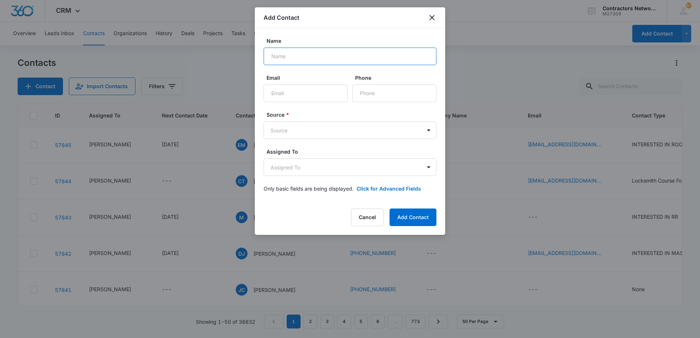
click at [315, 60] on input "Name" at bounding box center [349, 57] width 173 height 18
type input "a"
type input "Angel"
click at [385, 93] on input "Phone" at bounding box center [394, 94] width 84 height 18
type input "[PHONE_NUMBER]"
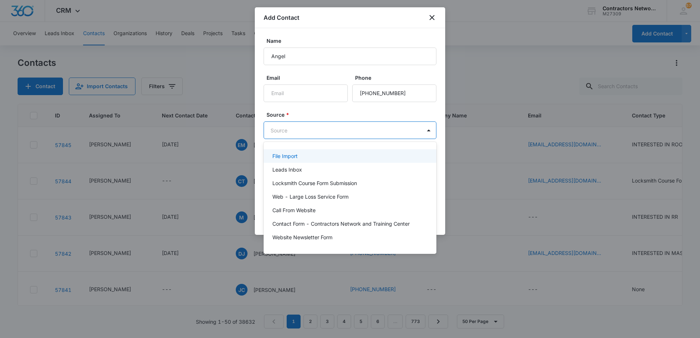
click at [311, 131] on body "CRM Apps Reputation Websites Forms CRM Email Social Shop Payments POS Content A…" at bounding box center [350, 169] width 700 height 338
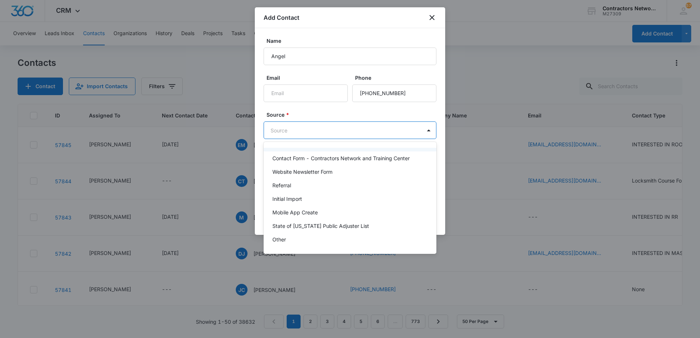
scroll to position [73, 0]
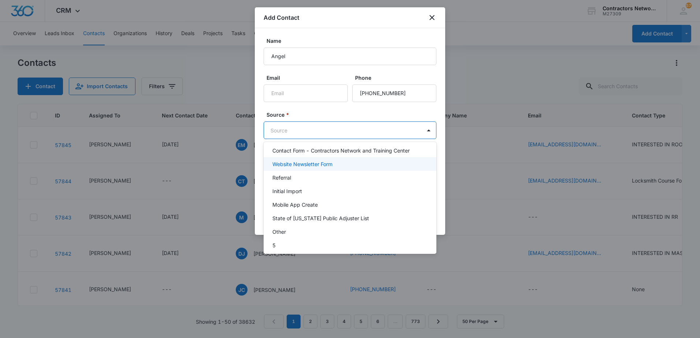
drag, startPoint x: 280, startPoint y: 232, endPoint x: 311, endPoint y: 170, distance: 68.9
click at [311, 170] on div "File Import Leads Inbox Locksmith Course Form Submission Web - Large Loss Servi…" at bounding box center [349, 198] width 173 height 100
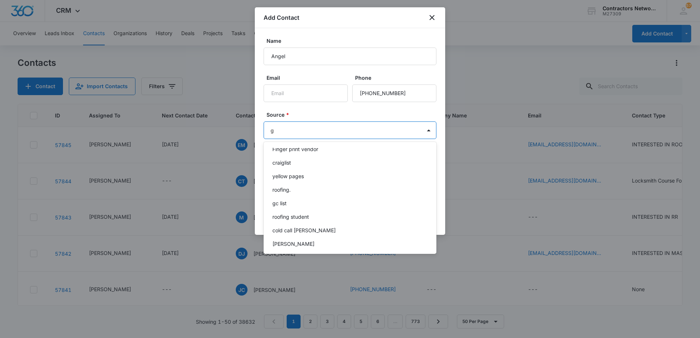
scroll to position [7, 0]
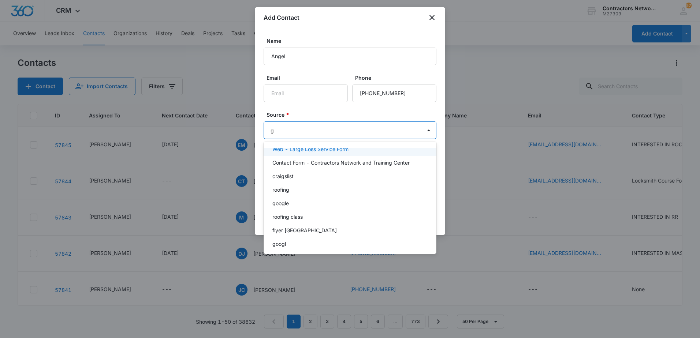
type input "go"
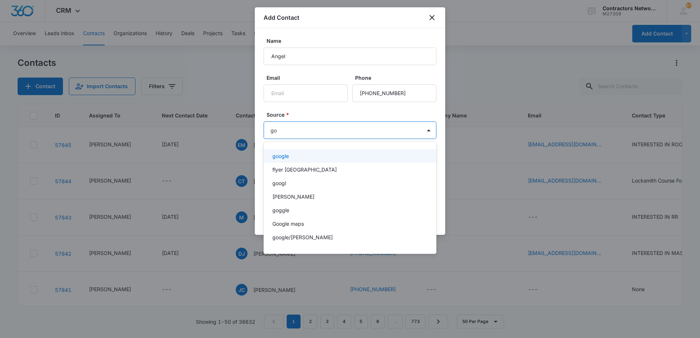
click at [293, 154] on div "google" at bounding box center [349, 156] width 154 height 8
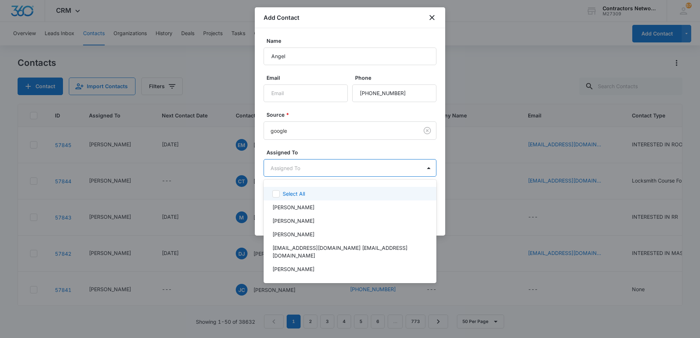
click at [297, 168] on body "CRM Apps Reputation Websites Forms CRM Email Social Shop Payments POS Content A…" at bounding box center [350, 169] width 700 height 338
click at [282, 206] on p "[PERSON_NAME]" at bounding box center [293, 207] width 42 height 8
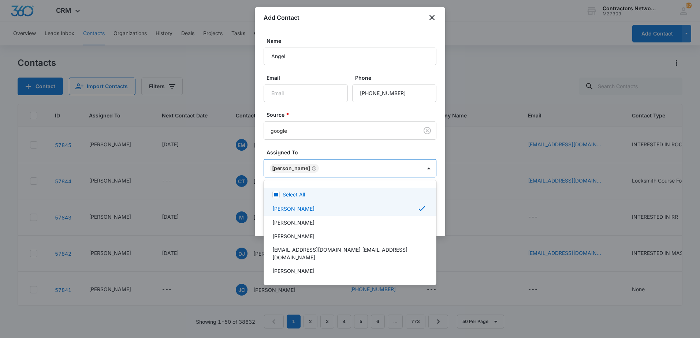
click at [322, 152] on div at bounding box center [350, 169] width 700 height 338
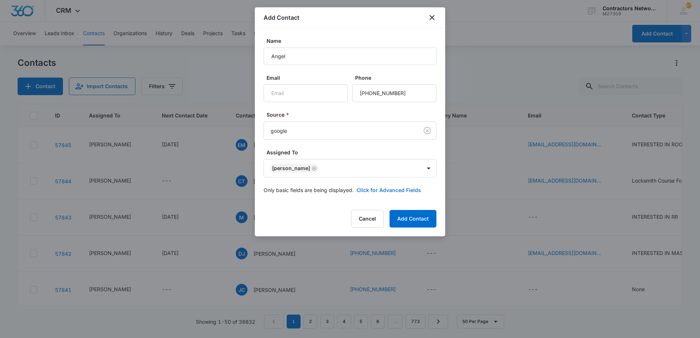
click at [389, 192] on button "Click for Advanced Fields" at bounding box center [388, 190] width 64 height 8
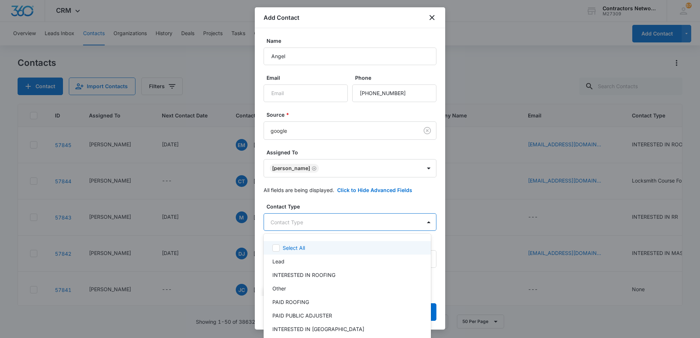
click at [340, 223] on body "CRM Apps Reputation Websites Forms CRM Email Social Shop Payments POS Content A…" at bounding box center [350, 169] width 700 height 338
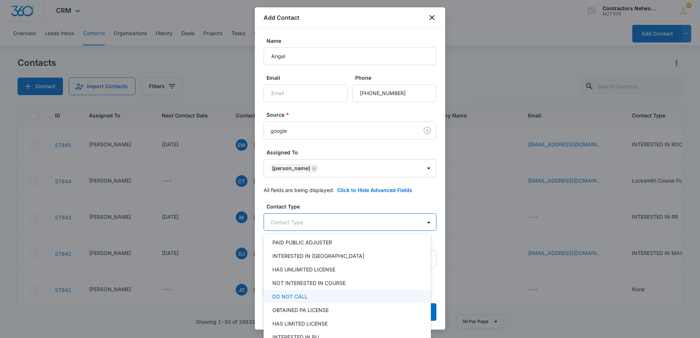
scroll to position [110, 0]
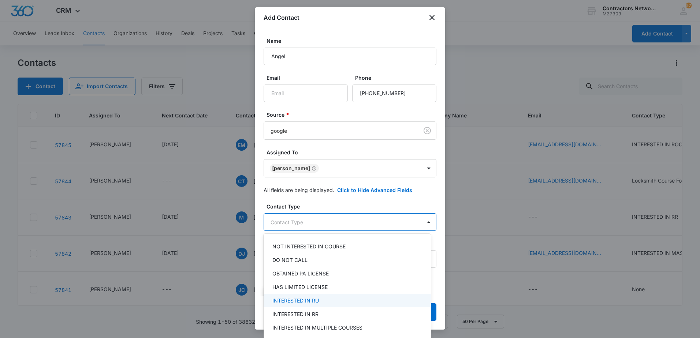
click at [341, 298] on div "INTERESTED IN RU" at bounding box center [346, 301] width 148 height 8
click at [351, 207] on div at bounding box center [350, 169] width 700 height 338
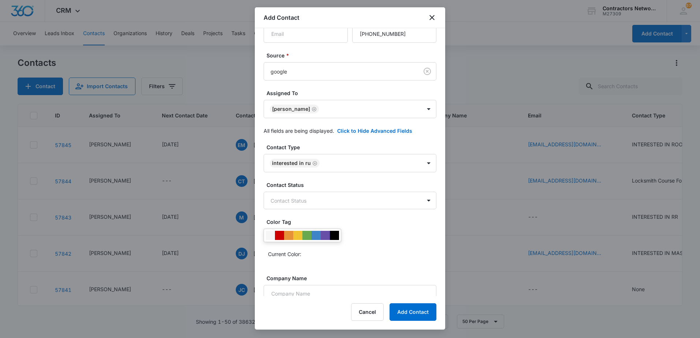
scroll to position [73, 0]
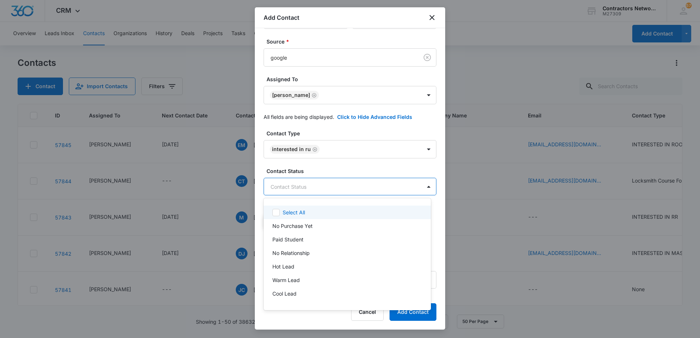
click at [341, 190] on body "CRM Apps Reputation Websites Forms CRM Email Social Shop Payments POS Content A…" at bounding box center [350, 169] width 700 height 338
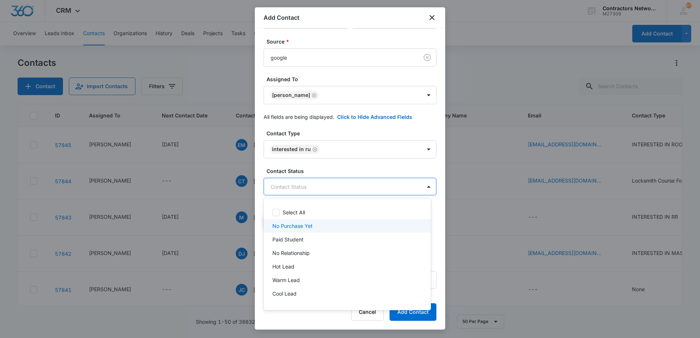
click at [301, 225] on p "No Purchase Yet" at bounding box center [292, 226] width 40 height 8
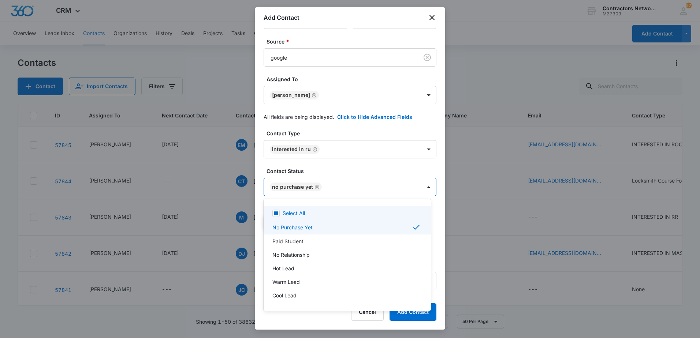
click at [338, 170] on div at bounding box center [350, 169] width 700 height 338
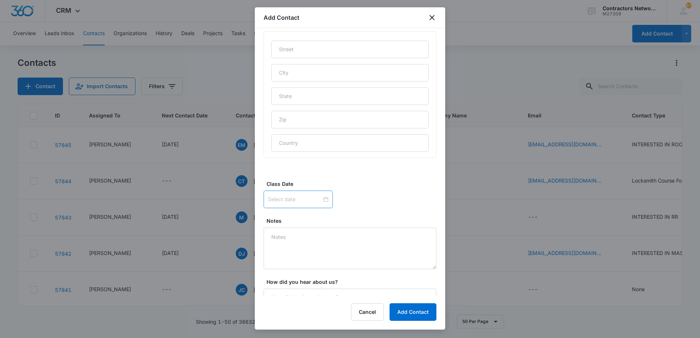
scroll to position [398, 0]
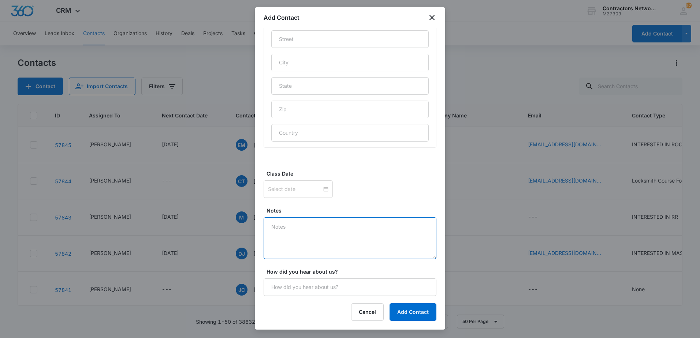
click at [289, 239] on textarea "Notes" at bounding box center [349, 238] width 173 height 42
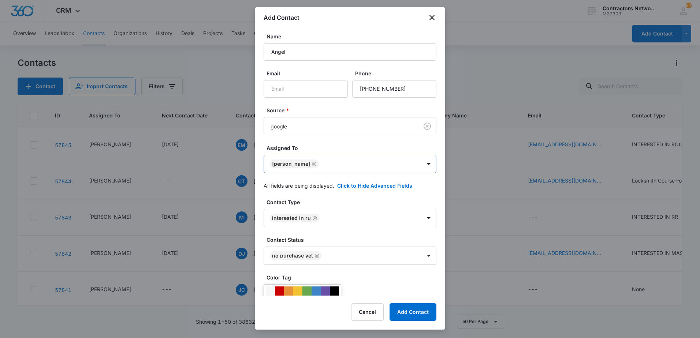
scroll to position [0, 0]
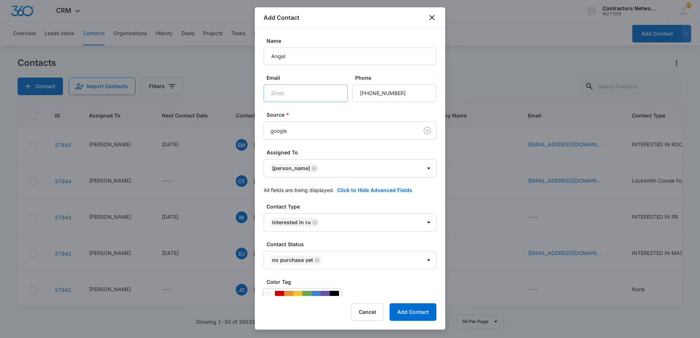
type textarea "[DATE] Inbound call. [PERSON_NAME] used to work in construction for a lit bit, …"
click at [332, 94] on input "Email" at bounding box center [305, 94] width 84 height 18
type input "[EMAIL_ADDRESS][DOMAIN_NAME]"
click at [366, 112] on label "Source *" at bounding box center [352, 115] width 173 height 8
click at [402, 313] on button "Add Contact" at bounding box center [412, 312] width 47 height 18
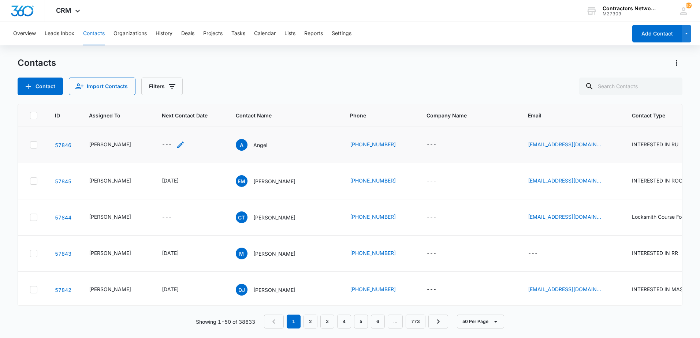
click at [176, 143] on icon "Next Contact Date - - Select to Edit Field" at bounding box center [180, 145] width 9 height 9
click at [175, 88] on div at bounding box center [169, 83] width 69 height 18
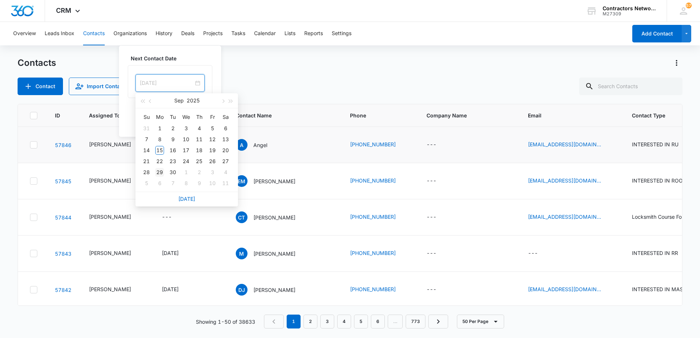
type input "[DATE]"
click at [160, 169] on div "29" at bounding box center [159, 172] width 9 height 9
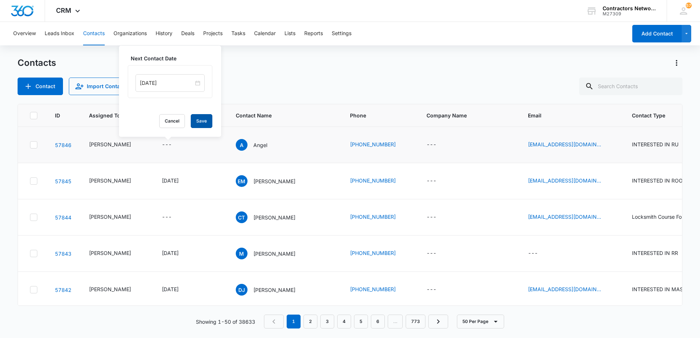
click at [195, 123] on button "Save" at bounding box center [202, 121] width 22 height 14
click at [606, 146] on icon "Email - gelitom77@hotmail.com - Select to Edit Field" at bounding box center [609, 145] width 7 height 7
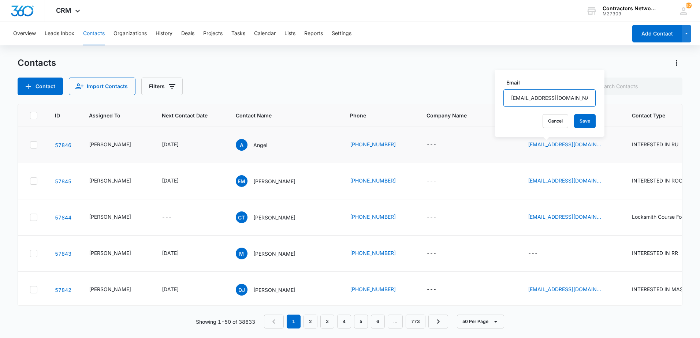
click at [550, 99] on input "[EMAIL_ADDRESS][DOMAIN_NAME]" at bounding box center [549, 98] width 92 height 18
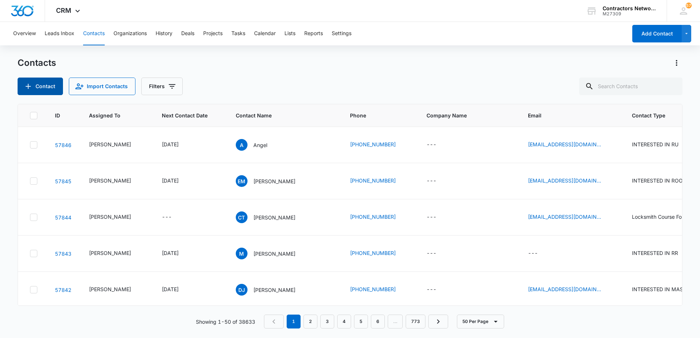
click at [47, 88] on button "Contact" at bounding box center [40, 87] width 45 height 18
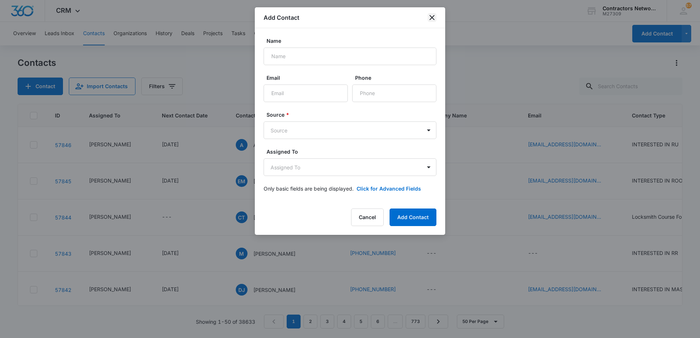
click at [429, 16] on icon "close" at bounding box center [431, 17] width 9 height 9
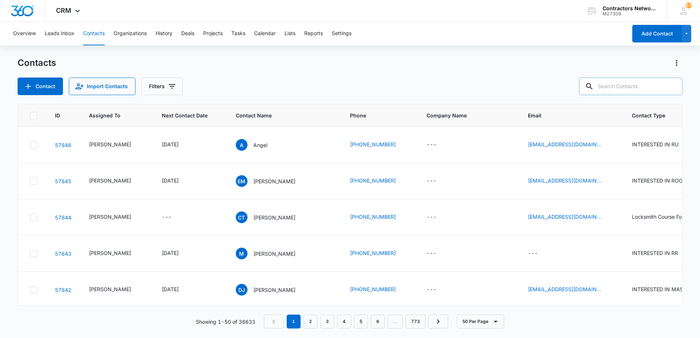
click at [644, 87] on input "text" at bounding box center [630, 87] width 103 height 18
type input "[PERSON_NAME]"
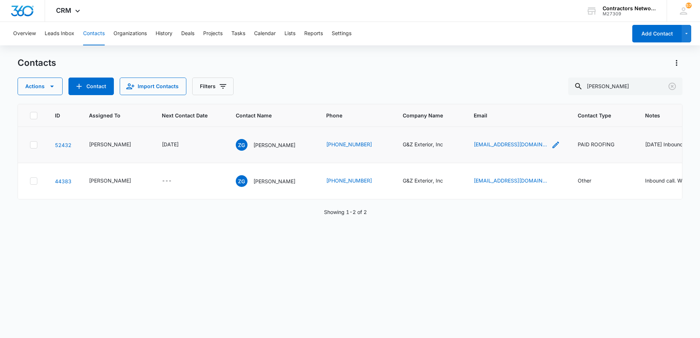
click at [551, 149] on icon "Email - gzexterior@gmail.com - Select to Edit Field" at bounding box center [555, 145] width 9 height 9
click at [506, 119] on input "[EMAIL_ADDRESS][DOMAIN_NAME]" at bounding box center [488, 118] width 92 height 18
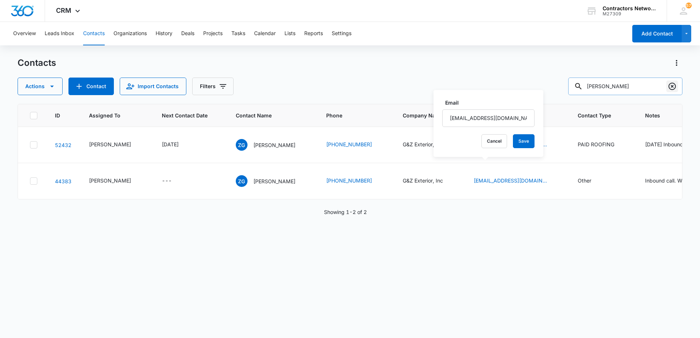
click at [672, 87] on icon "Clear" at bounding box center [671, 86] width 7 height 7
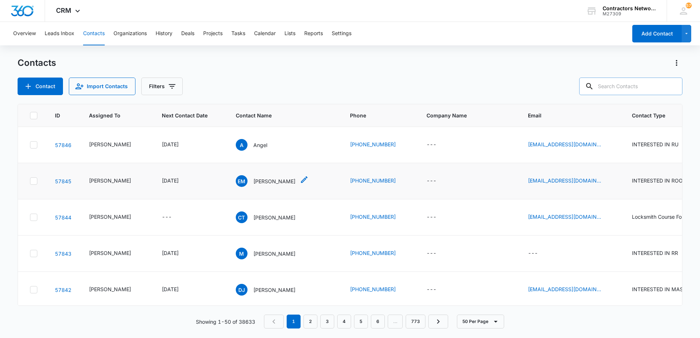
click at [275, 181] on p "[PERSON_NAME]" at bounding box center [274, 181] width 42 height 8
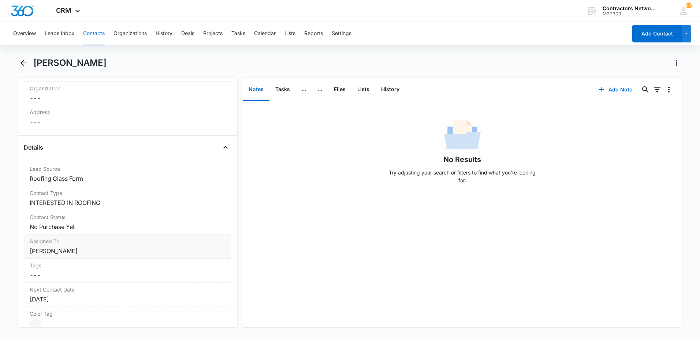
scroll to position [220, 0]
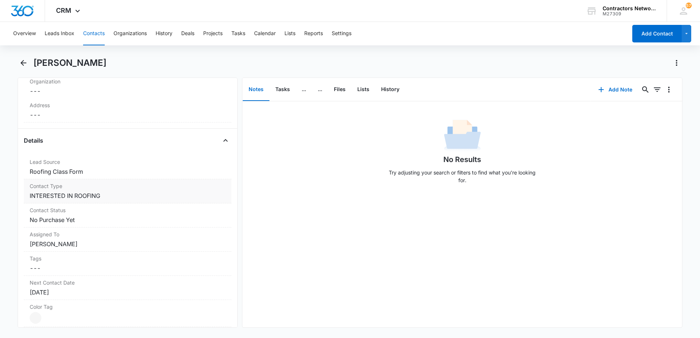
click at [127, 197] on dd "Cancel Save Changes INTERESTED IN ROOFING" at bounding box center [128, 195] width 196 height 9
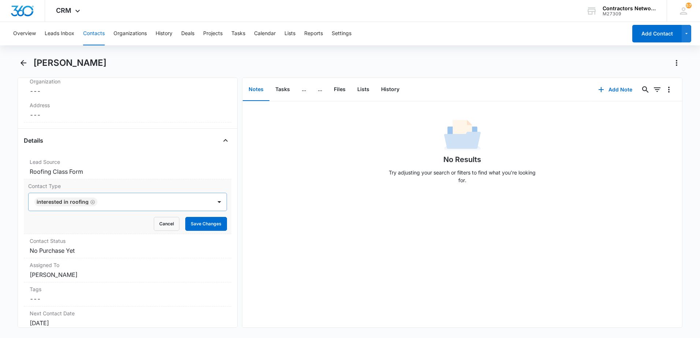
click at [90, 203] on icon "Remove INTERESTED IN ROOFING" at bounding box center [92, 201] width 5 height 5
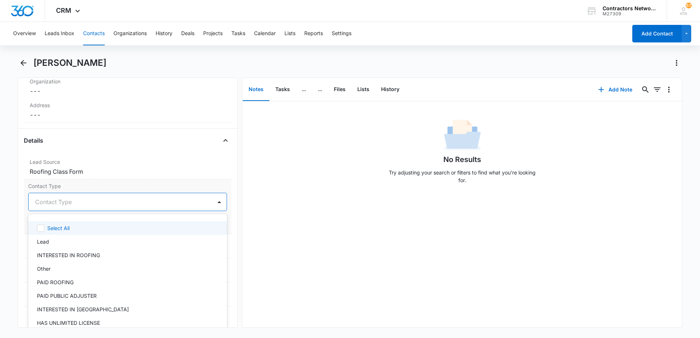
click at [90, 203] on div at bounding box center [118, 202] width 167 height 10
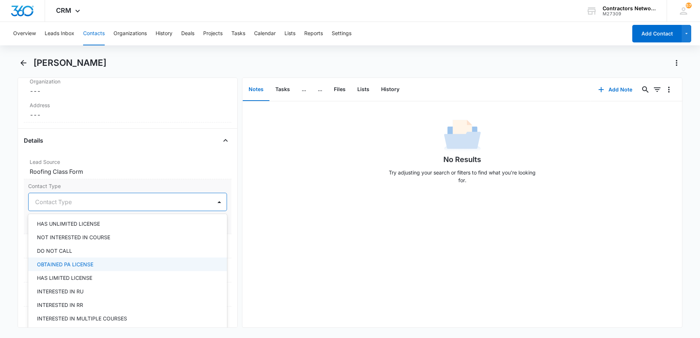
scroll to position [110, 0]
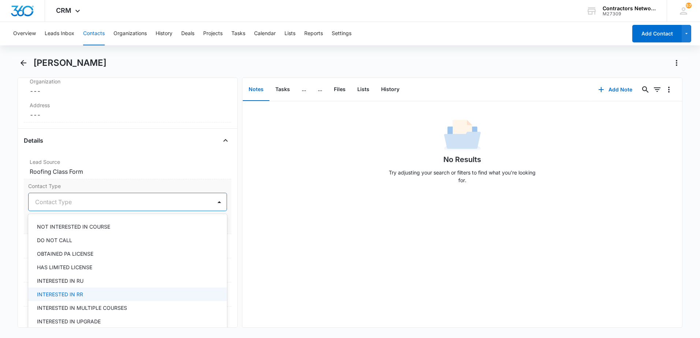
click at [92, 296] on div "INTERESTED IN RR" at bounding box center [127, 295] width 180 height 8
click at [295, 253] on div "No Results Try adjusting your search or filters to find what you’re looking for." at bounding box center [461, 214] width 439 height 226
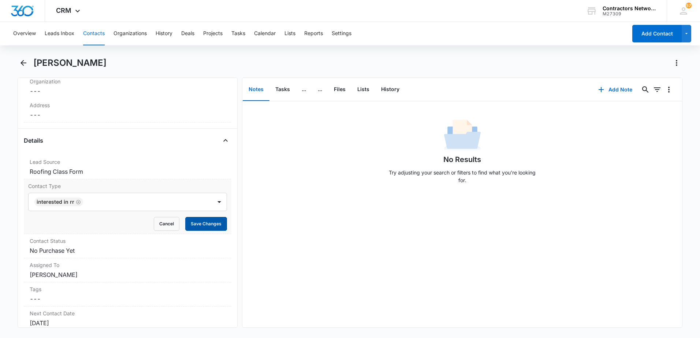
click at [206, 221] on button "Save Changes" at bounding box center [206, 224] width 42 height 14
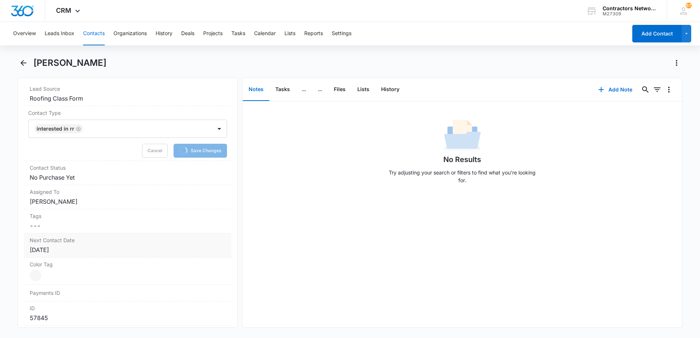
scroll to position [329, 0]
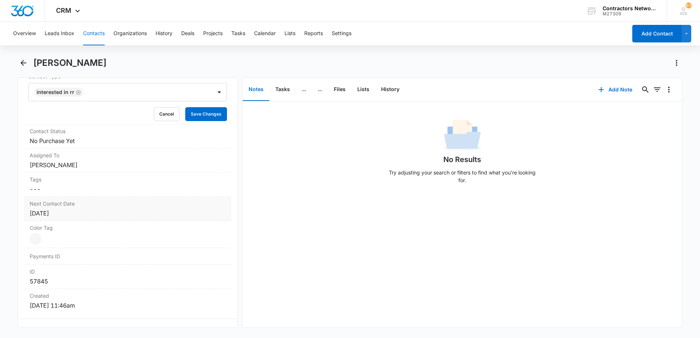
click at [115, 213] on div "[DATE]" at bounding box center [128, 213] width 196 height 9
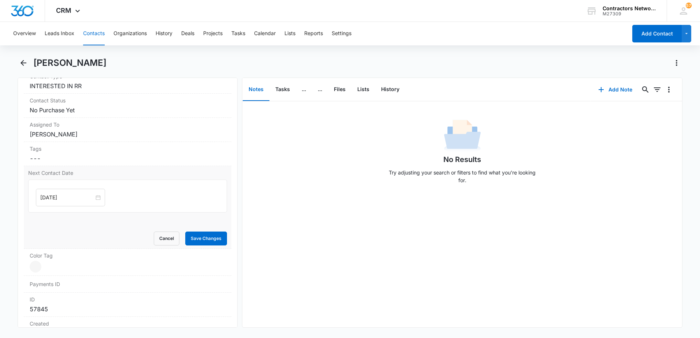
click at [85, 231] on form "[DATE] Cancel Save Changes" at bounding box center [127, 213] width 199 height 66
click at [81, 201] on input "[DATE]" at bounding box center [67, 198] width 54 height 8
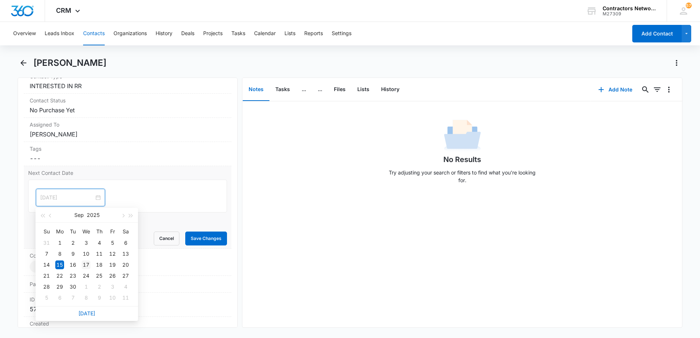
type input "[DATE]"
click at [87, 265] on div "17" at bounding box center [86, 265] width 9 height 9
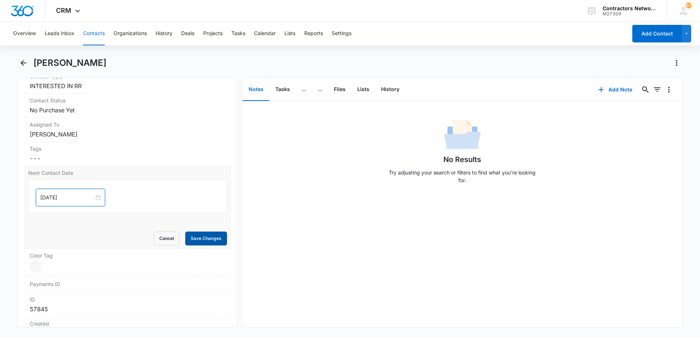
click at [192, 240] on button "Save Changes" at bounding box center [206, 239] width 42 height 14
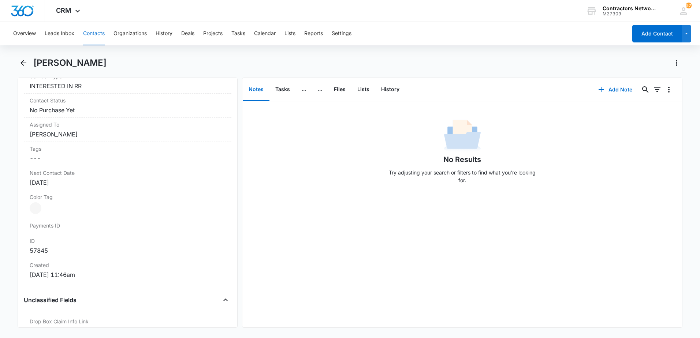
click at [358, 232] on div "No Results Try adjusting your search or filters to find what you’re looking for." at bounding box center [461, 214] width 439 height 226
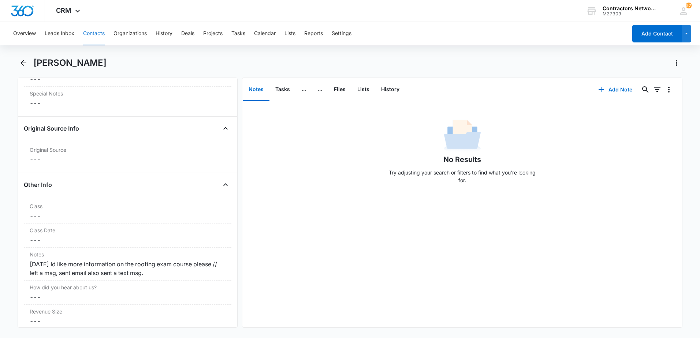
scroll to position [768, 0]
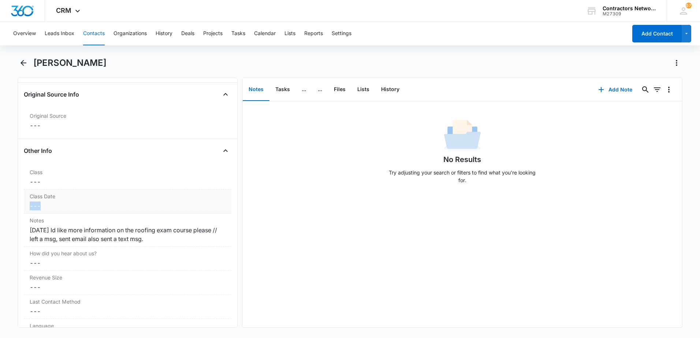
drag, startPoint x: 79, startPoint y: 207, endPoint x: 118, endPoint y: 197, distance: 40.2
click at [117, 197] on div "Class Date Cancel Save Changes ---" at bounding box center [127, 202] width 207 height 24
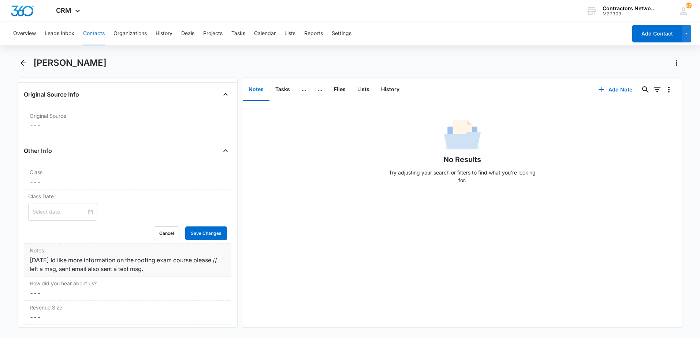
click at [195, 256] on div "[DATE] Id like more information on the roofing exam course please // left a msg…" at bounding box center [128, 265] width 196 height 18
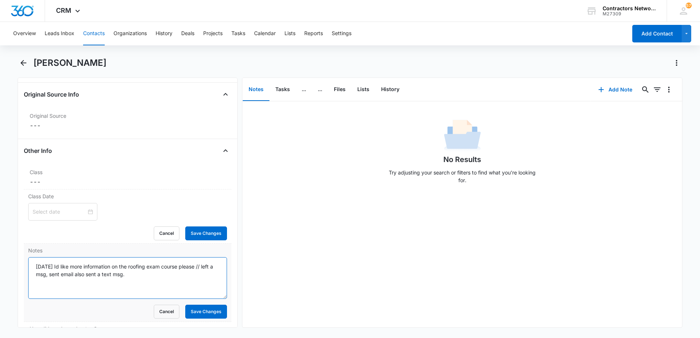
click at [181, 273] on textarea "[DATE] Id like more information on the roofing exam course please // left a msg…" at bounding box center [127, 278] width 199 height 42
click at [197, 286] on textarea "[DATE] Id like more information on the roofing exam course please // left a msg…" at bounding box center [127, 278] width 199 height 42
click at [194, 286] on textarea "[DATE] Id like more information on the roofing exam course please // left a msg…" at bounding box center [127, 278] width 199 height 42
click at [117, 295] on textarea "[DATE] Id like more information on the roofing exam course please // left a msg…" at bounding box center [127, 278] width 199 height 42
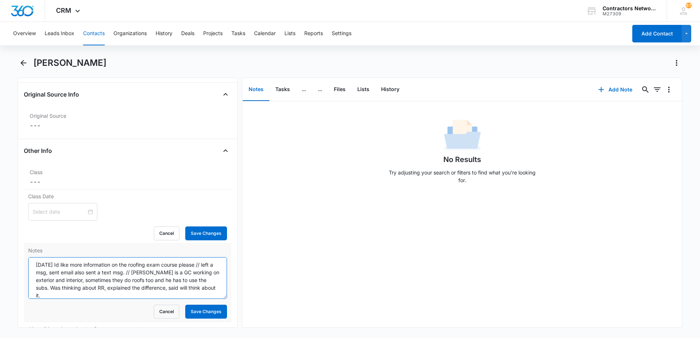
click at [203, 287] on textarea "[DATE] Id like more information on the roofing exam course please // left a msg…" at bounding box center [127, 278] width 199 height 42
click at [135, 291] on textarea "[DATE] Id like more information on the roofing exam course please // left a msg…" at bounding box center [127, 278] width 199 height 42
click at [122, 298] on textarea "[DATE] Id like more information on the roofing exam course please // left a msg…" at bounding box center [127, 278] width 199 height 42
type textarea "[DATE] Id like more information on the roofing exam course please // left a msg…"
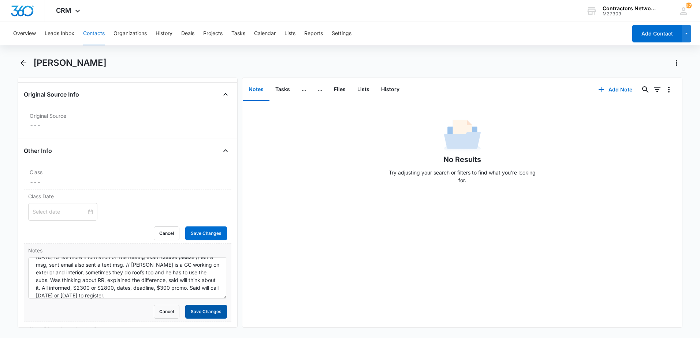
click at [190, 314] on button "Save Changes" at bounding box center [206, 312] width 42 height 14
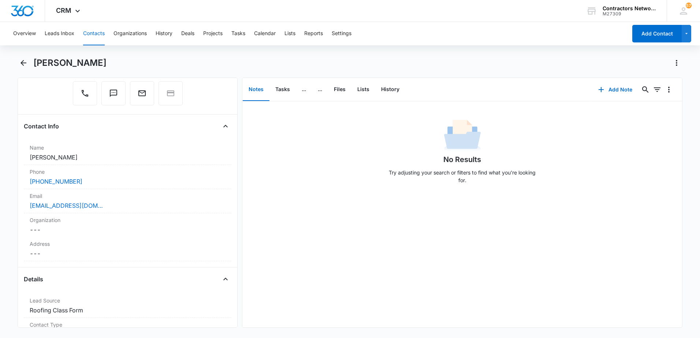
scroll to position [73, 0]
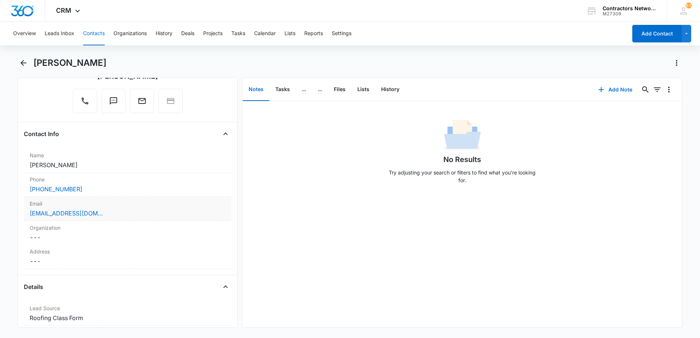
click at [148, 217] on div "[EMAIL_ADDRESS][DOMAIN_NAME]" at bounding box center [128, 213] width 196 height 9
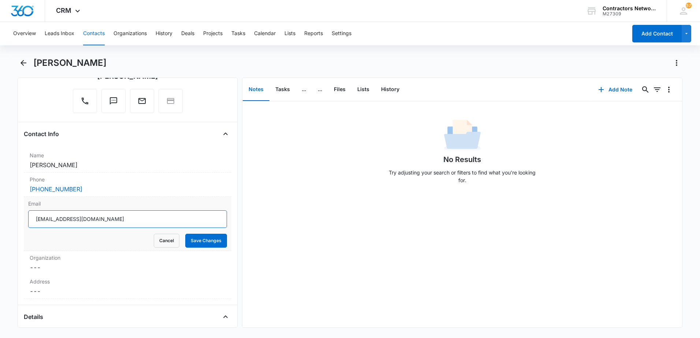
click at [148, 217] on input "[EMAIL_ADDRESS][DOMAIN_NAME]" at bounding box center [127, 219] width 199 height 18
click at [339, 211] on div "No Results Try adjusting your search or filters to find what you’re looking for." at bounding box center [461, 214] width 439 height 226
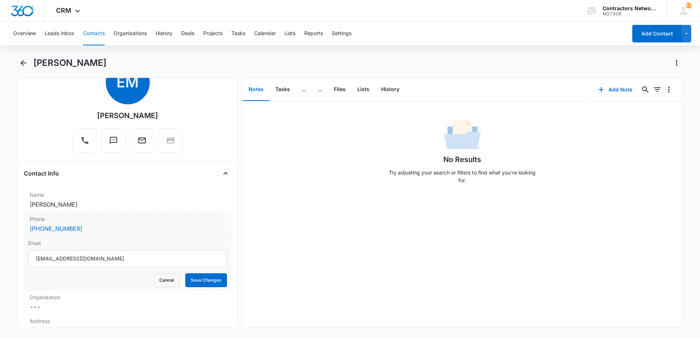
scroll to position [0, 0]
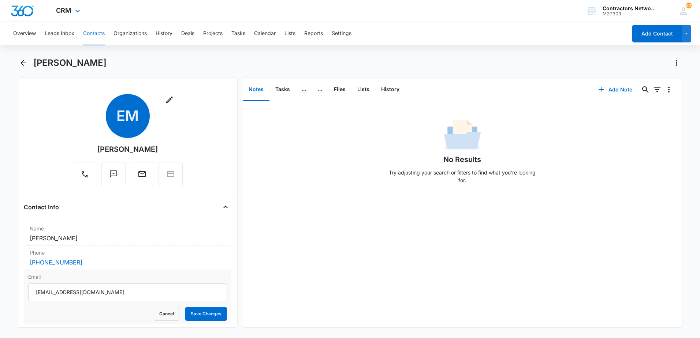
drag, startPoint x: 94, startPoint y: 35, endPoint x: 262, endPoint y: 20, distance: 169.0
click at [98, 34] on button "Contacts" at bounding box center [94, 33] width 22 height 23
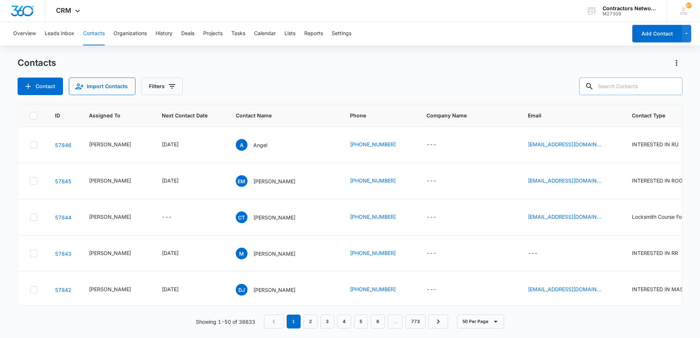
click at [634, 89] on input "text" at bounding box center [630, 87] width 103 height 18
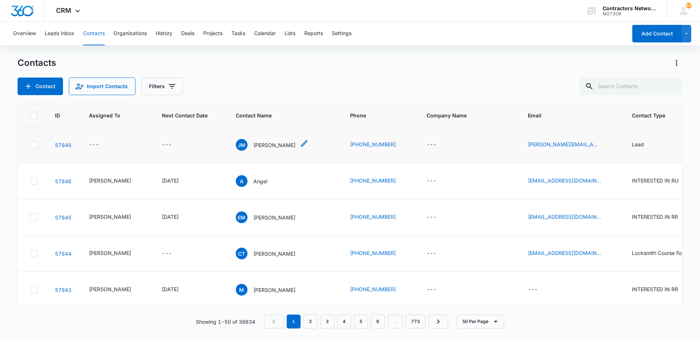
click at [261, 145] on p "[PERSON_NAME]" at bounding box center [274, 145] width 42 height 8
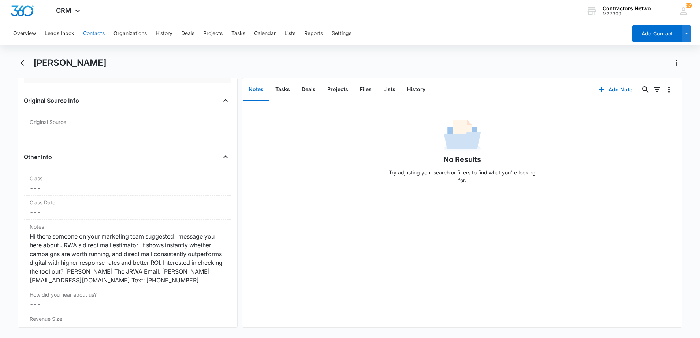
scroll to position [768, 0]
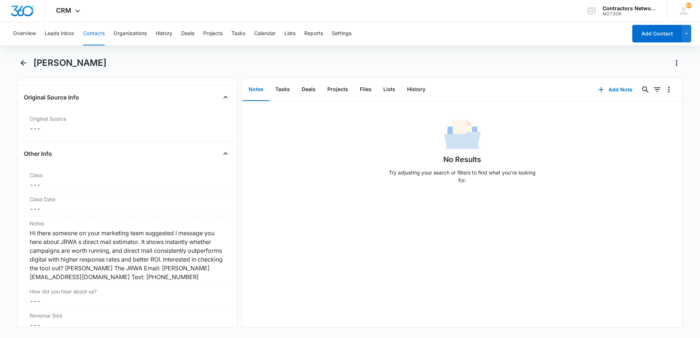
click at [92, 35] on button "Contacts" at bounding box center [94, 33] width 22 height 23
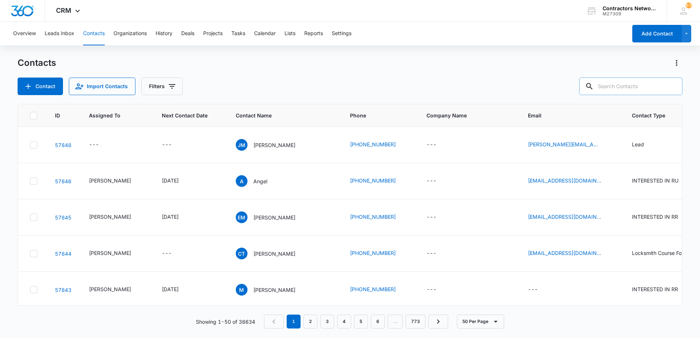
click at [651, 87] on input "text" at bounding box center [630, 87] width 103 height 18
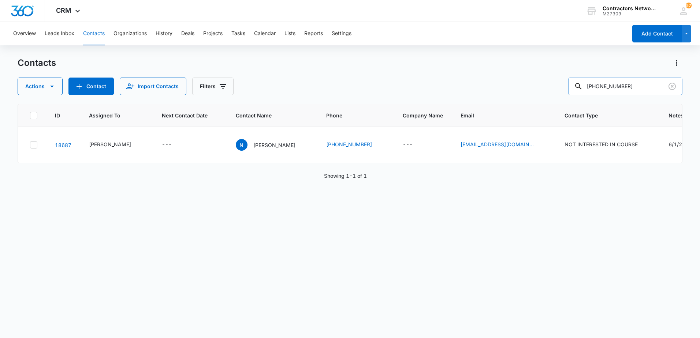
click at [605, 90] on input "[PHONE_NUMBER]" at bounding box center [625, 87] width 114 height 18
click at [614, 90] on input "815508-7019" at bounding box center [625, 87] width 114 height 18
type input "8155087019"
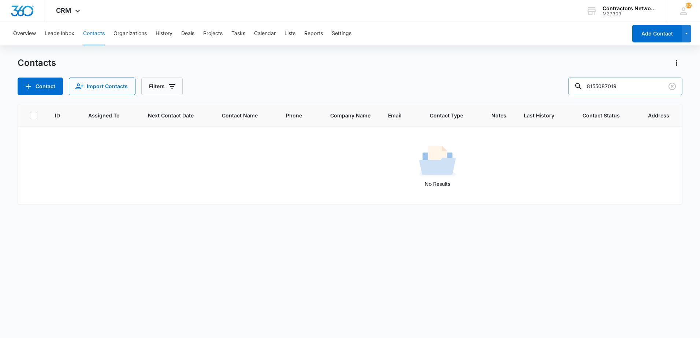
click at [603, 90] on input "8155087019" at bounding box center [625, 87] width 114 height 18
click at [47, 87] on button "Contact" at bounding box center [40, 87] width 45 height 18
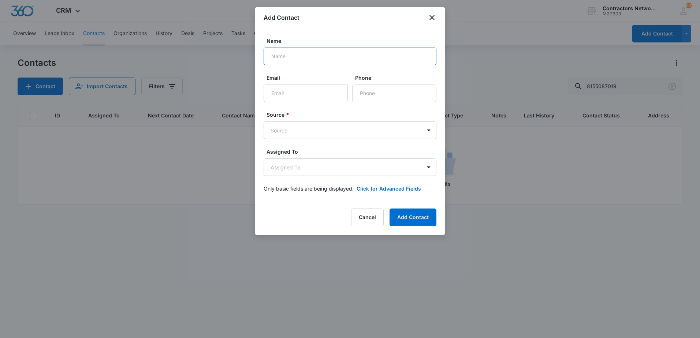
click at [314, 58] on input "Name" at bounding box center [349, 57] width 173 height 18
type input "[PERSON_NAME]"
click at [371, 94] on input "Phone" at bounding box center [394, 94] width 84 height 18
type input "[PHONE_NUMBER]"
click at [353, 130] on body "CRM Apps Reputation Websites Forms CRM Email Social Shop Payments POS Content A…" at bounding box center [350, 169] width 700 height 338
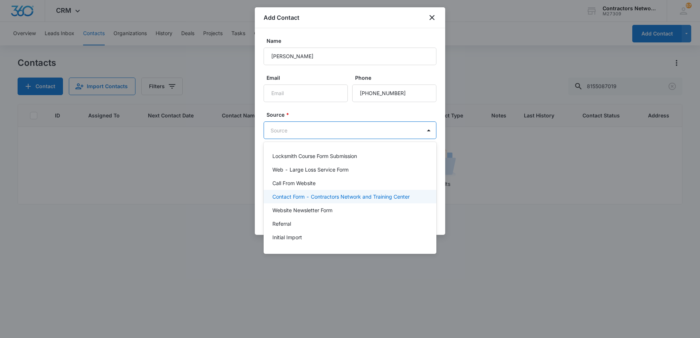
scroll to position [73, 0]
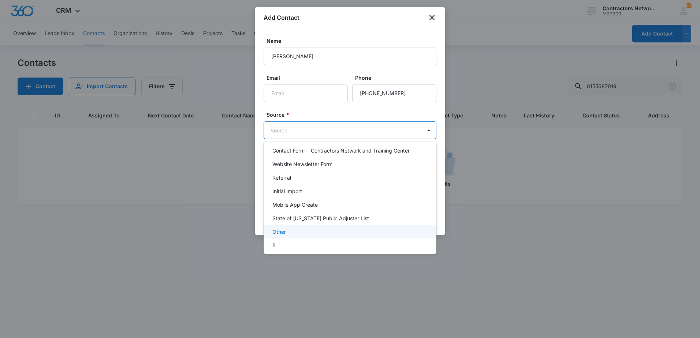
drag, startPoint x: 289, startPoint y: 232, endPoint x: 296, endPoint y: 211, distance: 21.9
click at [290, 230] on div "Other" at bounding box center [349, 232] width 154 height 8
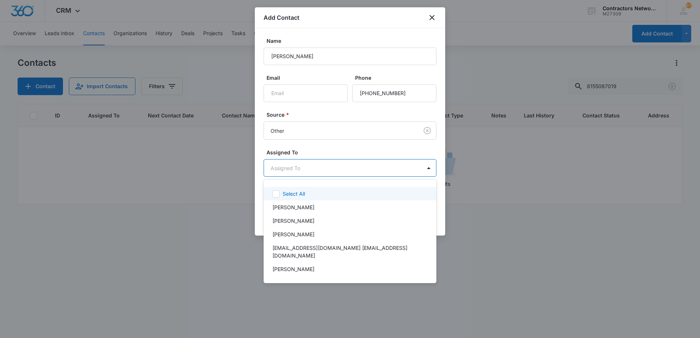
click at [311, 170] on body "CRM Apps Reputation Websites Forms CRM Email Social Shop Payments POS Content A…" at bounding box center [350, 169] width 700 height 338
click at [293, 206] on p "[PERSON_NAME]" at bounding box center [293, 207] width 42 height 8
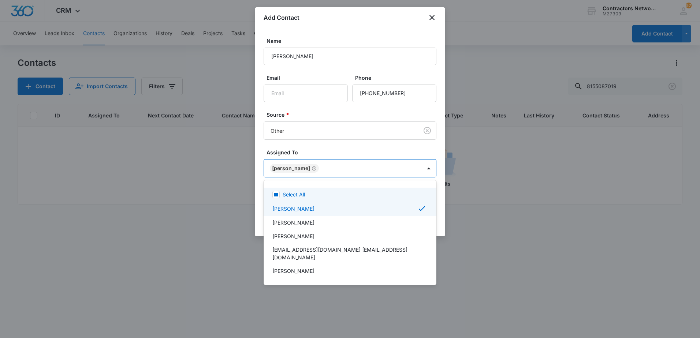
click at [312, 168] on div at bounding box center [350, 169] width 700 height 338
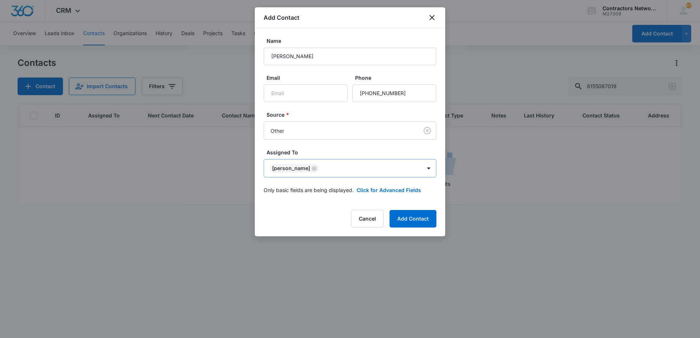
click at [312, 168] on icon "Remove Bozena Wojnar" at bounding box center [314, 168] width 4 height 4
click at [397, 188] on button "Click for Advanced Fields" at bounding box center [388, 190] width 64 height 8
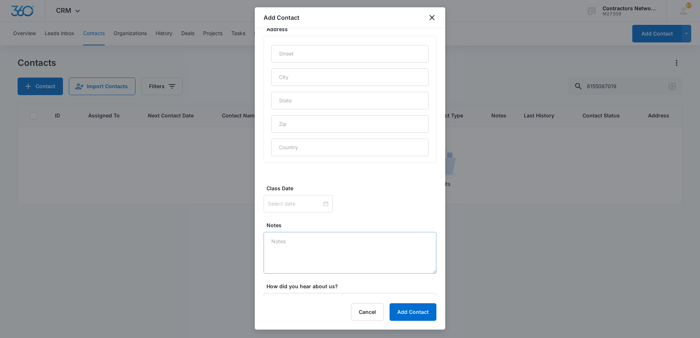
scroll to position [396, 0]
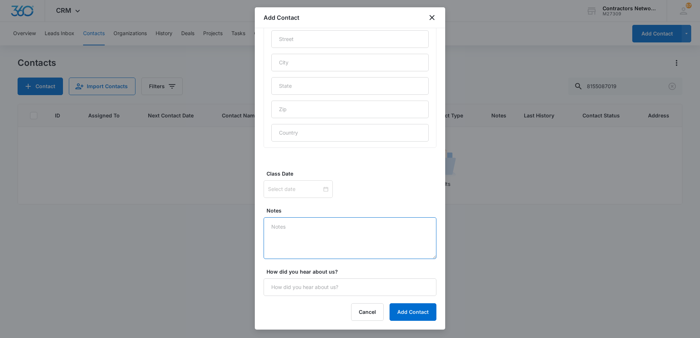
click at [297, 232] on textarea "Notes" at bounding box center [349, 238] width 173 height 42
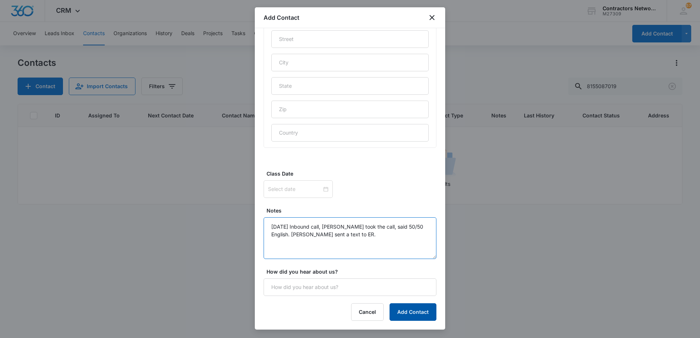
type textarea "[DATE] Inbound call, [PERSON_NAME] took the call, said 50/50 English. [PERSON_N…"
click at [400, 312] on button "Add Contact" at bounding box center [412, 312] width 47 height 18
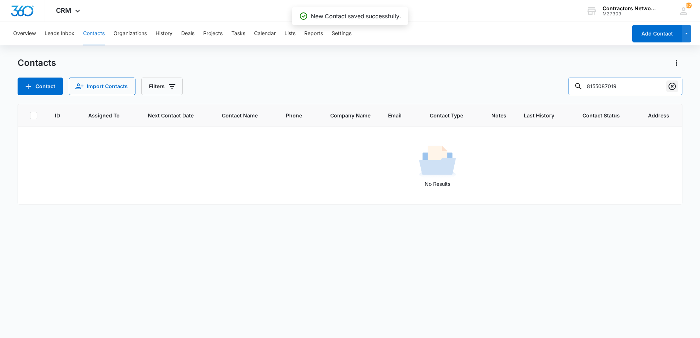
click at [669, 87] on icon "Clear" at bounding box center [671, 86] width 9 height 9
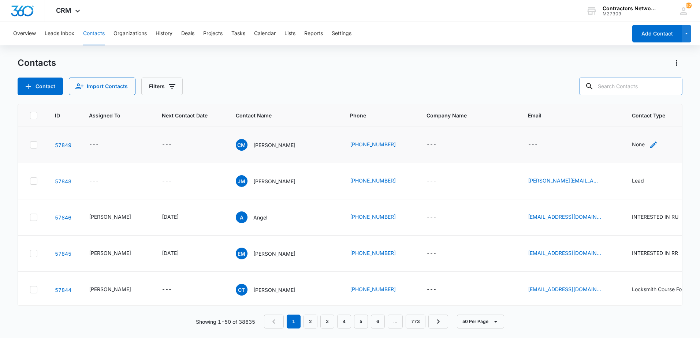
click at [649, 145] on icon "Contact Type - None - Select to Edit Field" at bounding box center [653, 145] width 9 height 9
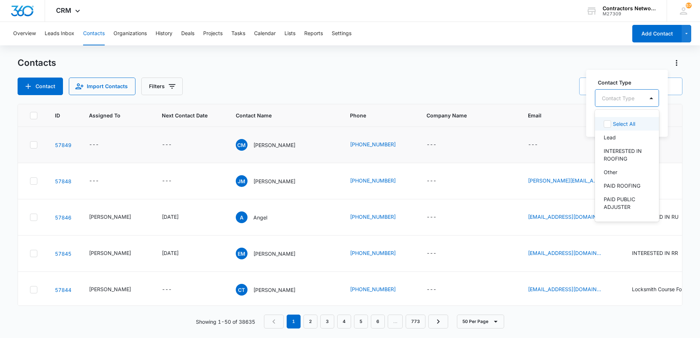
click at [629, 104] on div "Contact Type" at bounding box center [619, 98] width 49 height 16
click at [619, 152] on p "INTERESTED IN ROOFING" at bounding box center [625, 154] width 45 height 15
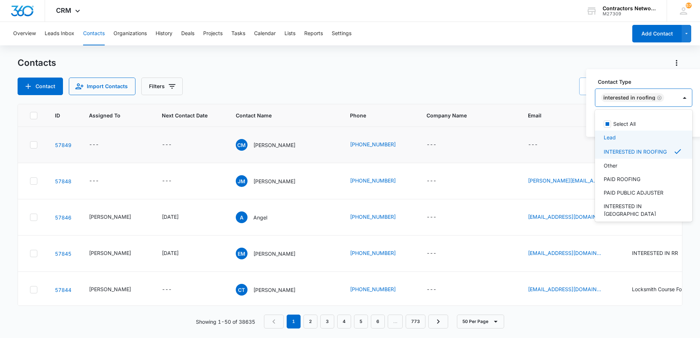
click at [591, 132] on div "Contact Type option INTERESTED IN ROOFING, selected. 39 results available. Use …" at bounding box center [643, 103] width 115 height 68
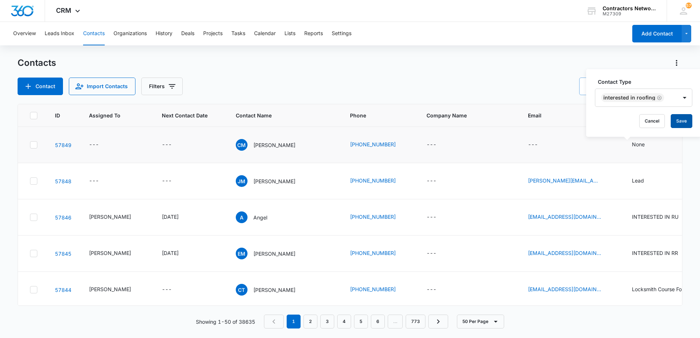
click at [679, 121] on button "Save" at bounding box center [681, 121] width 22 height 14
click at [107, 146] on icon "Assigned To - - Select to Edit Field" at bounding box center [107, 145] width 9 height 9
click at [104, 145] on icon "Assigned To - - Select to Edit Field" at bounding box center [107, 145] width 9 height 9
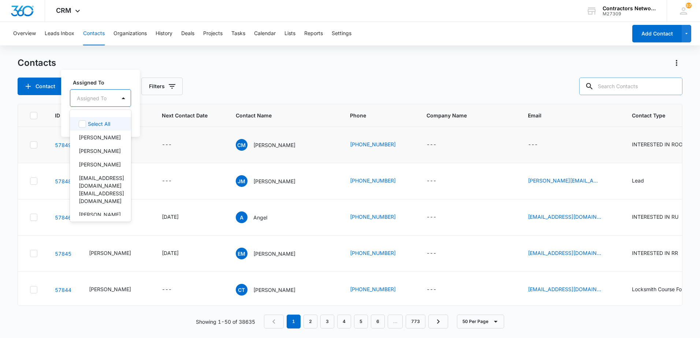
click at [106, 101] on div at bounding box center [92, 98] width 30 height 9
click at [100, 149] on p "[PERSON_NAME]" at bounding box center [100, 151] width 42 height 8
click at [146, 129] on div "Assigned To option [PERSON_NAME], selected. 6 results available. Use Up and Dow…" at bounding box center [111, 103] width 101 height 68
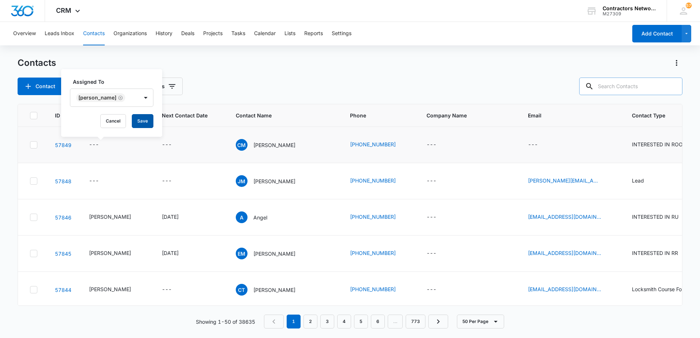
click at [136, 123] on button "Save" at bounding box center [143, 121] width 22 height 14
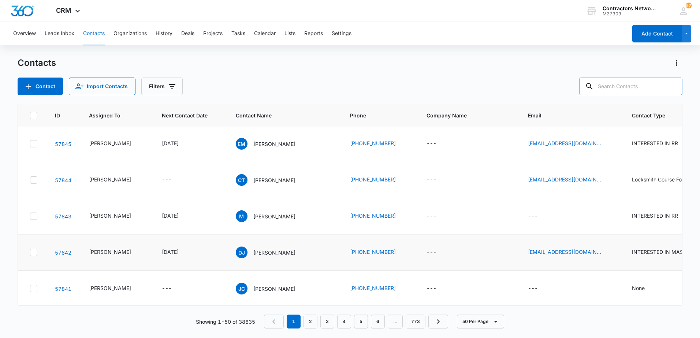
scroll to position [0, 0]
